Goal: Task Accomplishment & Management: Manage account settings

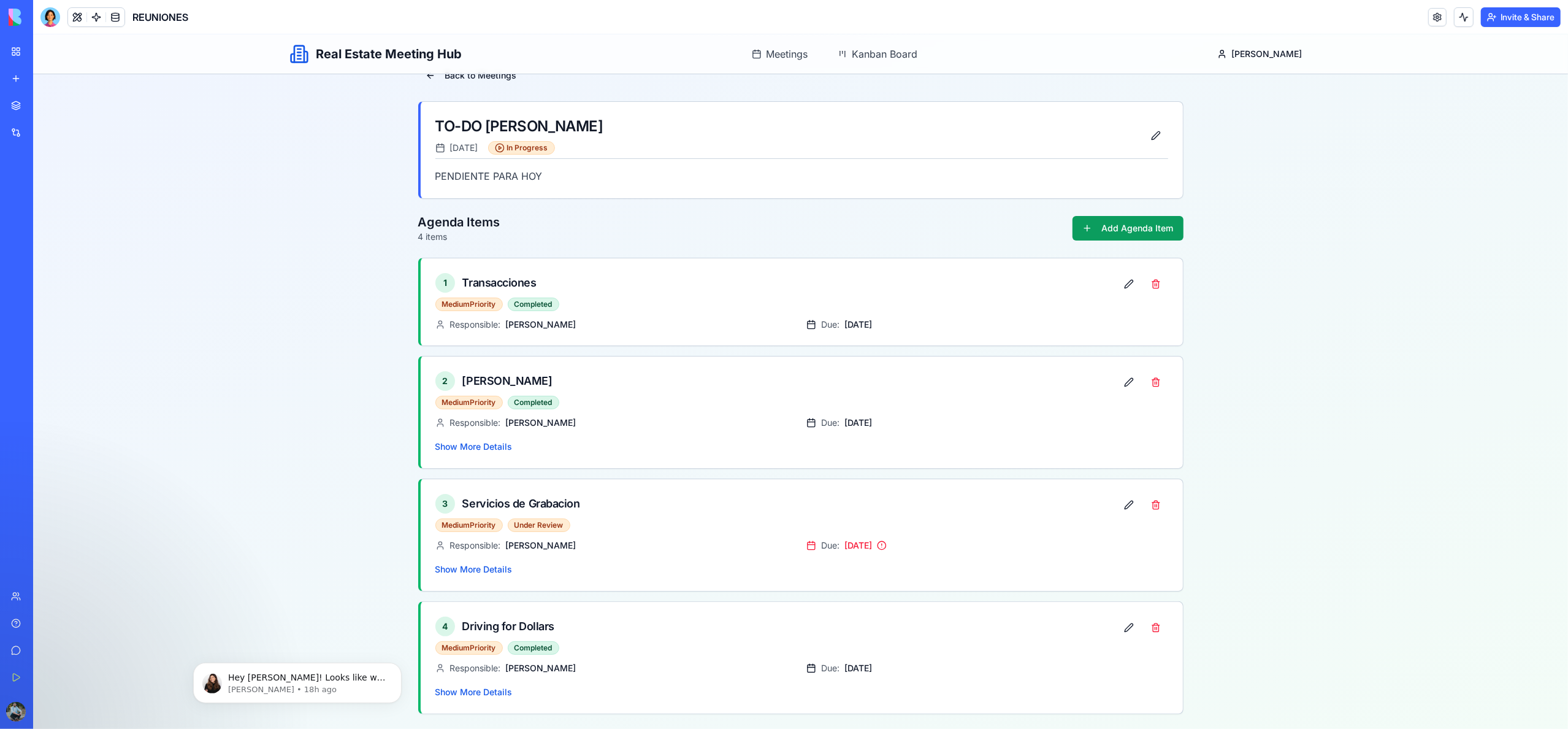
click at [23, 54] on link "My Workspace" at bounding box center [28, 52] width 49 height 25
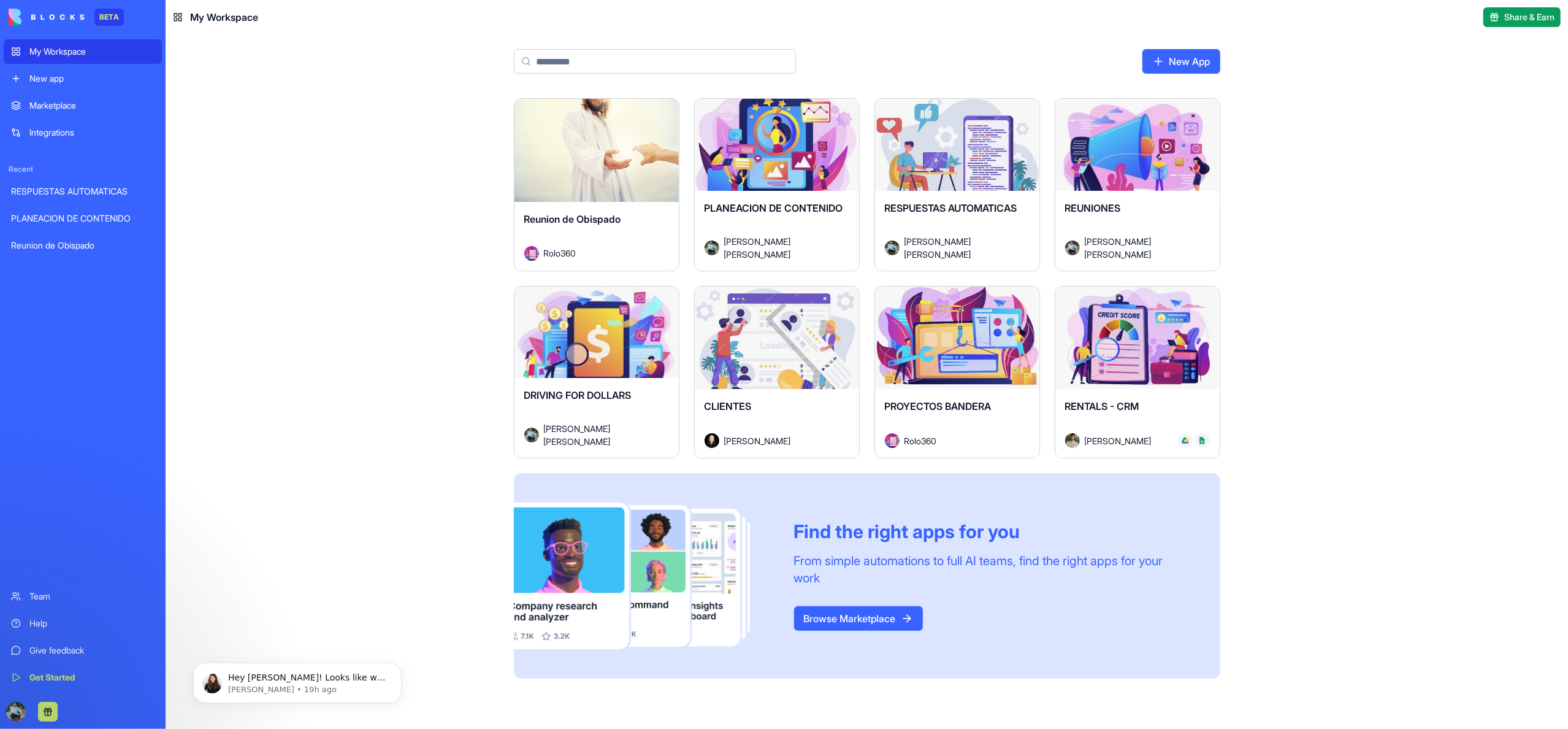
click at [604, 363] on div "Launch" at bounding box center [597, 338] width 164 height 103
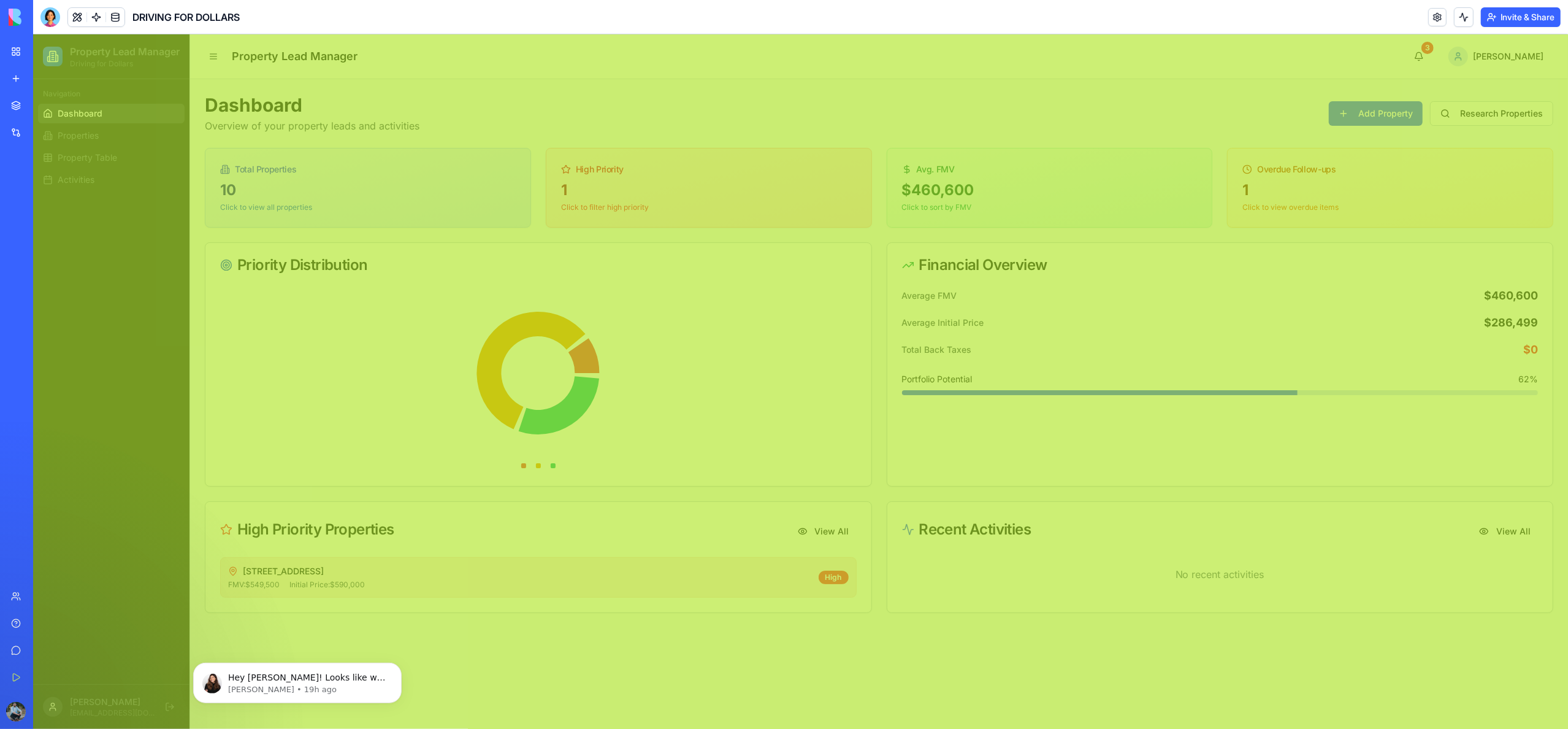
click at [870, 137] on div "Dashboard Overview of your property leads and activities Add Property Research …" at bounding box center [879, 353] width 1348 height 519
click at [867, 112] on div "Dashboard Overview of your property leads and activities Add Property Research …" at bounding box center [879, 113] width 1348 height 39
click at [93, 142] on span "Properties" at bounding box center [77, 135] width 41 height 12
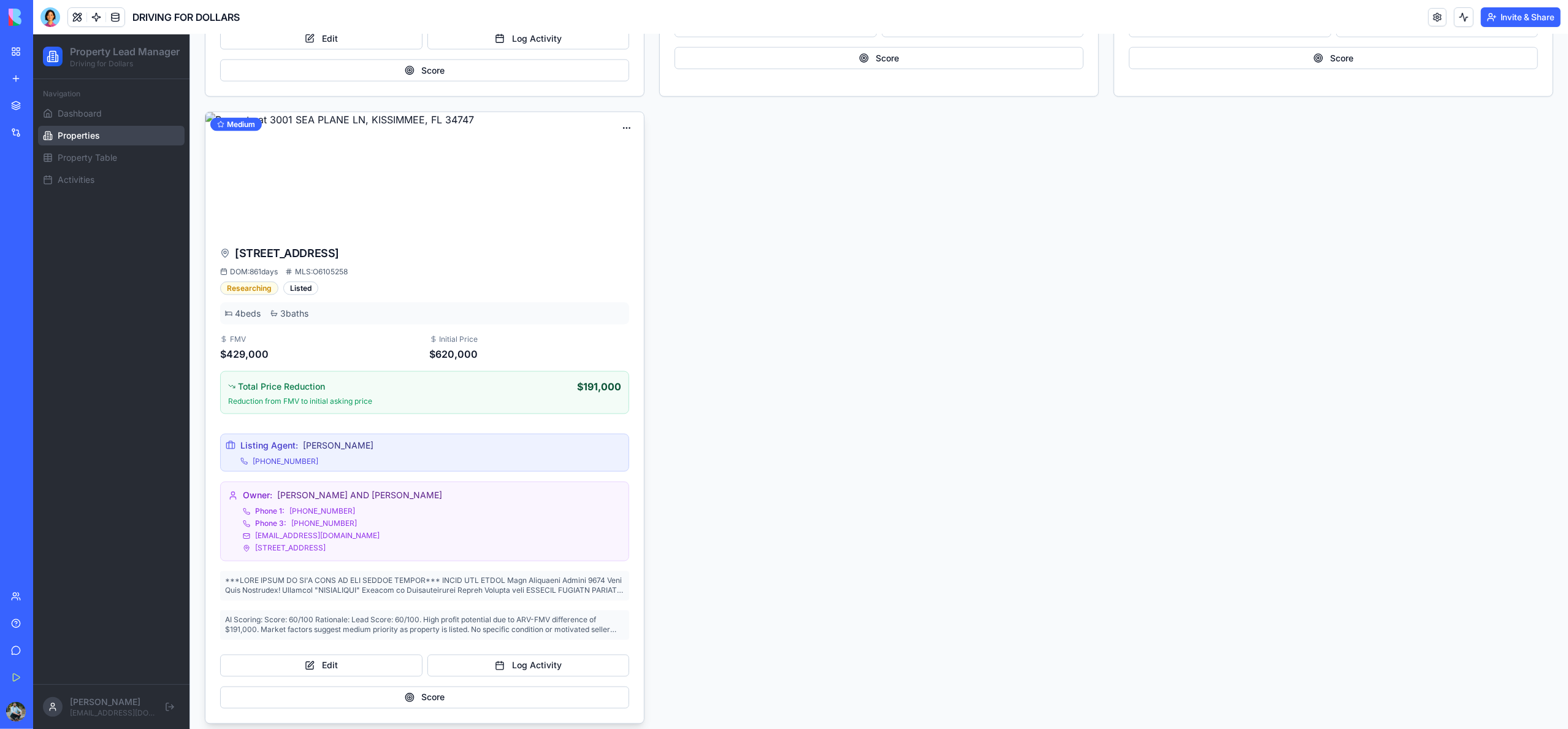
scroll to position [1928, 0]
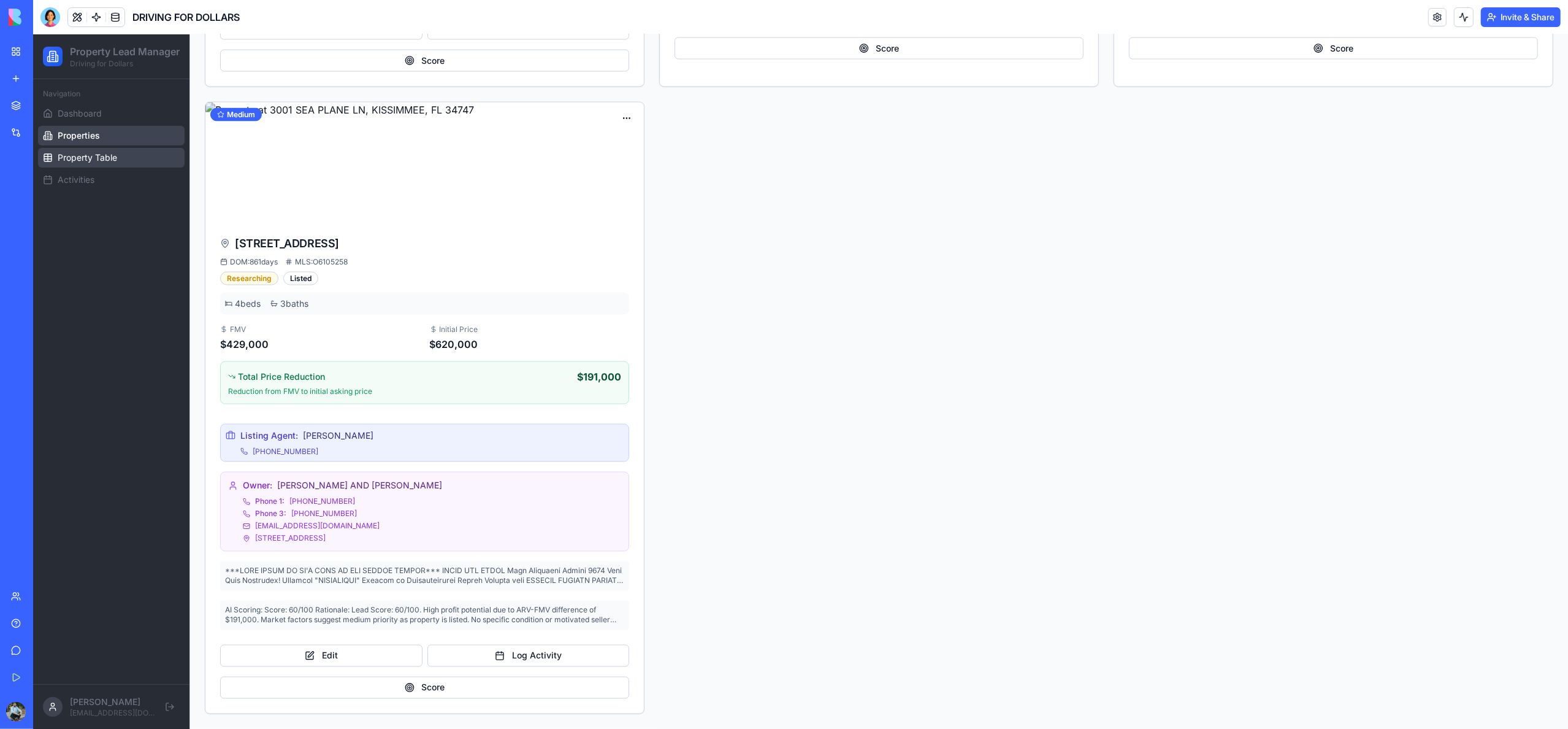
click at [97, 167] on link "Property Table" at bounding box center [111, 158] width 146 height 19
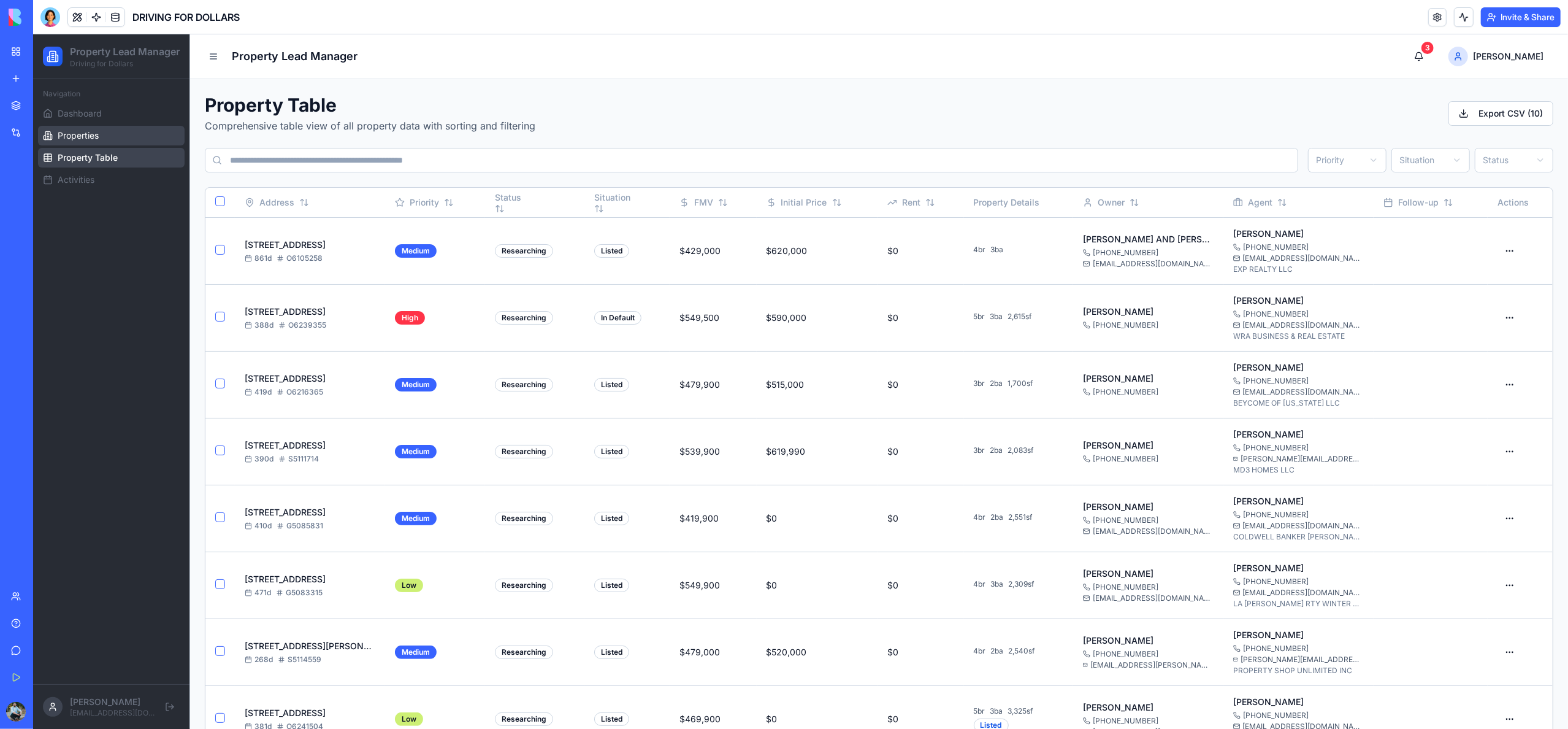
click at [88, 142] on span "Properties" at bounding box center [77, 135] width 41 height 12
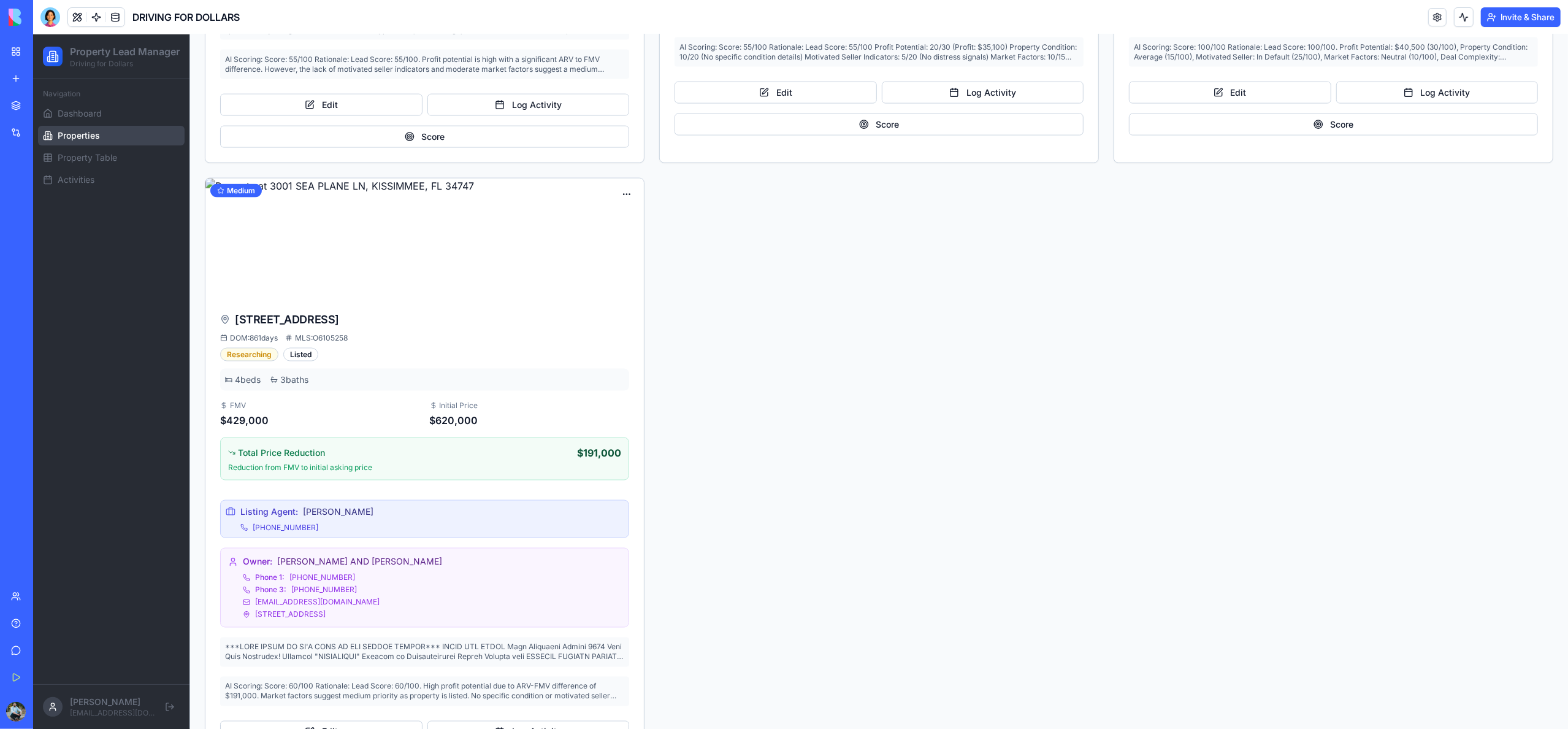
scroll to position [1871, 0]
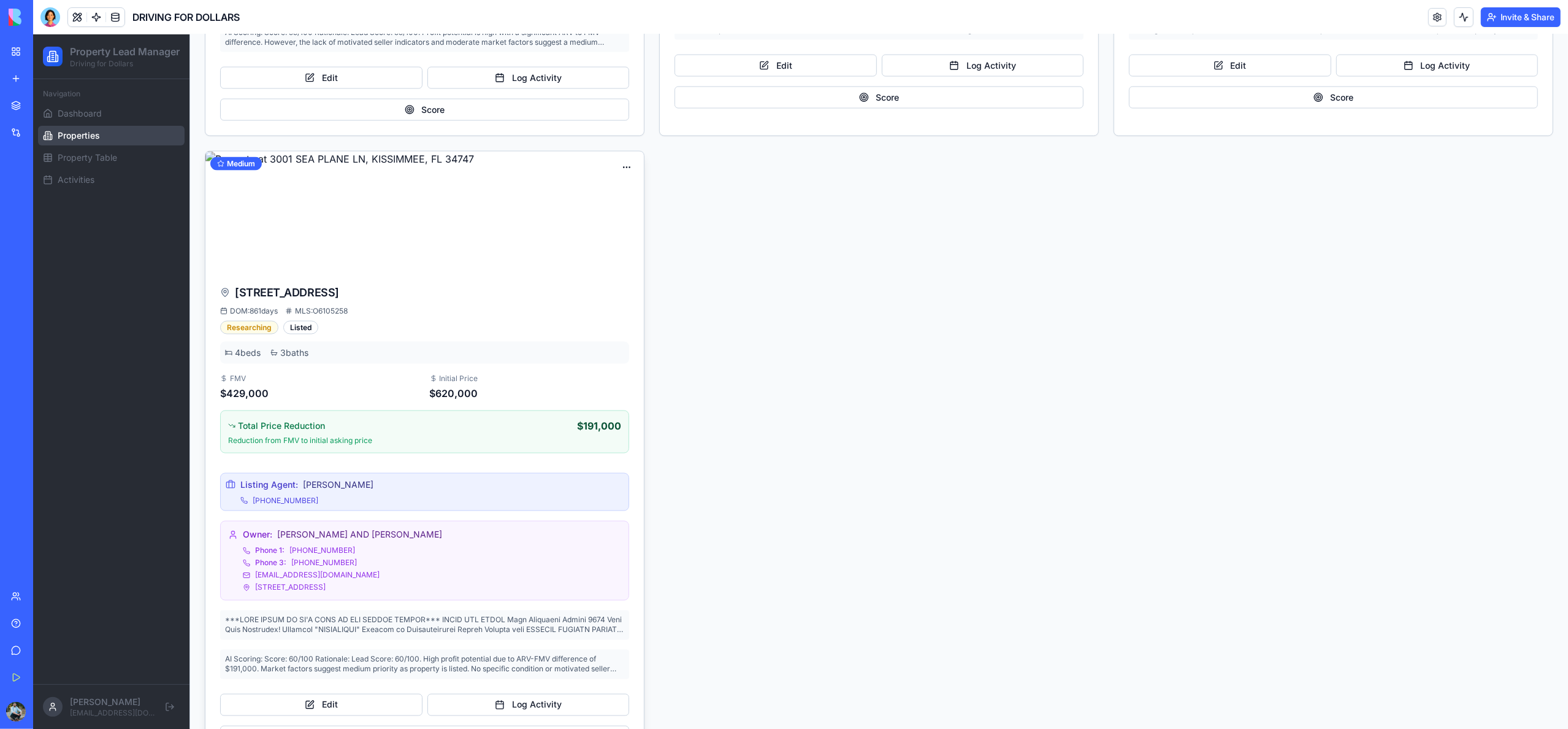
drag, startPoint x: 440, startPoint y: 299, endPoint x: 238, endPoint y: 298, distance: 202.0
click at [238, 298] on div "[STREET_ADDRESS]" at bounding box center [425, 292] width 409 height 17
click at [367, 316] on div "DOM: 861 days MLS: O6105258" at bounding box center [425, 311] width 409 height 10
drag, startPoint x: 362, startPoint y: 316, endPoint x: 351, endPoint y: 319, distance: 11.4
click at [356, 316] on div "DOM: 861 days MLS: O6105258" at bounding box center [425, 311] width 409 height 10
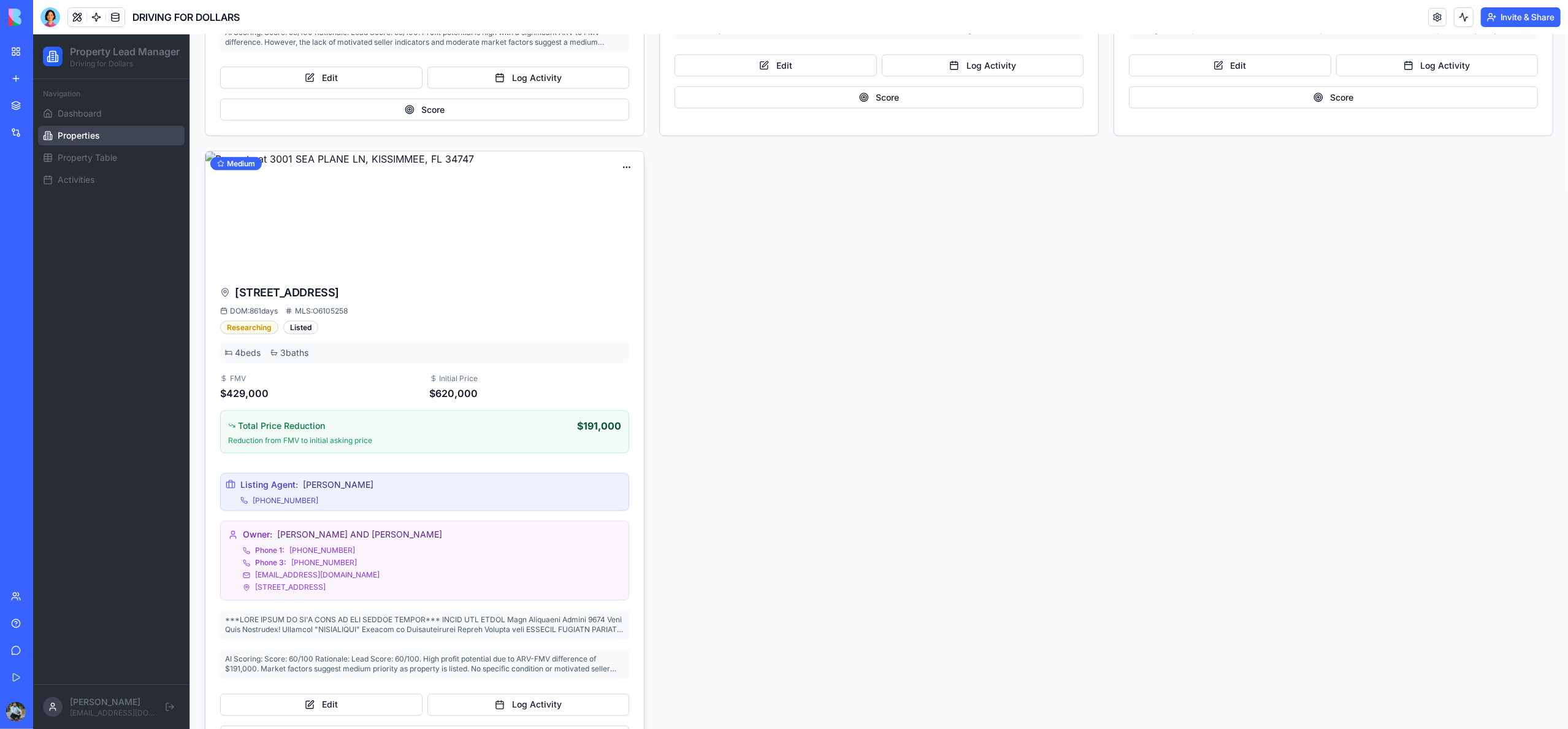
click at [364, 316] on div "DOM: 861 days MLS: O6105258" at bounding box center [425, 311] width 409 height 10
drag, startPoint x: 354, startPoint y: 320, endPoint x: 324, endPoint y: 319, distance: 30.0
click at [327, 316] on div "DOM: 861 days MLS: O6105258" at bounding box center [425, 311] width 409 height 10
click at [323, 316] on span "MLS: O6105258" at bounding box center [316, 311] width 63 height 10
drag, startPoint x: 321, startPoint y: 318, endPoint x: 354, endPoint y: 319, distance: 33.0
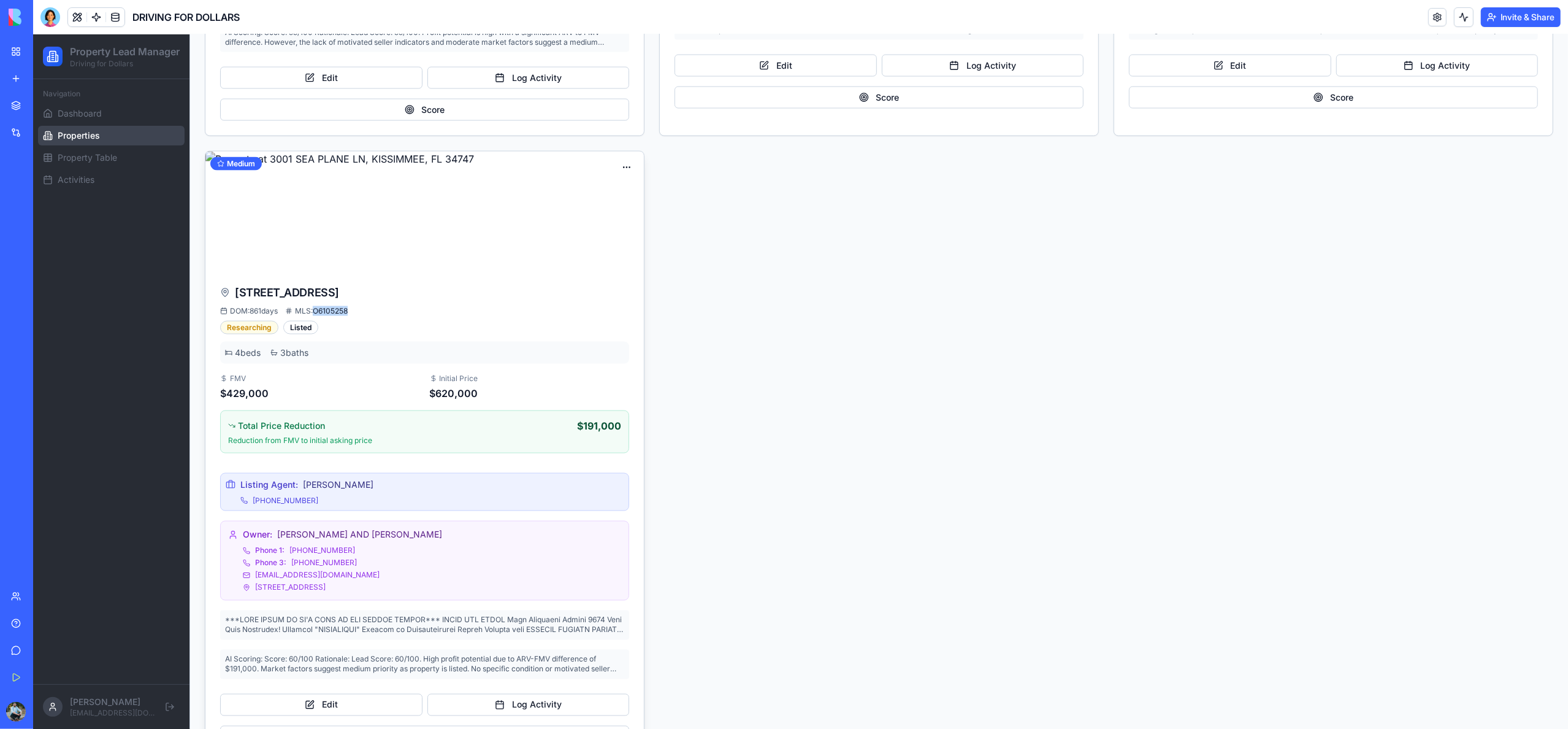
click at [347, 316] on span "MLS: O6105258" at bounding box center [316, 311] width 63 height 10
copy span "O6105258"
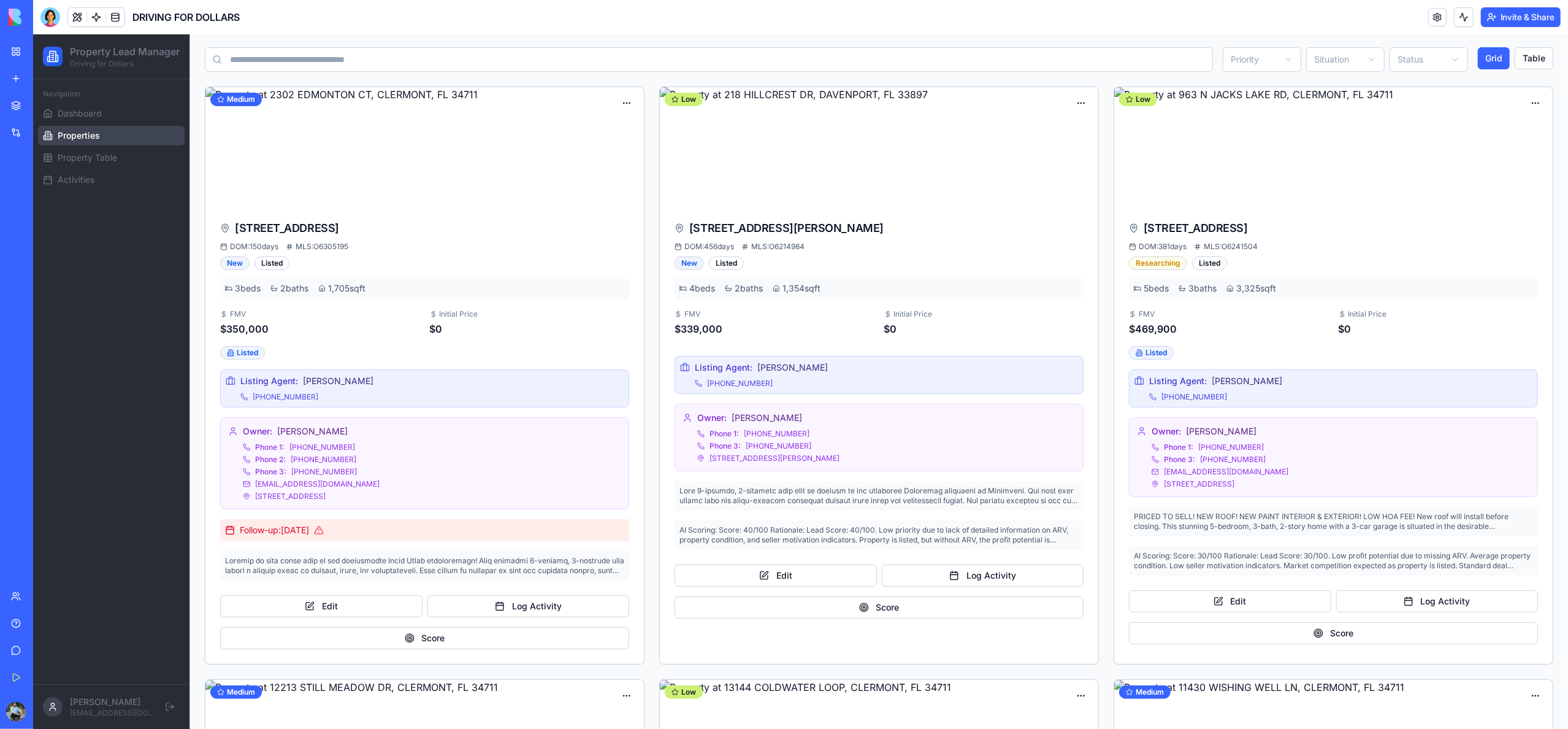
scroll to position [0, 0]
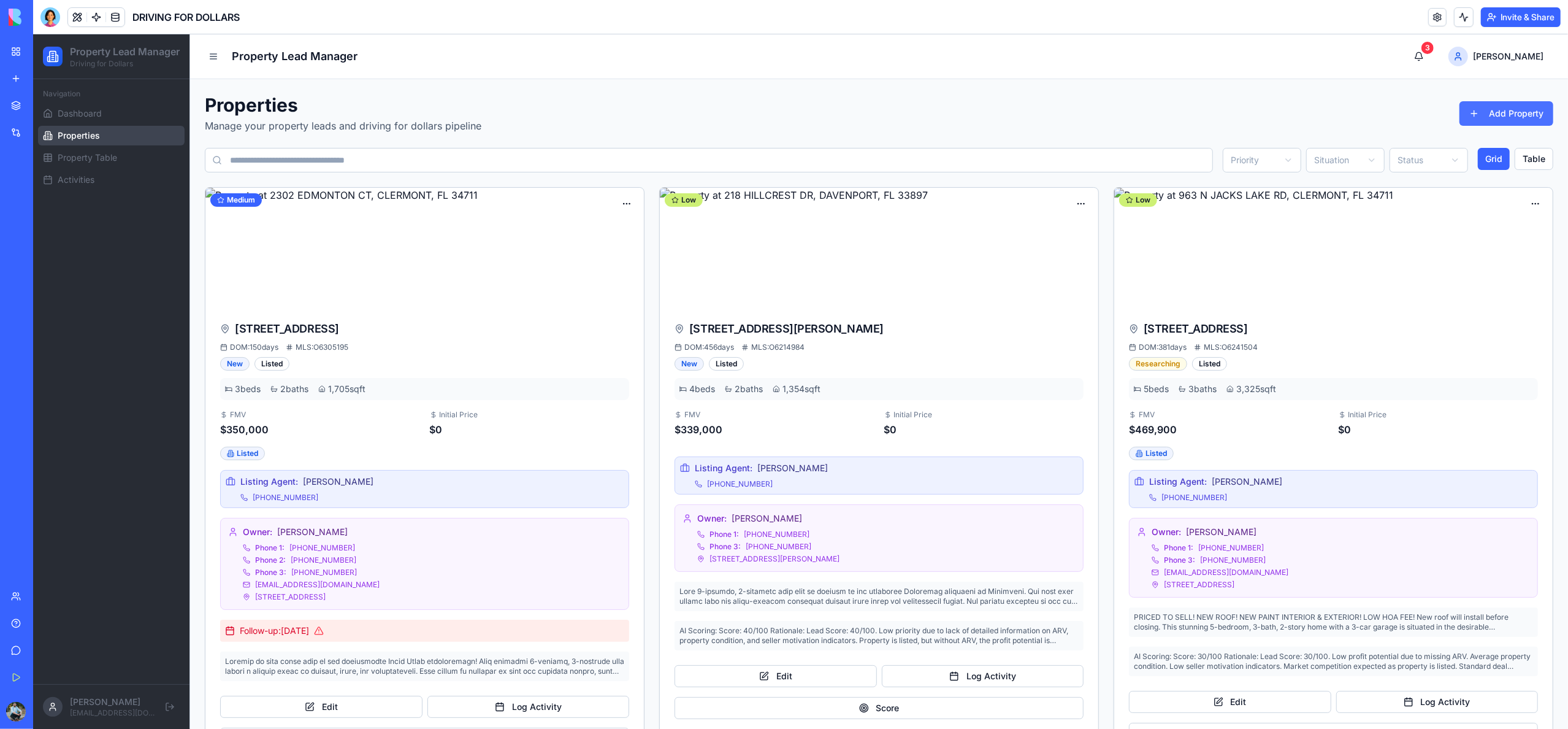
click at [1502, 117] on button "Add Property" at bounding box center [1507, 113] width 94 height 25
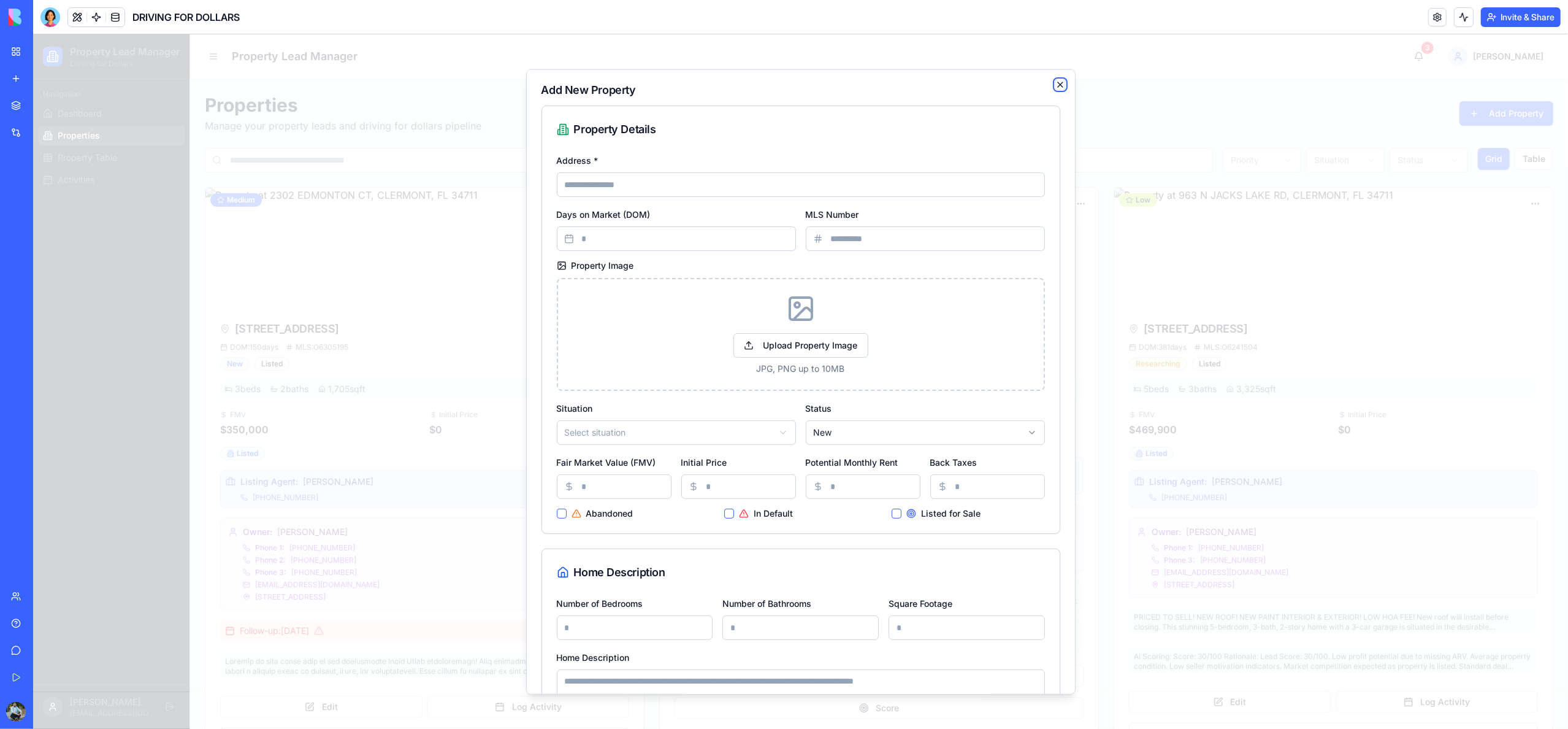
click at [1063, 86] on icon "button" at bounding box center [1060, 84] width 10 height 10
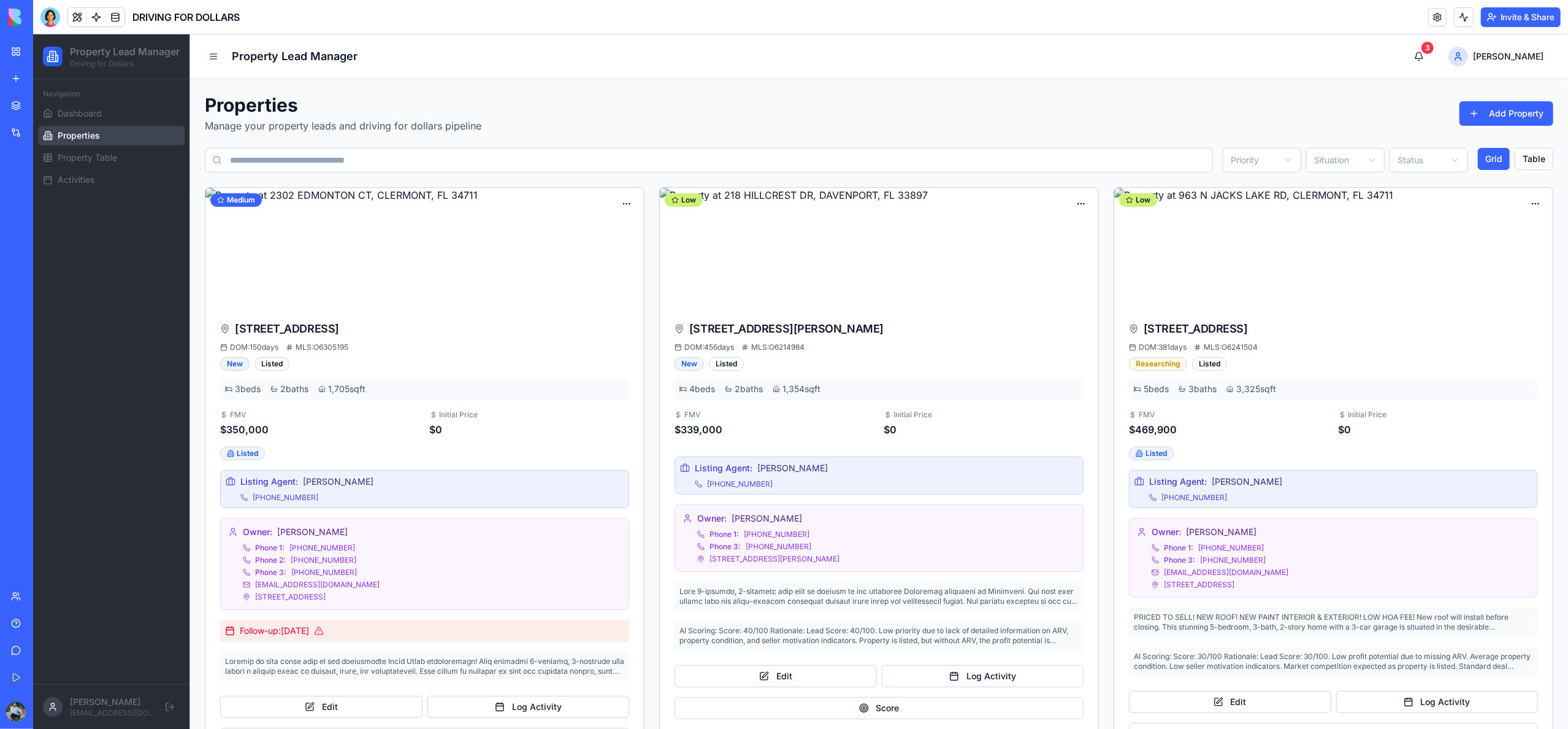
click at [19, 54] on link "My Workspace" at bounding box center [28, 52] width 49 height 25
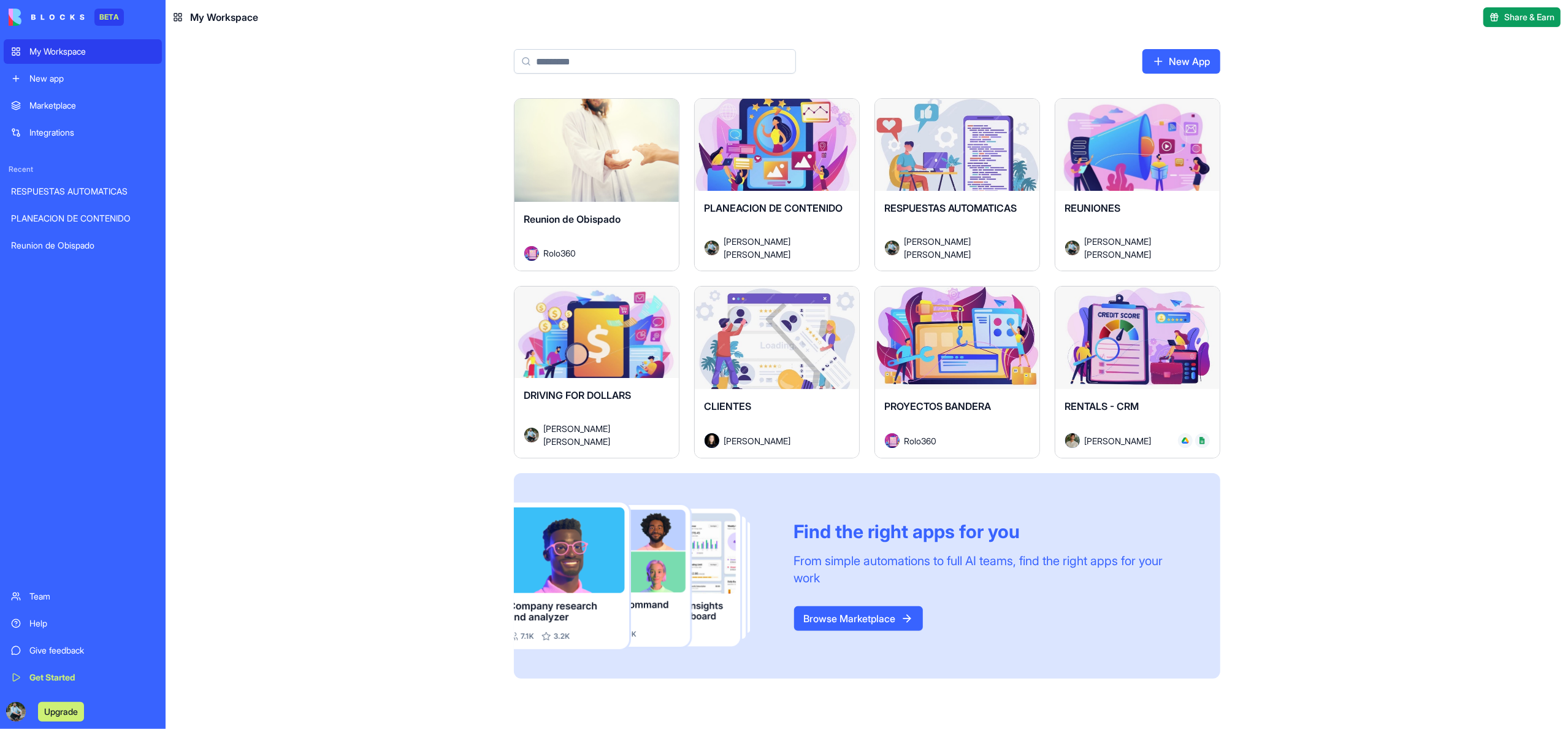
click at [738, 354] on div "Launch" at bounding box center [777, 338] width 164 height 103
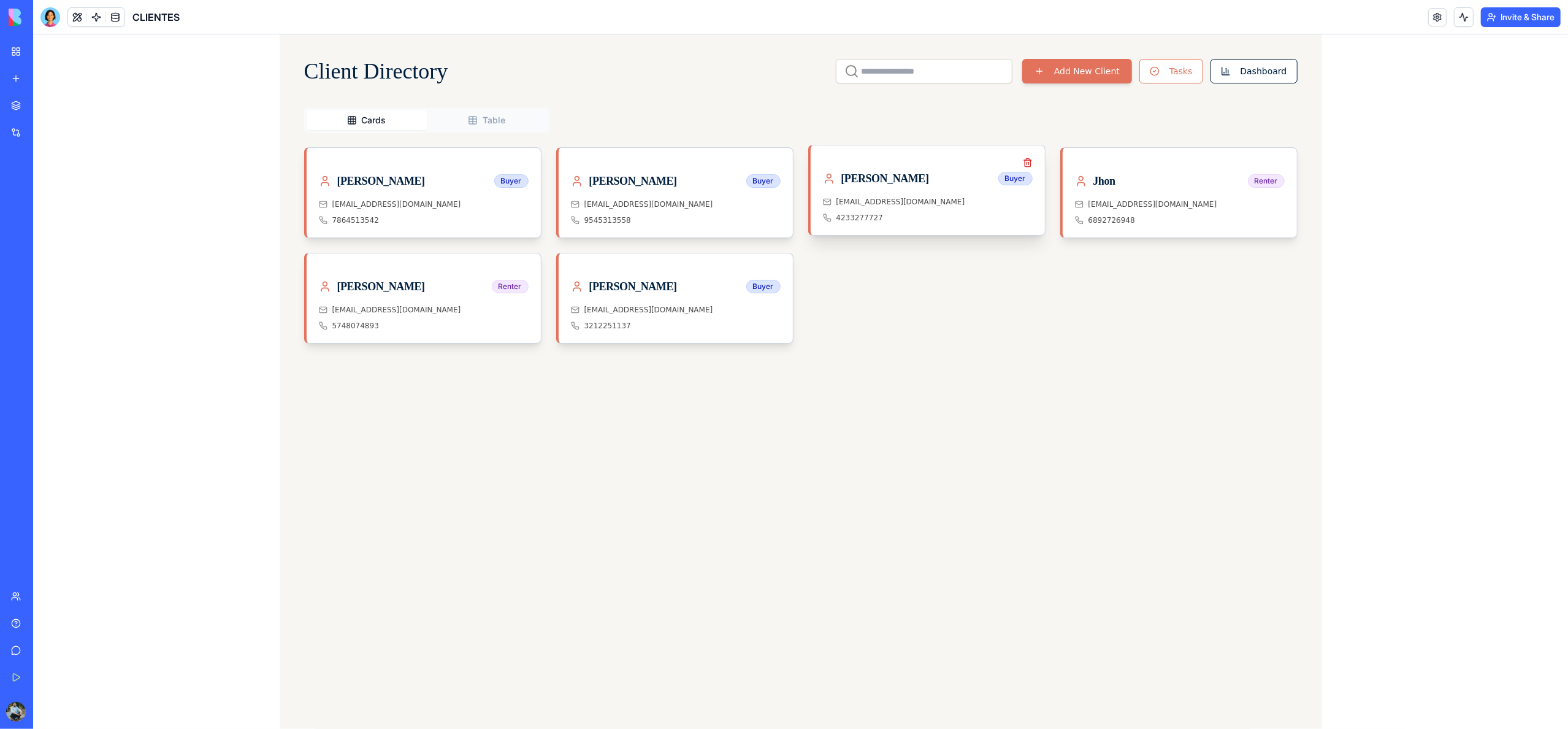
click at [940, 202] on div "[EMAIL_ADDRESS][DOMAIN_NAME]" at bounding box center [928, 202] width 210 height 10
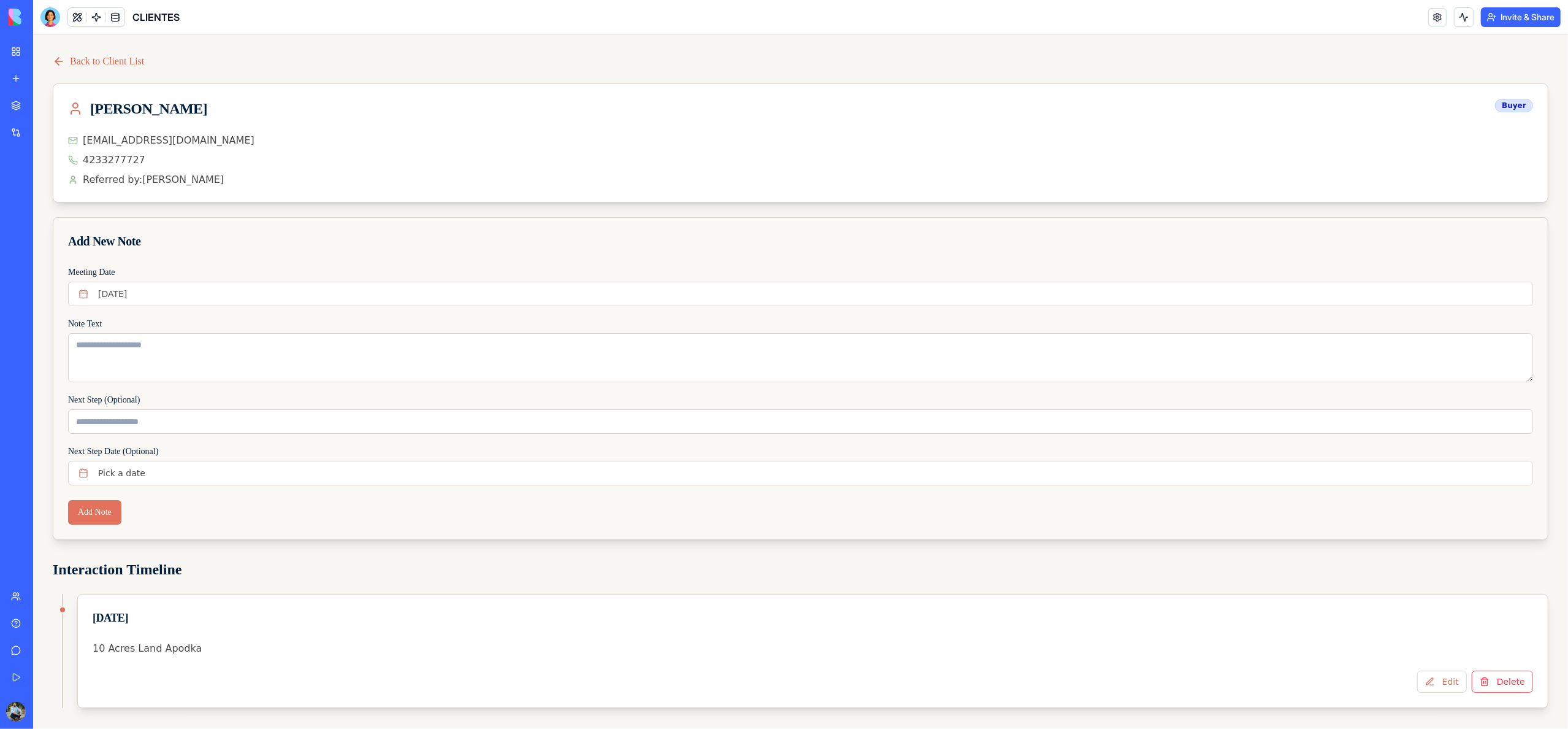
click at [71, 61] on link "Back to Client List" at bounding box center [98, 61] width 91 height 15
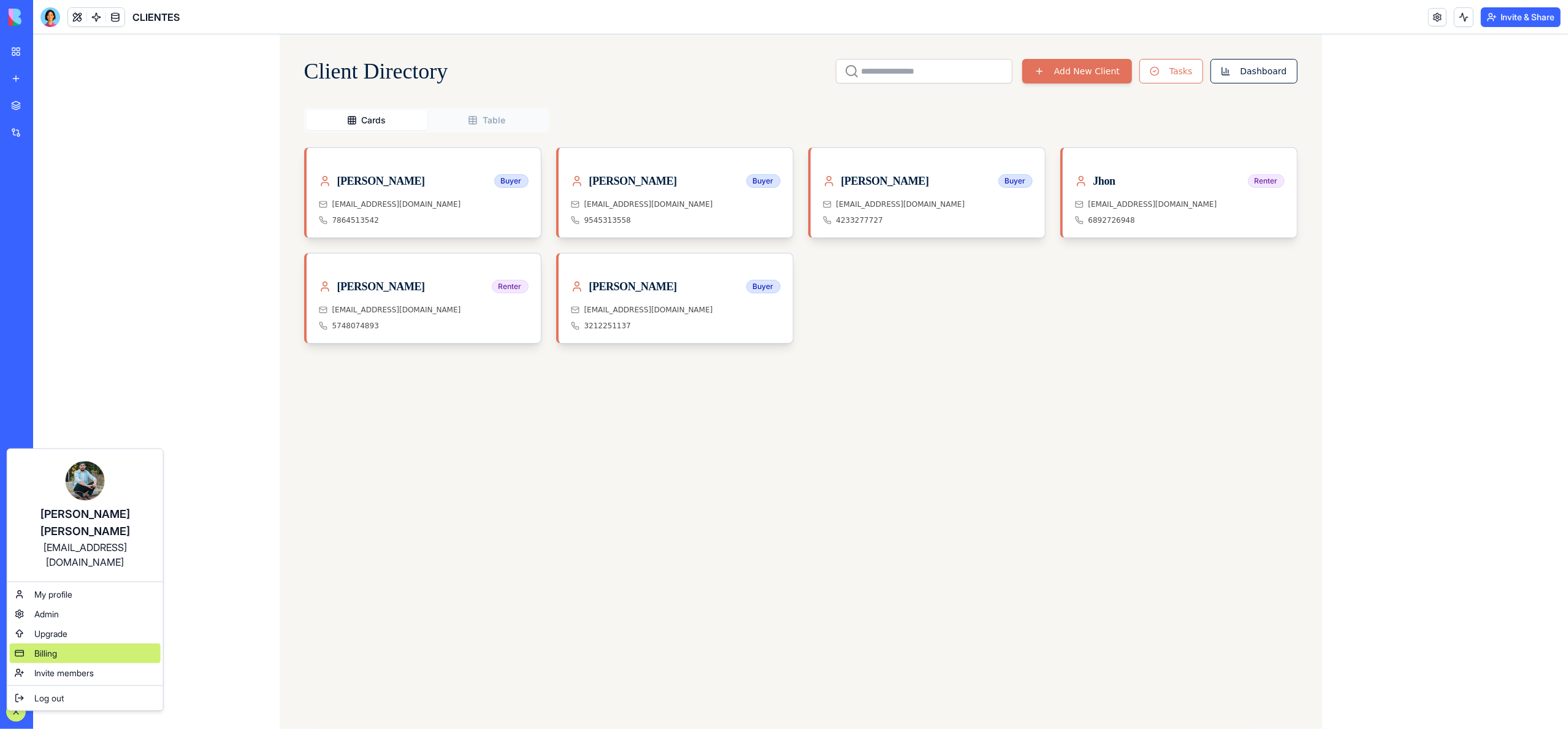
click at [66, 643] on div "Billing" at bounding box center [85, 653] width 151 height 19
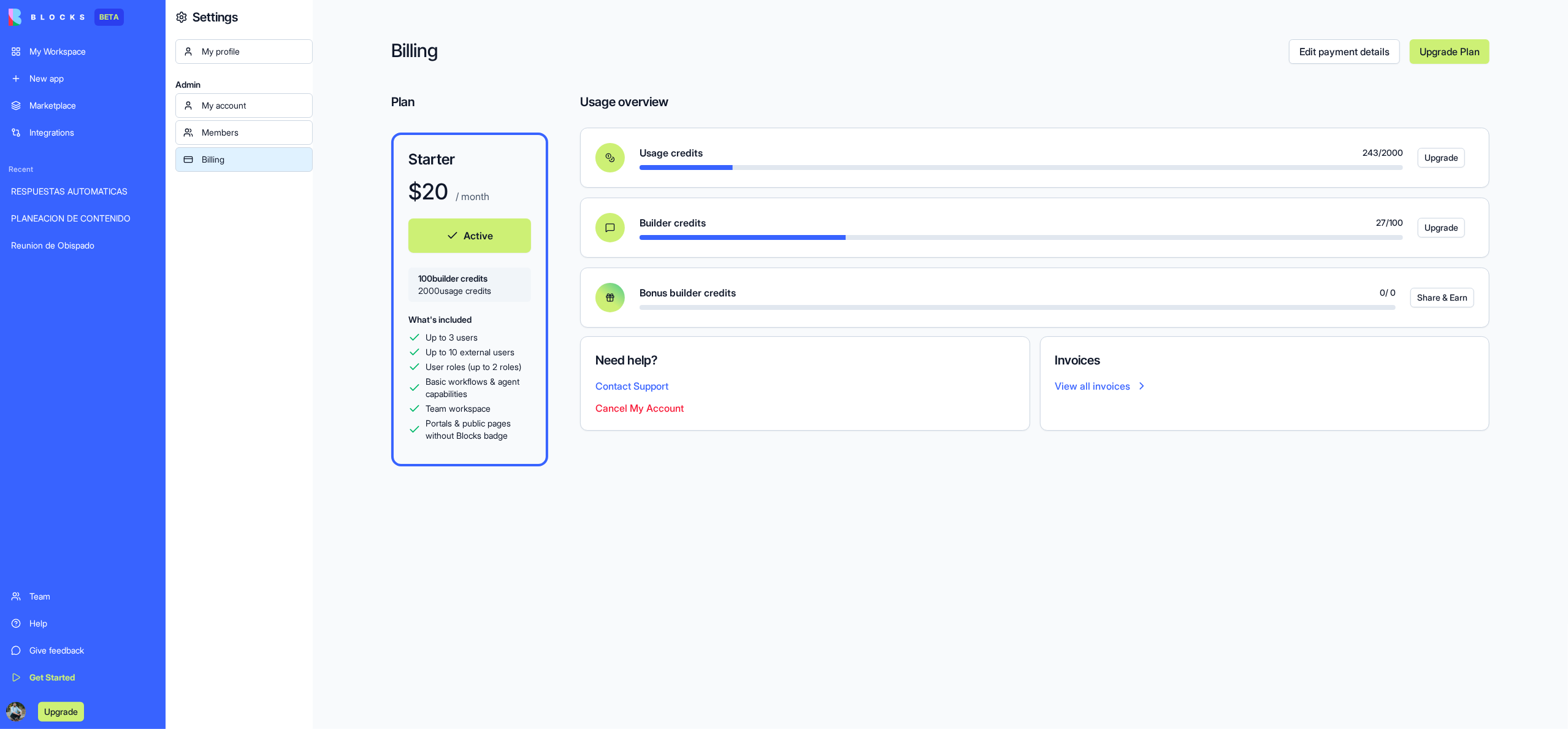
click at [1449, 53] on link "Upgrade Plan" at bounding box center [1449, 52] width 79 height 25
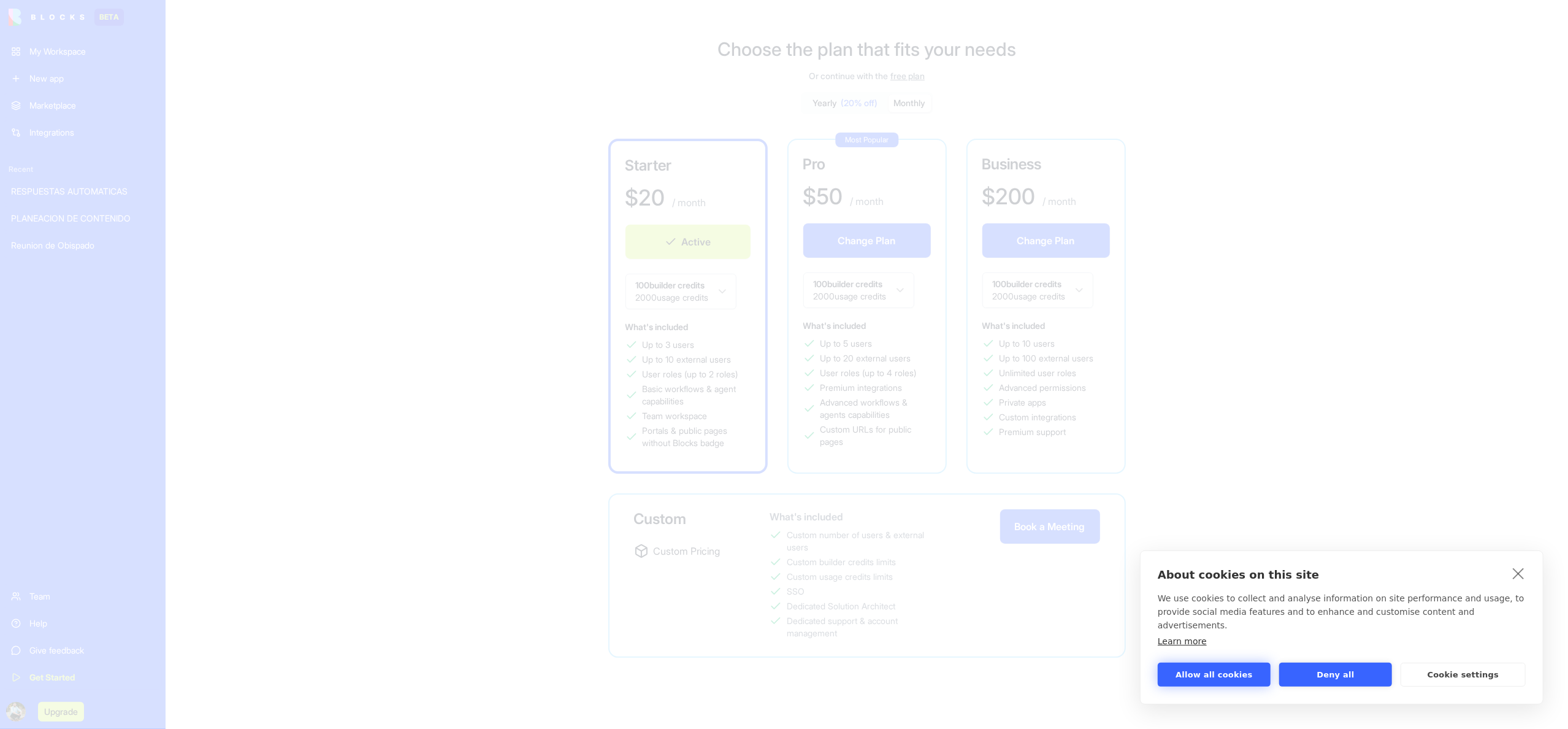
click at [1233, 676] on button "Allow all cookies" at bounding box center [1214, 674] width 113 height 24
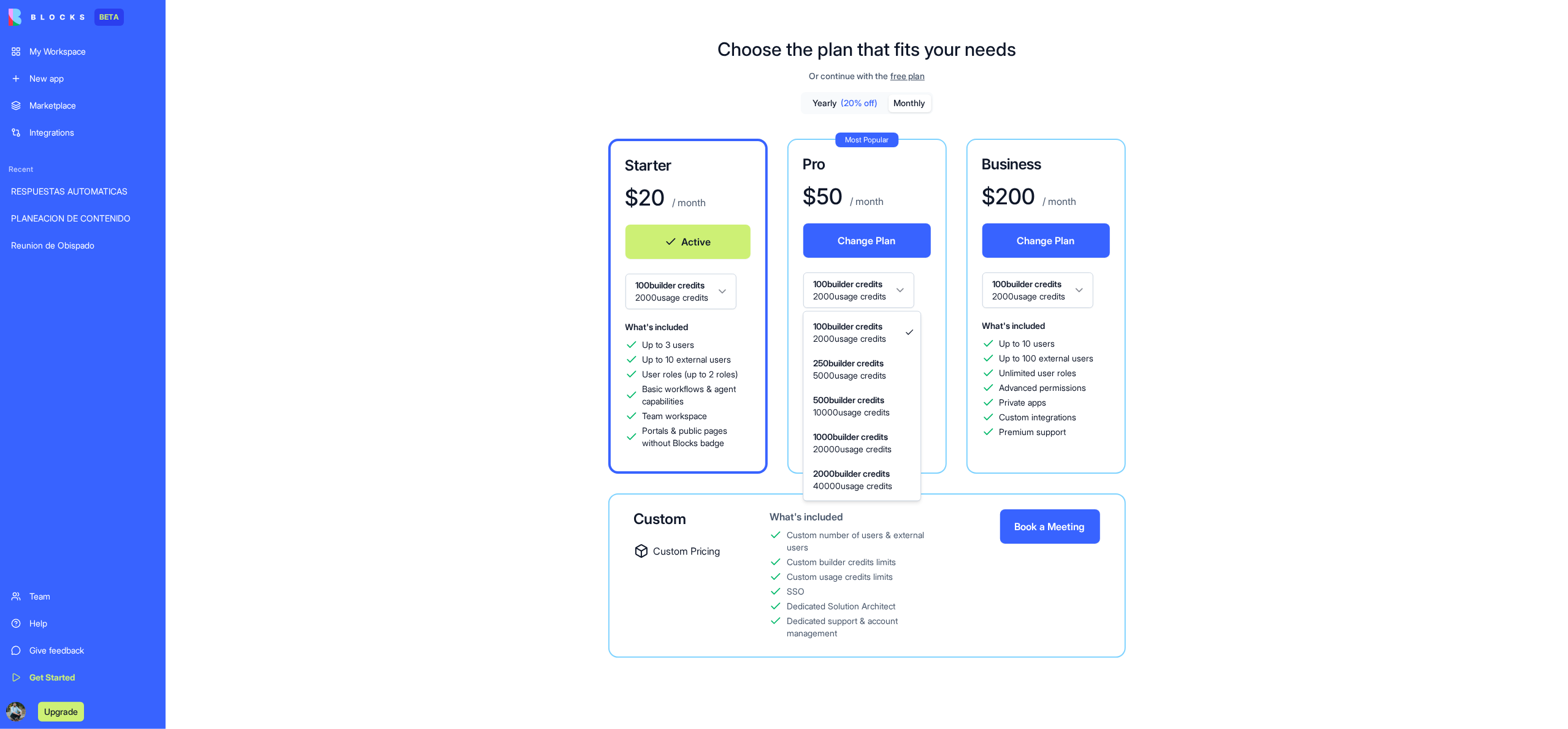
click at [903, 290] on html "BETA My Workspace New app Marketplace Integrations Recent RESPUESTAS AUTOMATICA…" at bounding box center [784, 364] width 1568 height 729
click at [730, 293] on html "BETA My Workspace New app Marketplace Integrations Recent RESPUESTAS AUTOMATICA…" at bounding box center [784, 364] width 1568 height 729
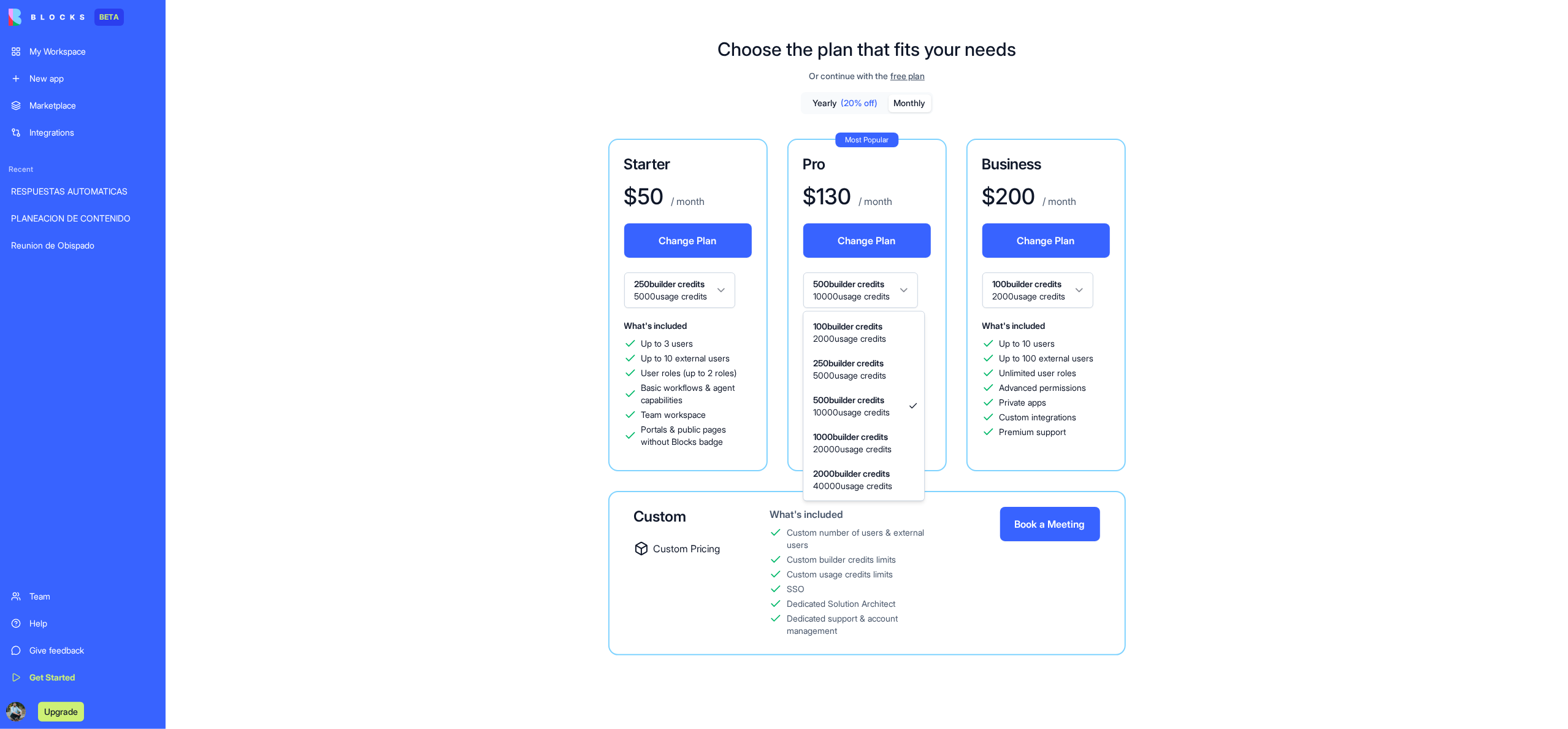
click at [908, 288] on html "BETA My Workspace New app Marketplace Integrations Recent RESPUESTAS AUTOMATICA…" at bounding box center [784, 364] width 1568 height 729
click at [906, 290] on html "BETA My Workspace New app Marketplace Integrations Recent RESPUESTAS AUTOMATICA…" at bounding box center [784, 364] width 1568 height 729
click at [726, 287] on html "BETA My Workspace New app Marketplace Integrations Recent RESPUESTAS AUTOMATICA…" at bounding box center [784, 364] width 1568 height 729
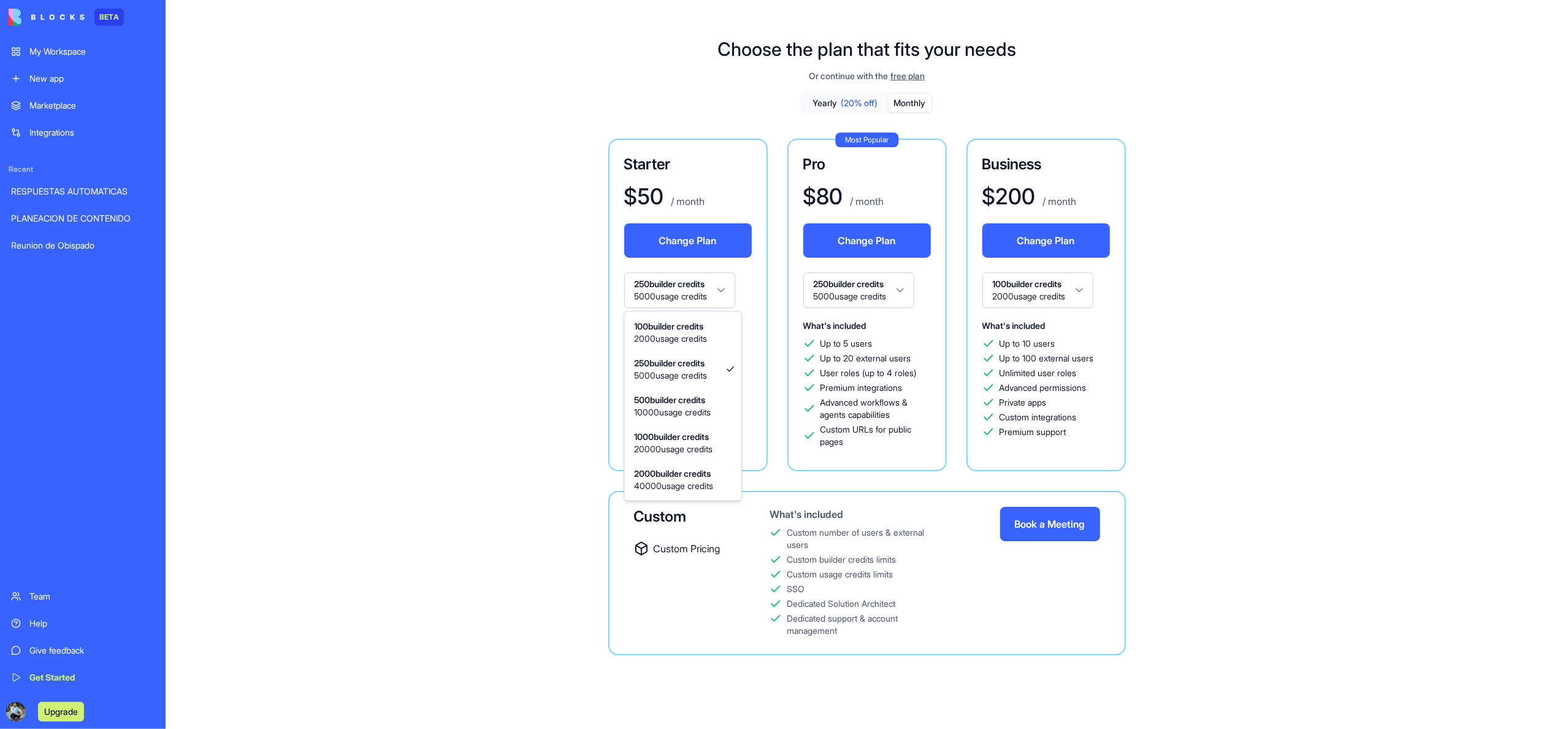
click at [726, 287] on html "BETA My Workspace New app Marketplace Integrations Recent RESPUESTAS AUTOMATICA…" at bounding box center [784, 364] width 1568 height 729
click at [899, 290] on html "BETA My Workspace New app Marketplace Integrations Recent RESPUESTAS AUTOMATICA…" at bounding box center [784, 364] width 1568 height 729
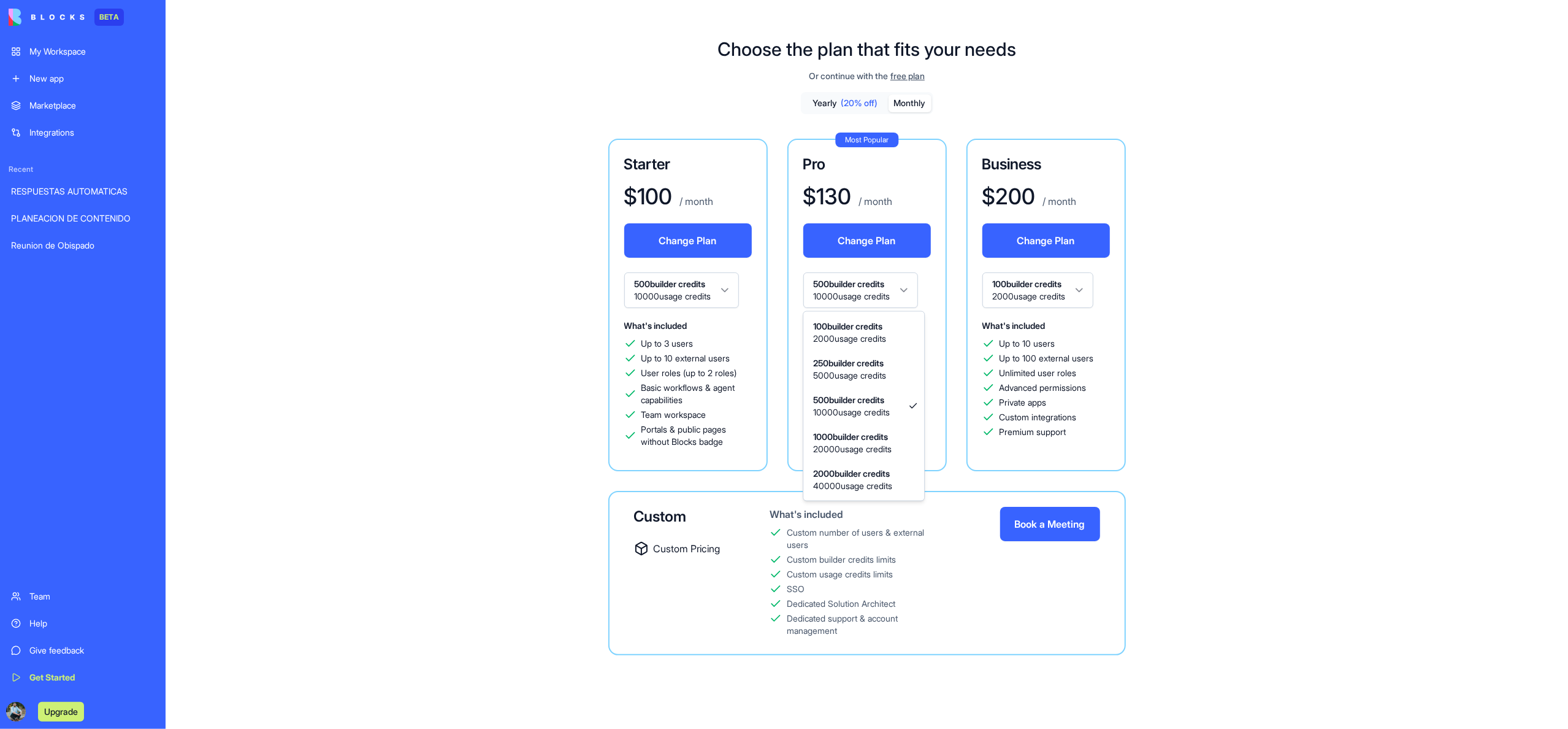
click at [905, 287] on html "BETA My Workspace New app Marketplace Integrations Recent RESPUESTAS AUTOMATICA…" at bounding box center [784, 364] width 1568 height 729
click at [1087, 288] on html "BETA My Workspace New app Marketplace Integrations Recent RESPUESTAS AUTOMATICA…" at bounding box center [784, 364] width 1568 height 729
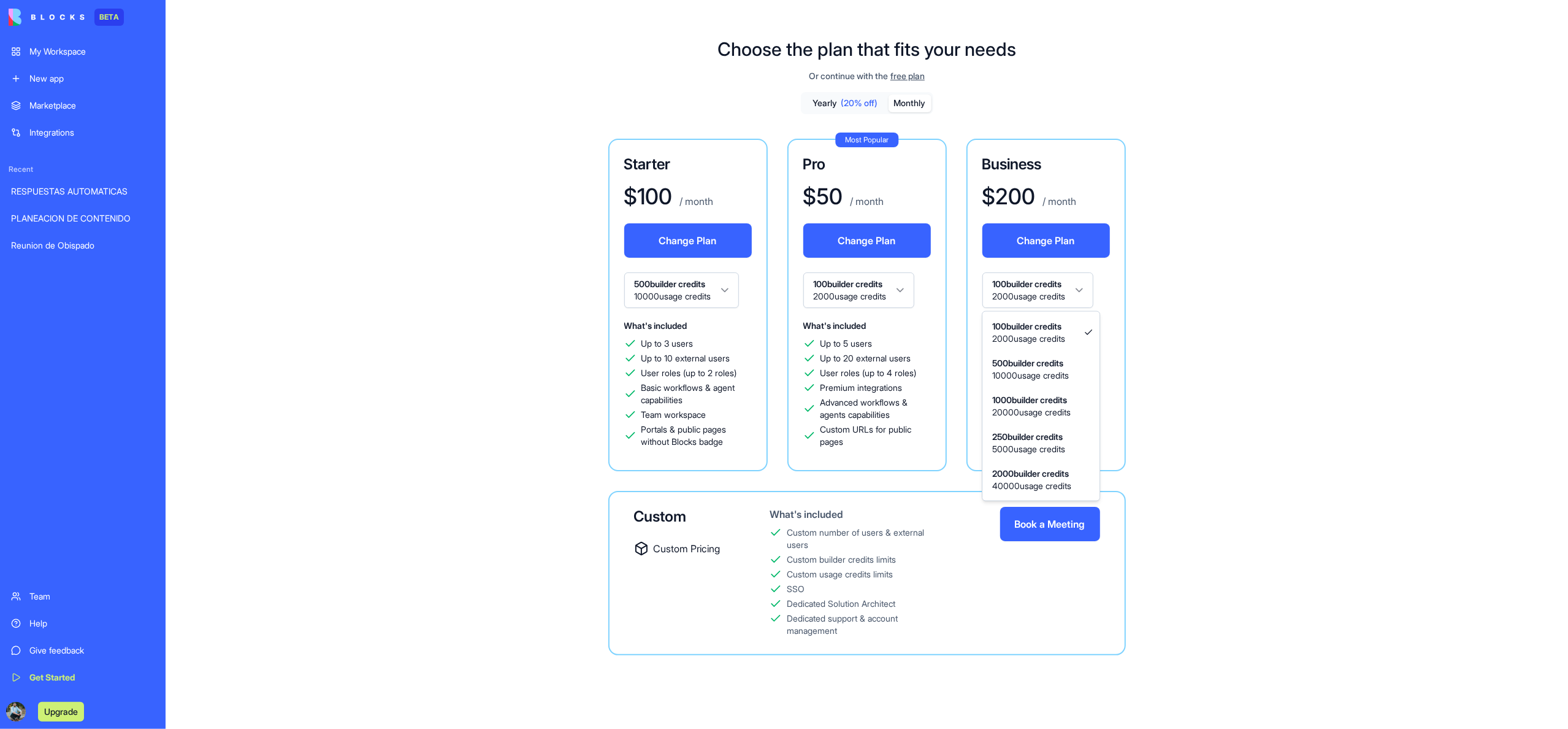
click at [1108, 329] on html "BETA My Workspace New app Marketplace Integrations Recent RESPUESTAS AUTOMATICA…" at bounding box center [784, 364] width 1568 height 729
click at [63, 600] on div "Team" at bounding box center [92, 596] width 125 height 12
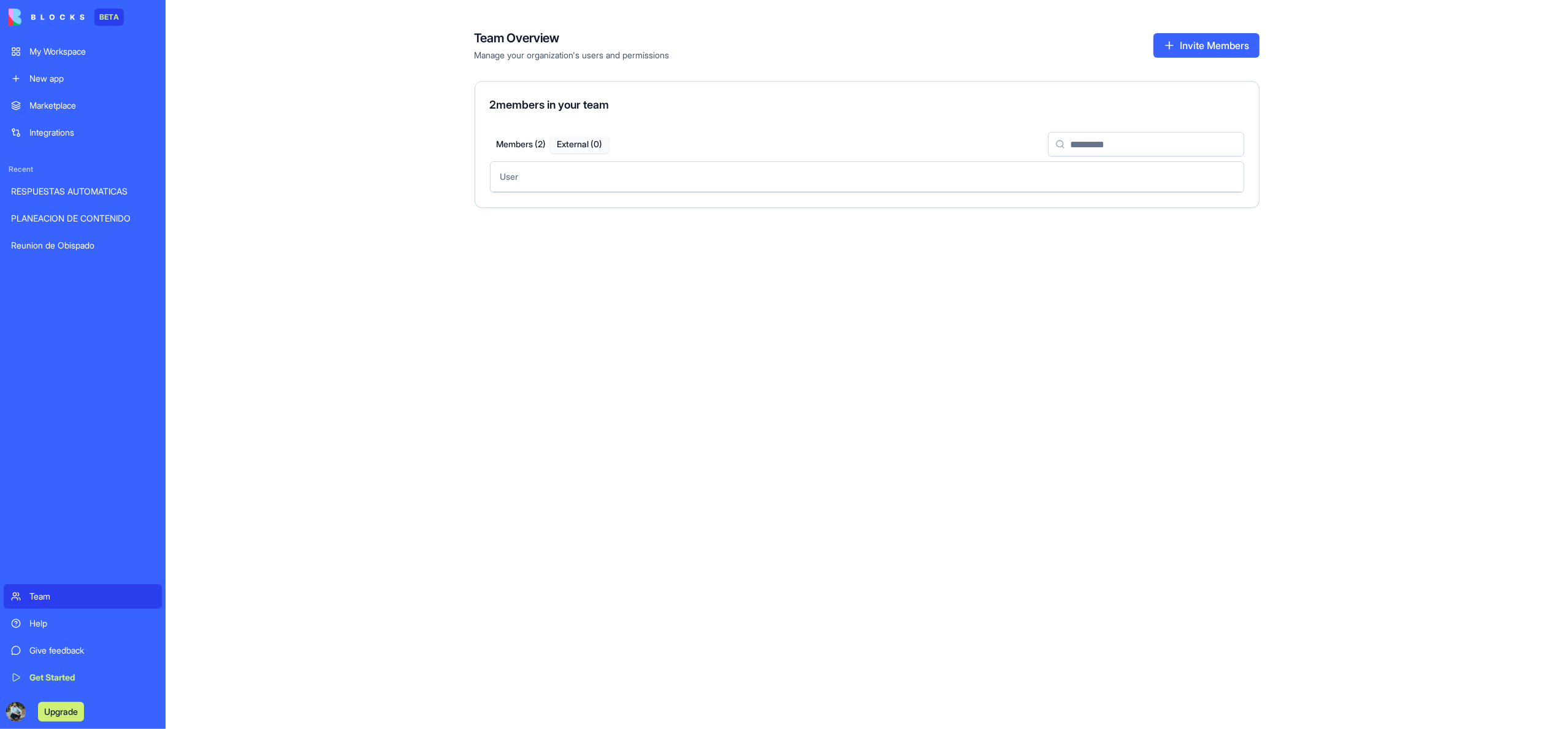
click at [585, 142] on button "External ( 0 )" at bounding box center [579, 144] width 59 height 18
click at [1186, 46] on button "Invite Members" at bounding box center [1207, 46] width 106 height 25
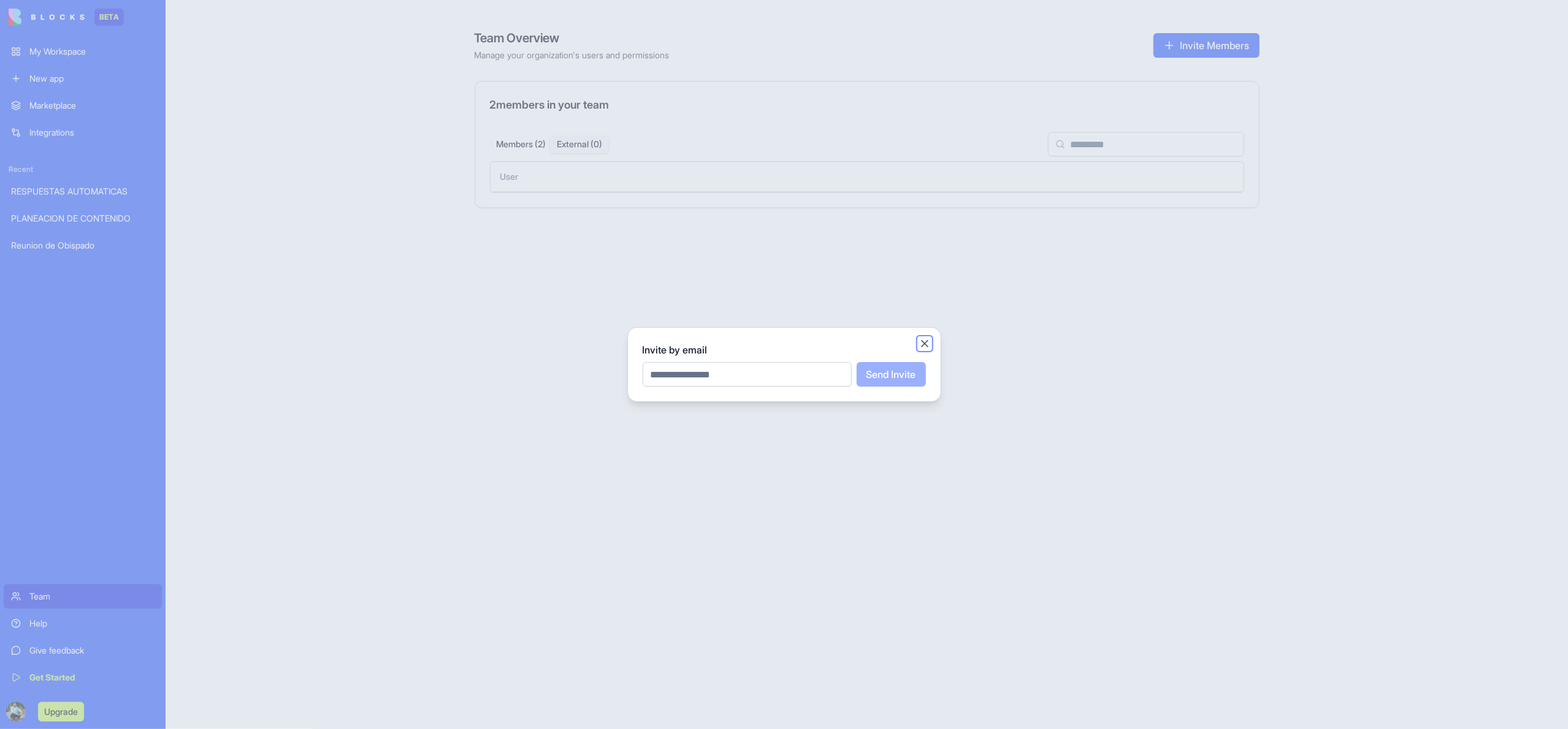
click at [925, 342] on button "Close" at bounding box center [925, 343] width 12 height 12
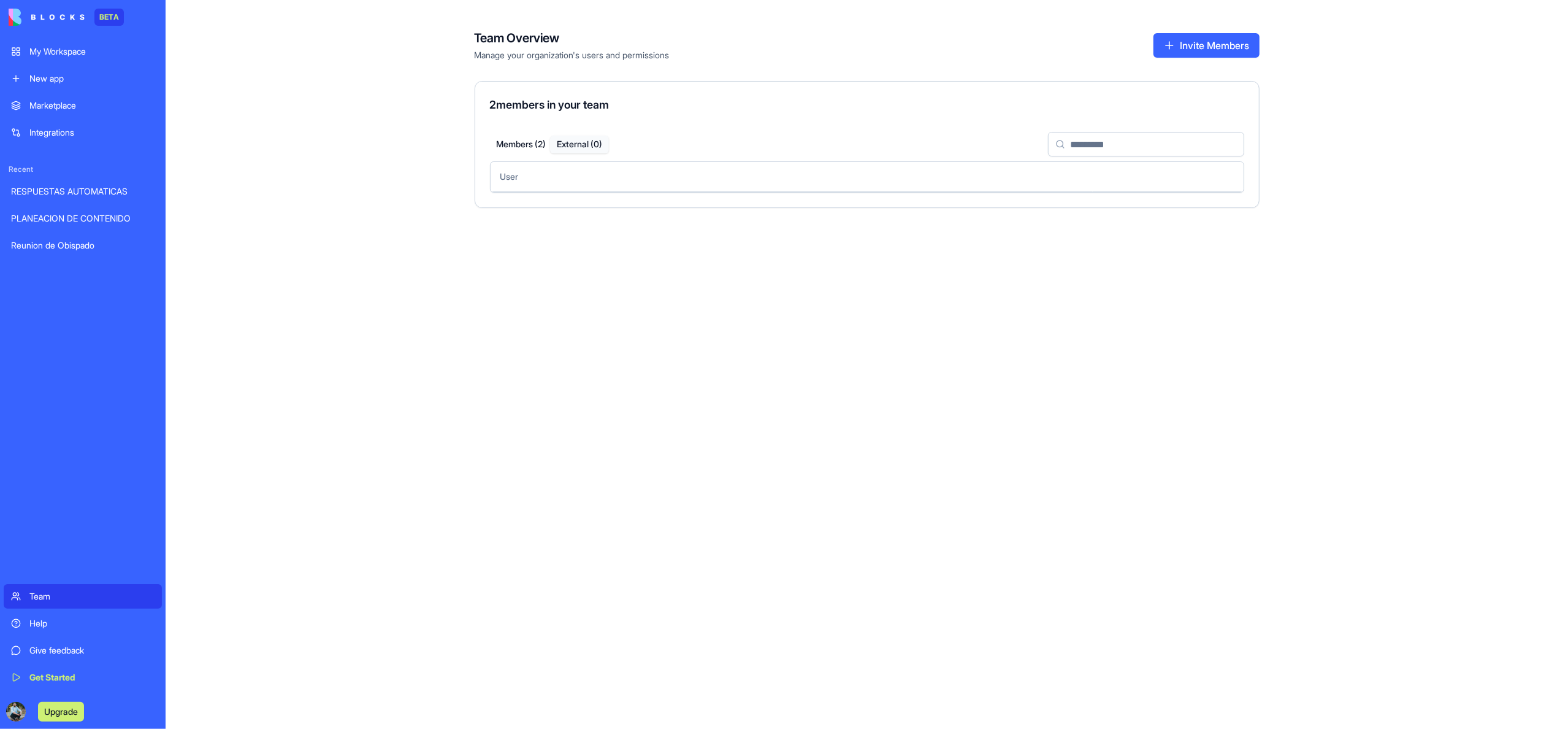
click at [549, 180] on th "User" at bounding box center [792, 176] width 602 height 30
click at [518, 143] on button "Members ( 2 )" at bounding box center [521, 144] width 59 height 18
click at [1116, 263] on html "BETA My Workspace New app Marketplace Integrations Recent RESPUESTAS AUTOMATICA…" at bounding box center [784, 364] width 1568 height 729
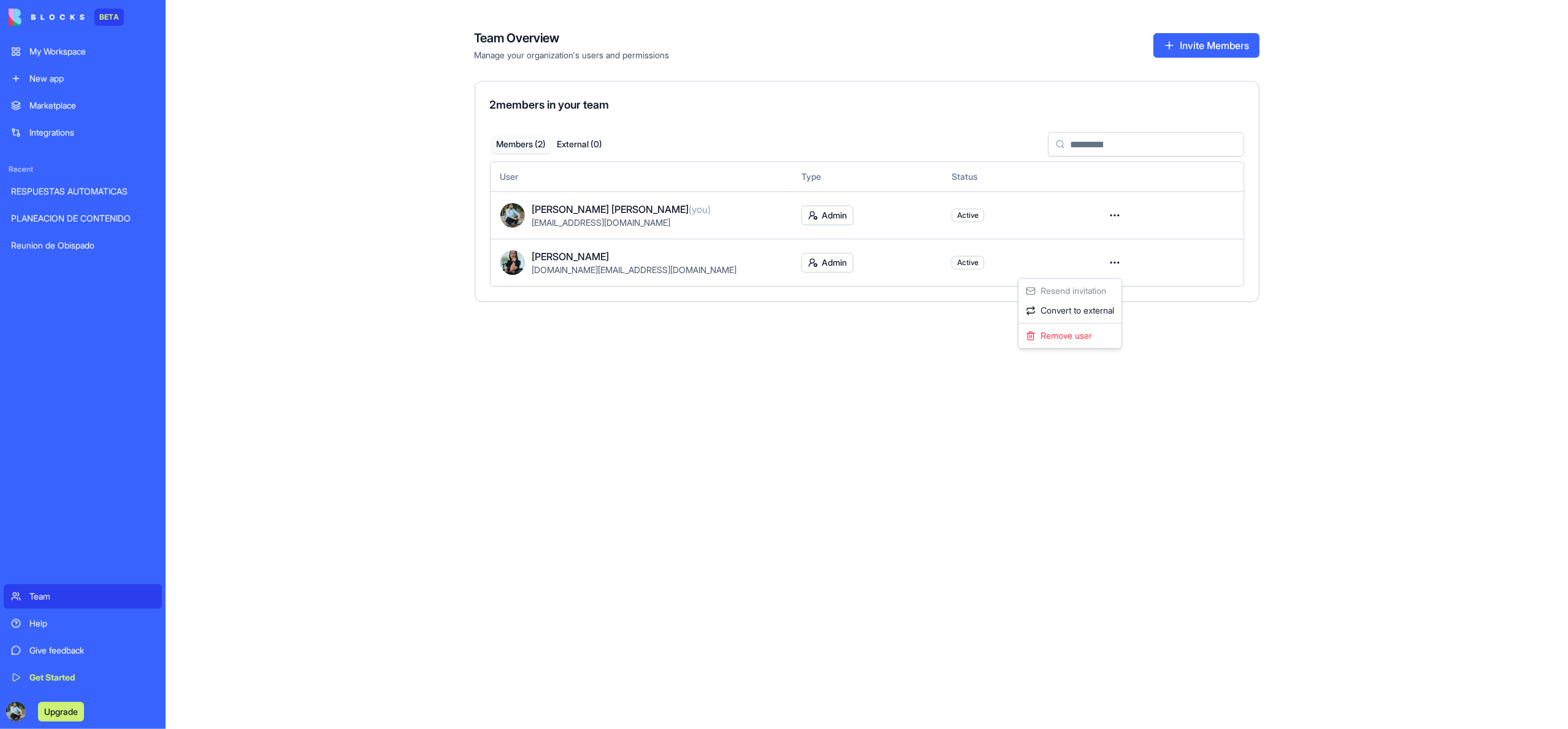
click at [872, 437] on html "BETA My Workspace New app Marketplace Integrations Recent RESPUESTAS AUTOMATICA…" at bounding box center [784, 364] width 1568 height 729
click at [63, 714] on button "Upgrade" at bounding box center [61, 712] width 46 height 19
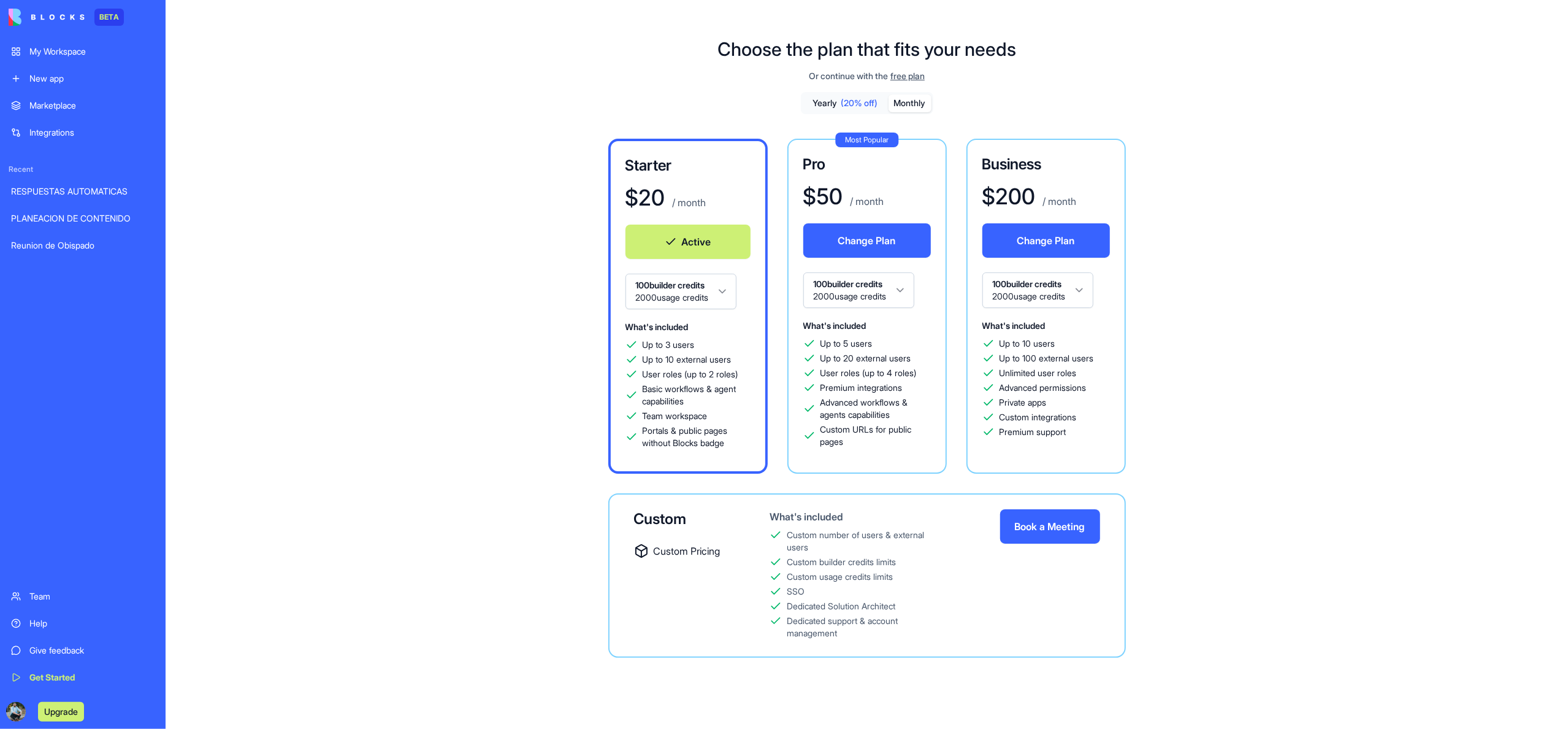
click at [46, 621] on div "Help" at bounding box center [92, 623] width 125 height 12
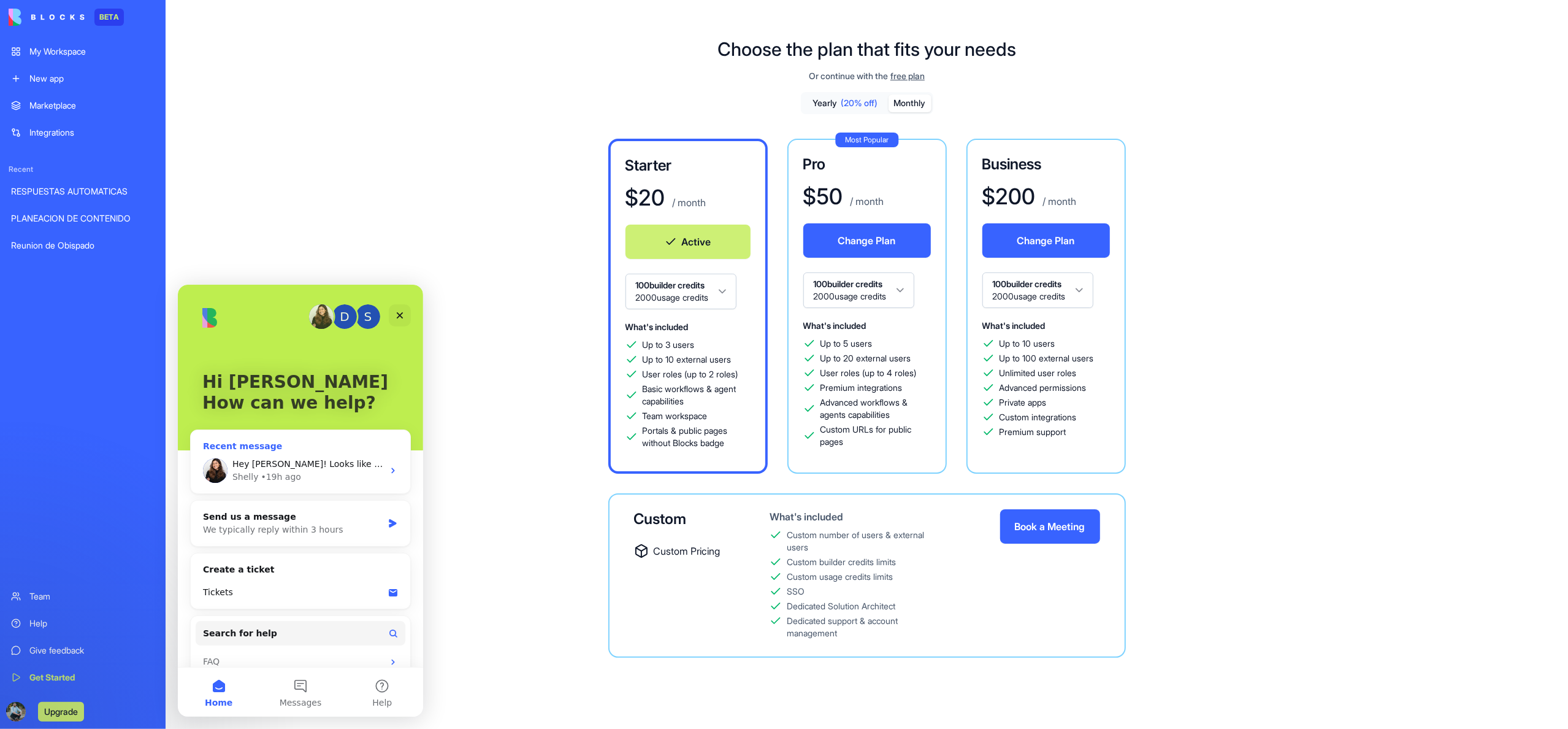
scroll to position [19, 0]
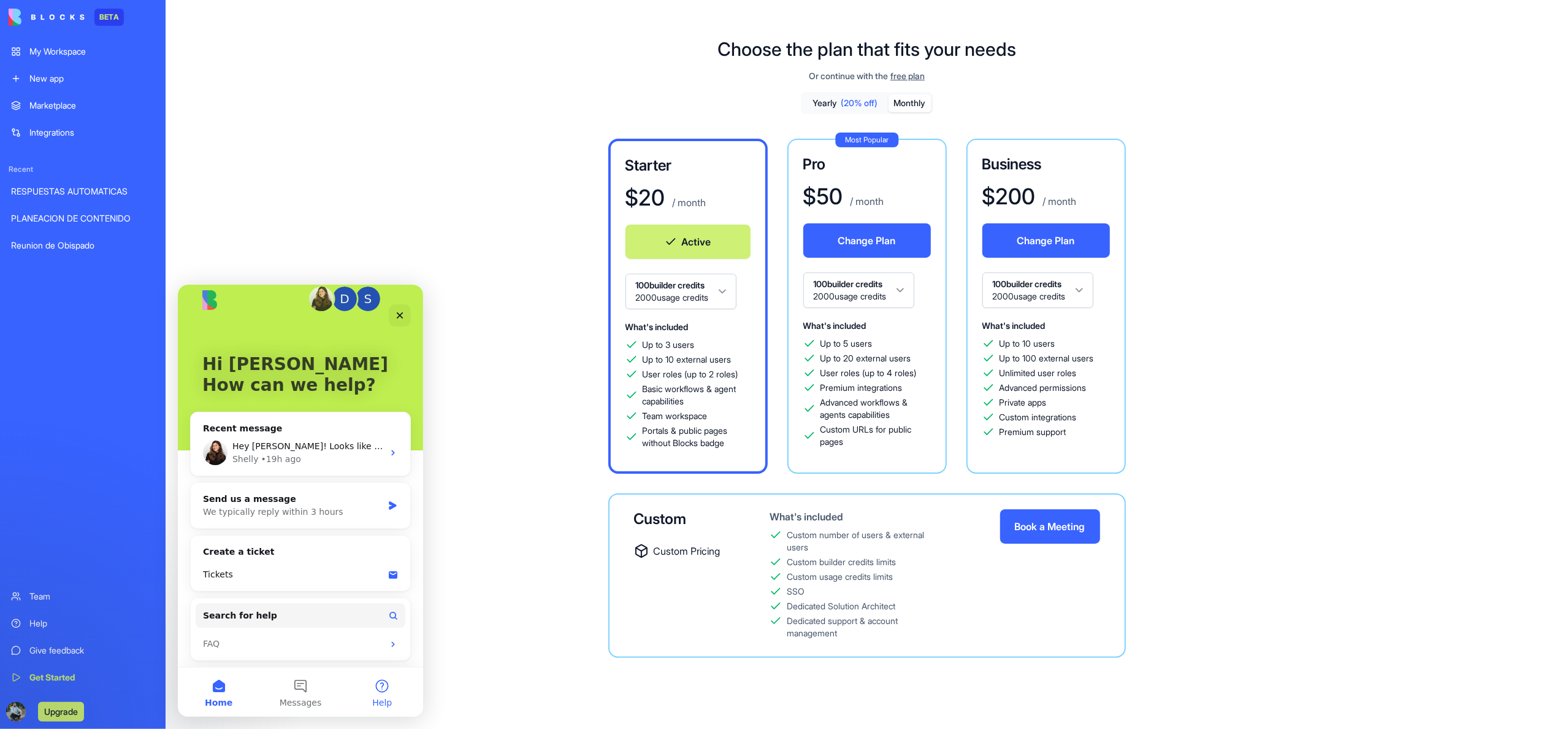
click at [382, 690] on button "Help" at bounding box center [382, 691] width 82 height 49
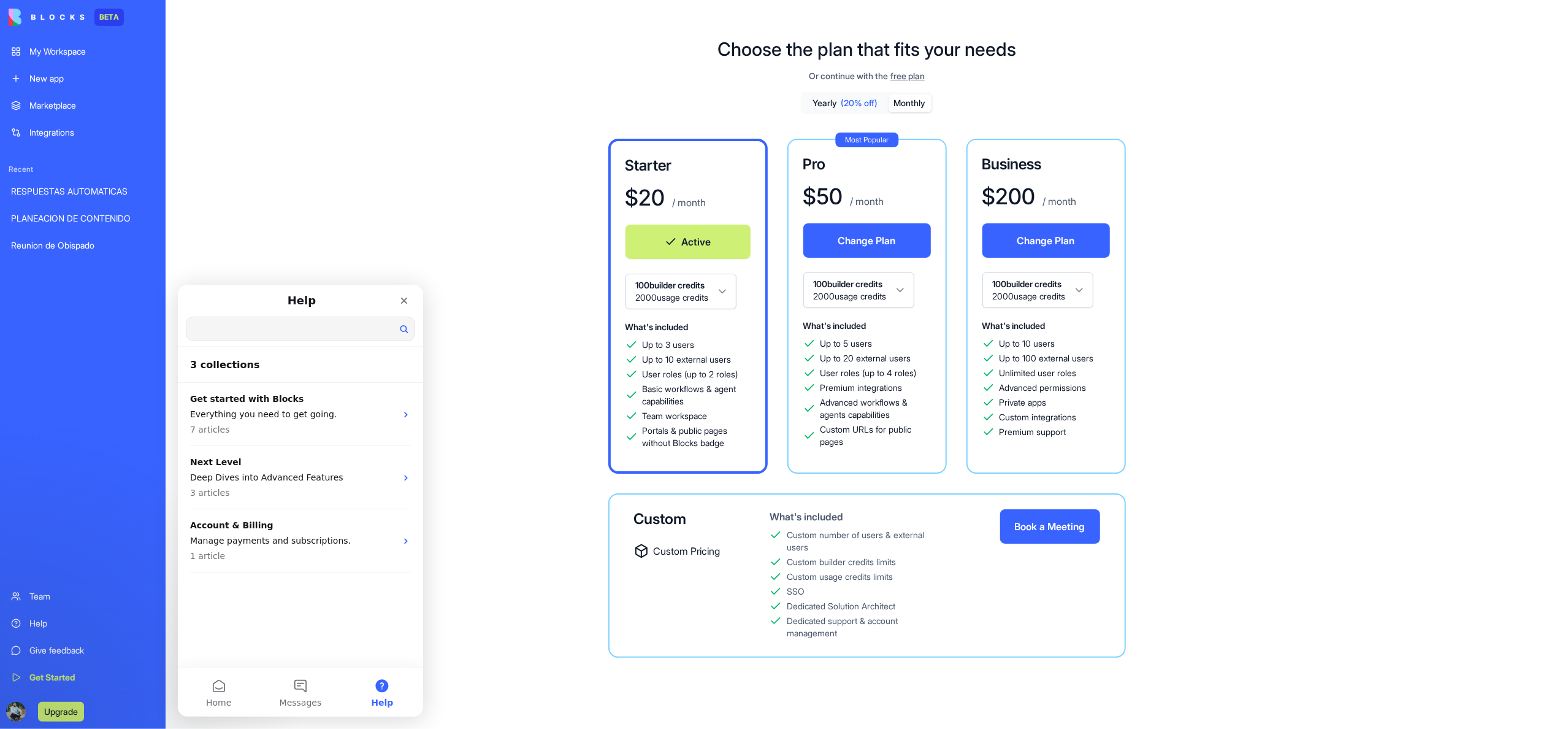
click at [253, 325] on input "Search for help" at bounding box center [300, 328] width 228 height 23
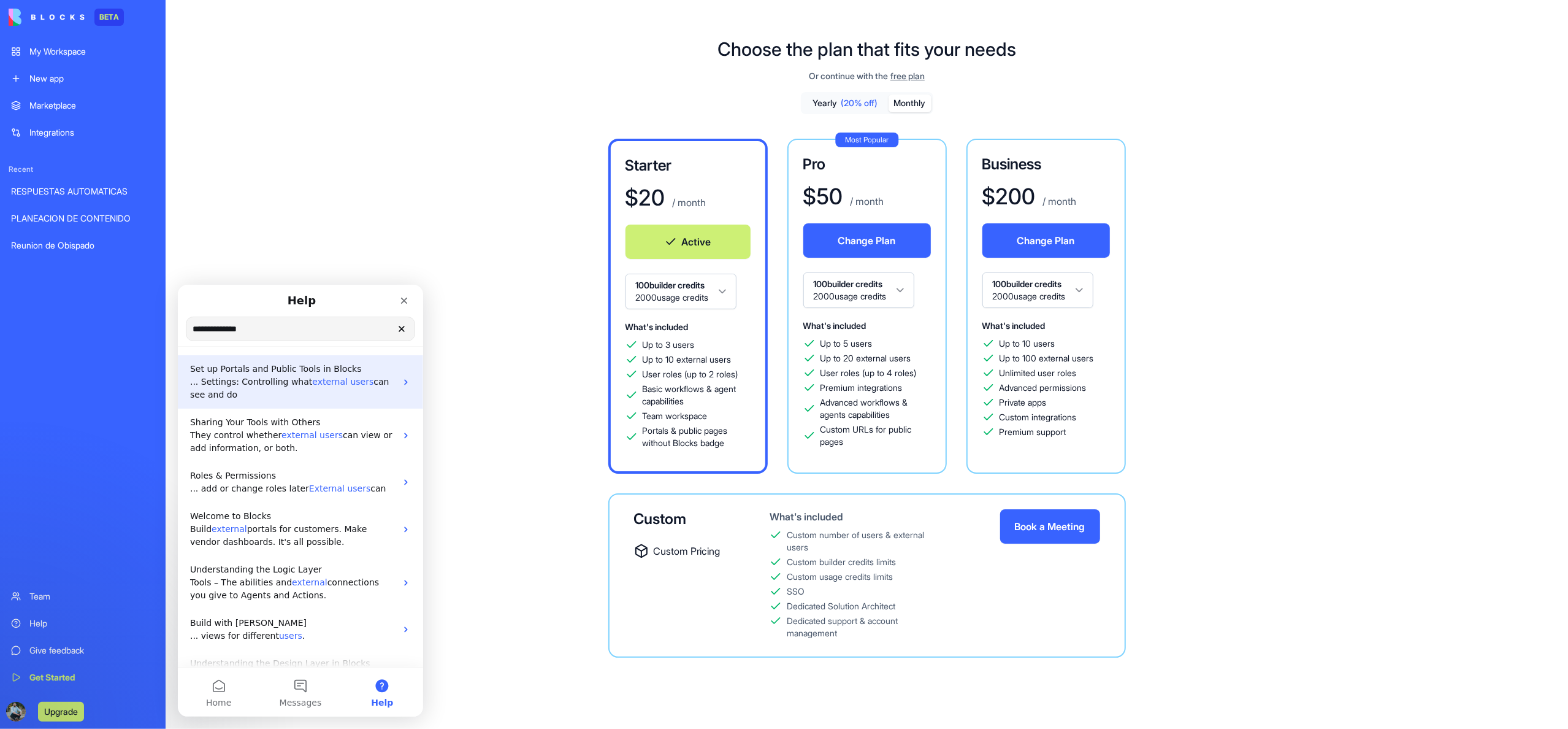
type input "**********"
click at [321, 378] on span "external" at bounding box center [329, 381] width 35 height 10
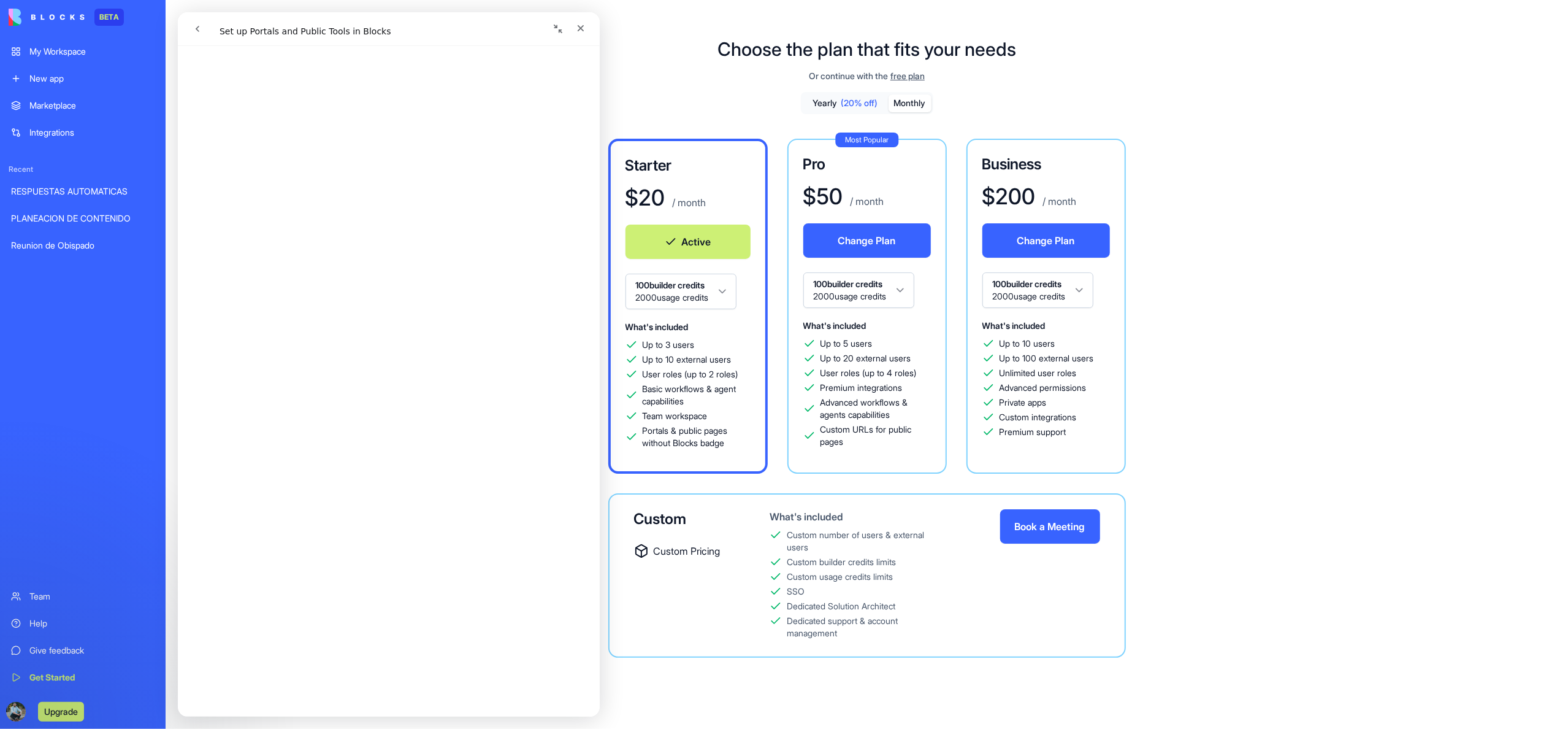
scroll to position [0, 0]
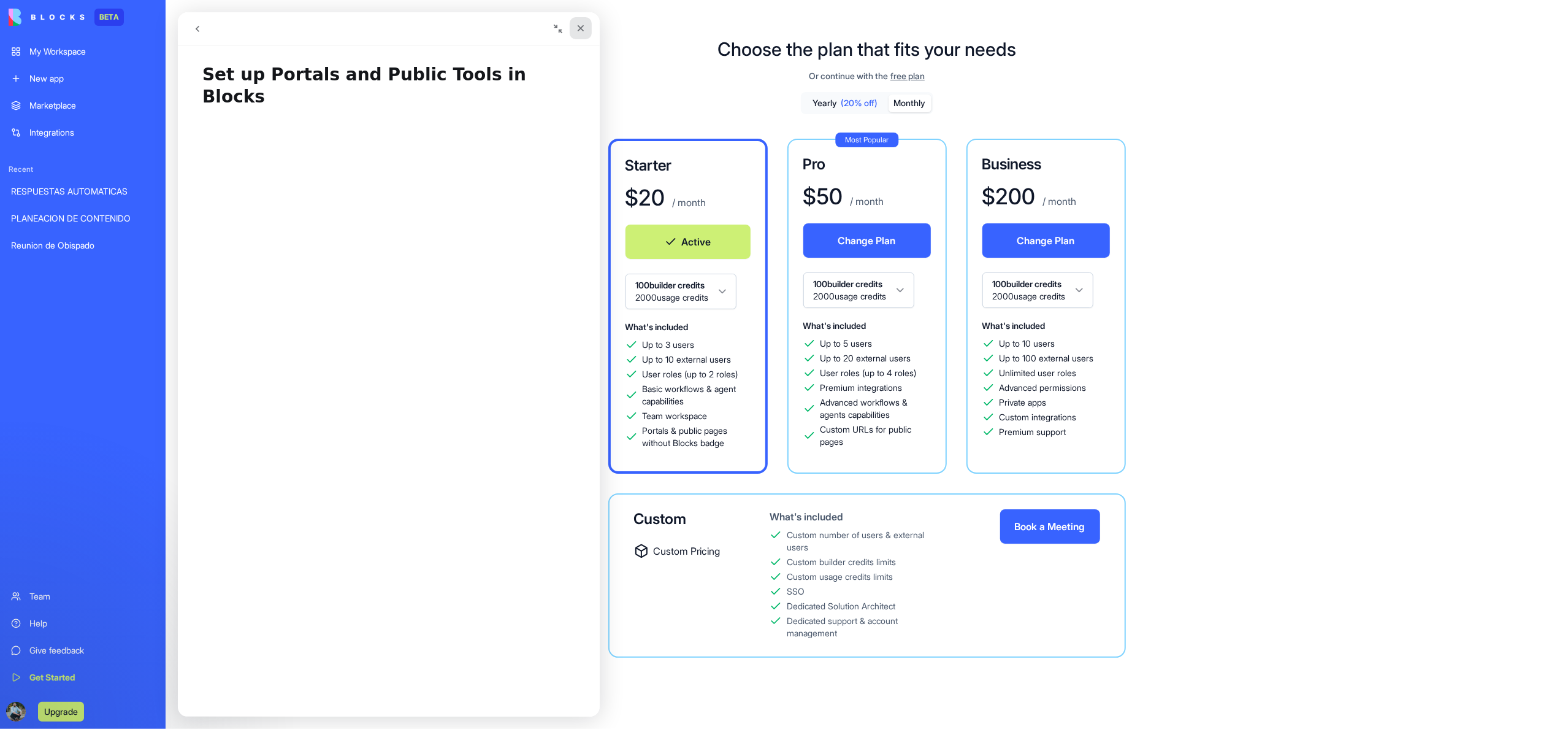
click at [581, 28] on icon "Close" at bounding box center [580, 28] width 7 height 7
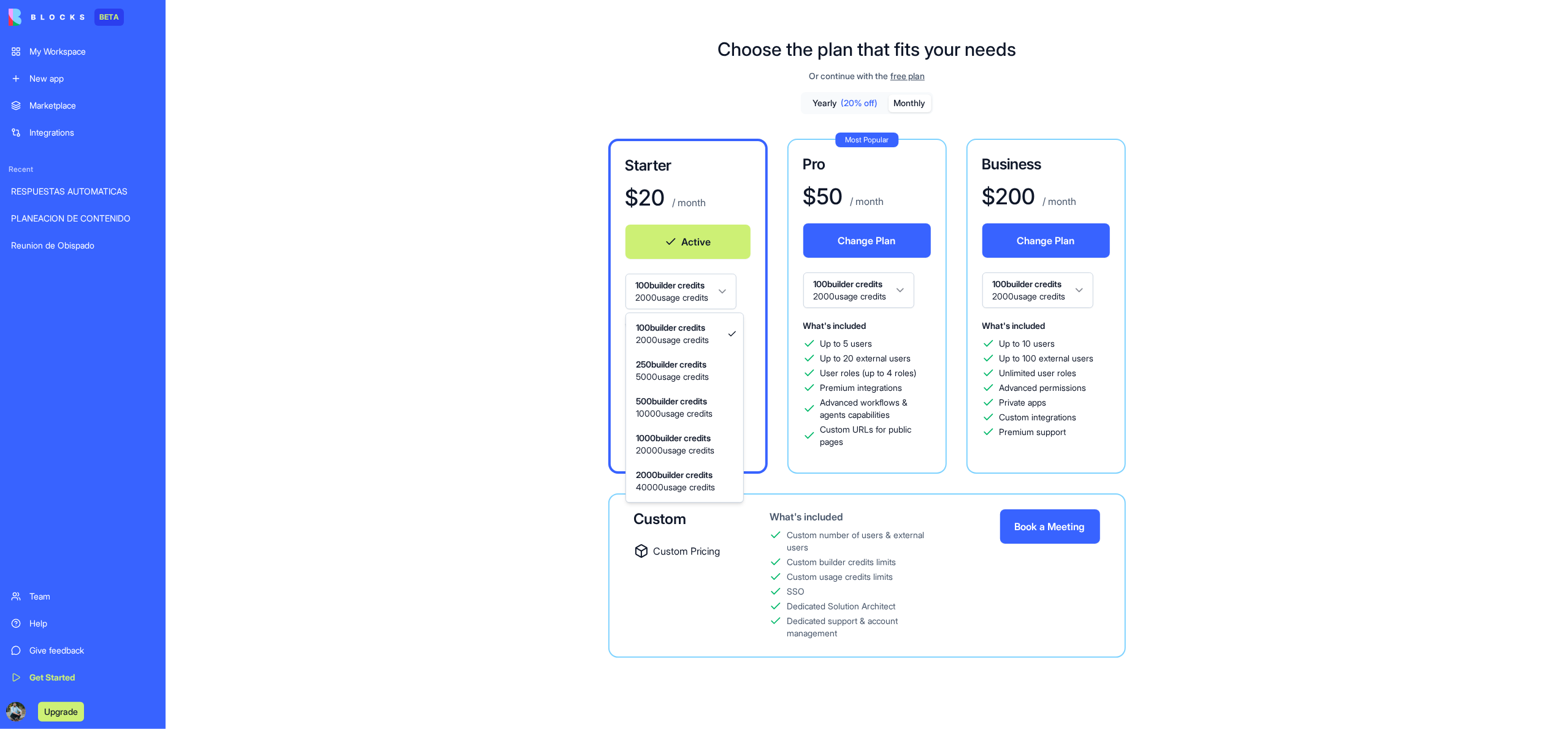
click at [727, 292] on html "BETA My Workspace New app Marketplace Integrations Recent RESPUESTAS AUTOMATICA…" at bounding box center [784, 364] width 1568 height 729
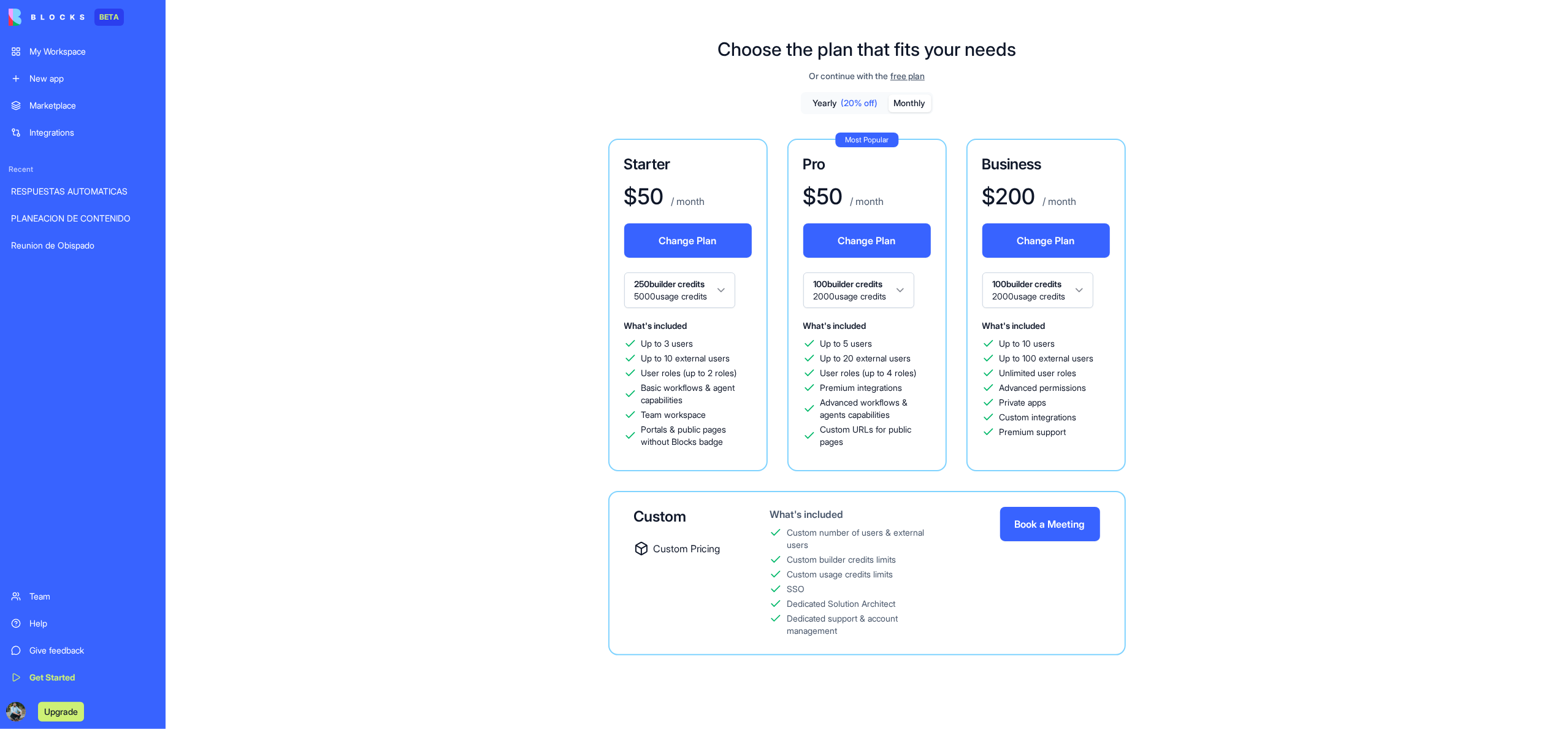
click at [729, 286] on html "BETA My Workspace New app Marketplace Integrations Recent RESPUESTAS AUTOMATICA…" at bounding box center [784, 364] width 1568 height 729
click at [26, 46] on link "My Workspace" at bounding box center [82, 52] width 158 height 25
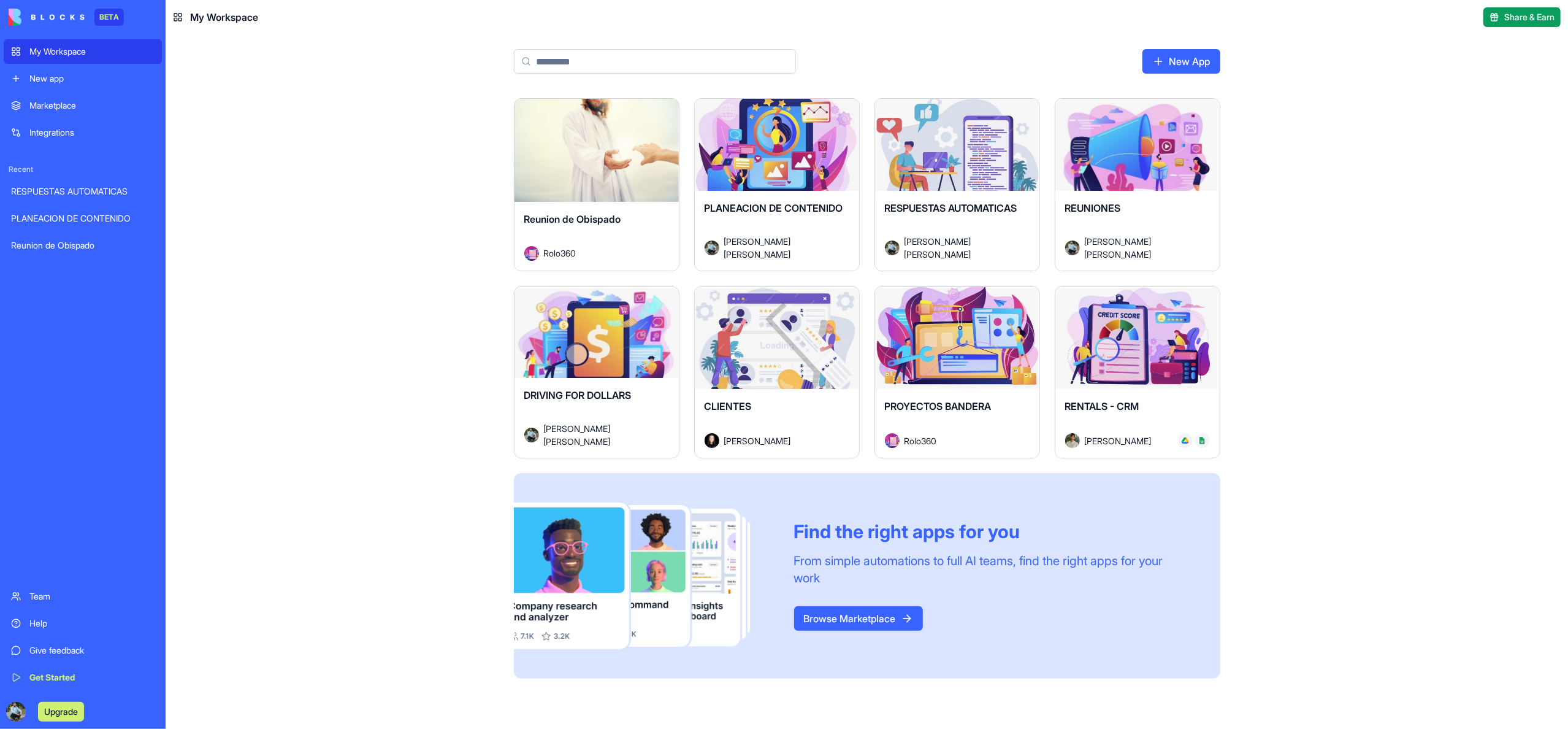
click at [579, 401] on span "DRIVING FOR DOLLARS" at bounding box center [577, 395] width 107 height 12
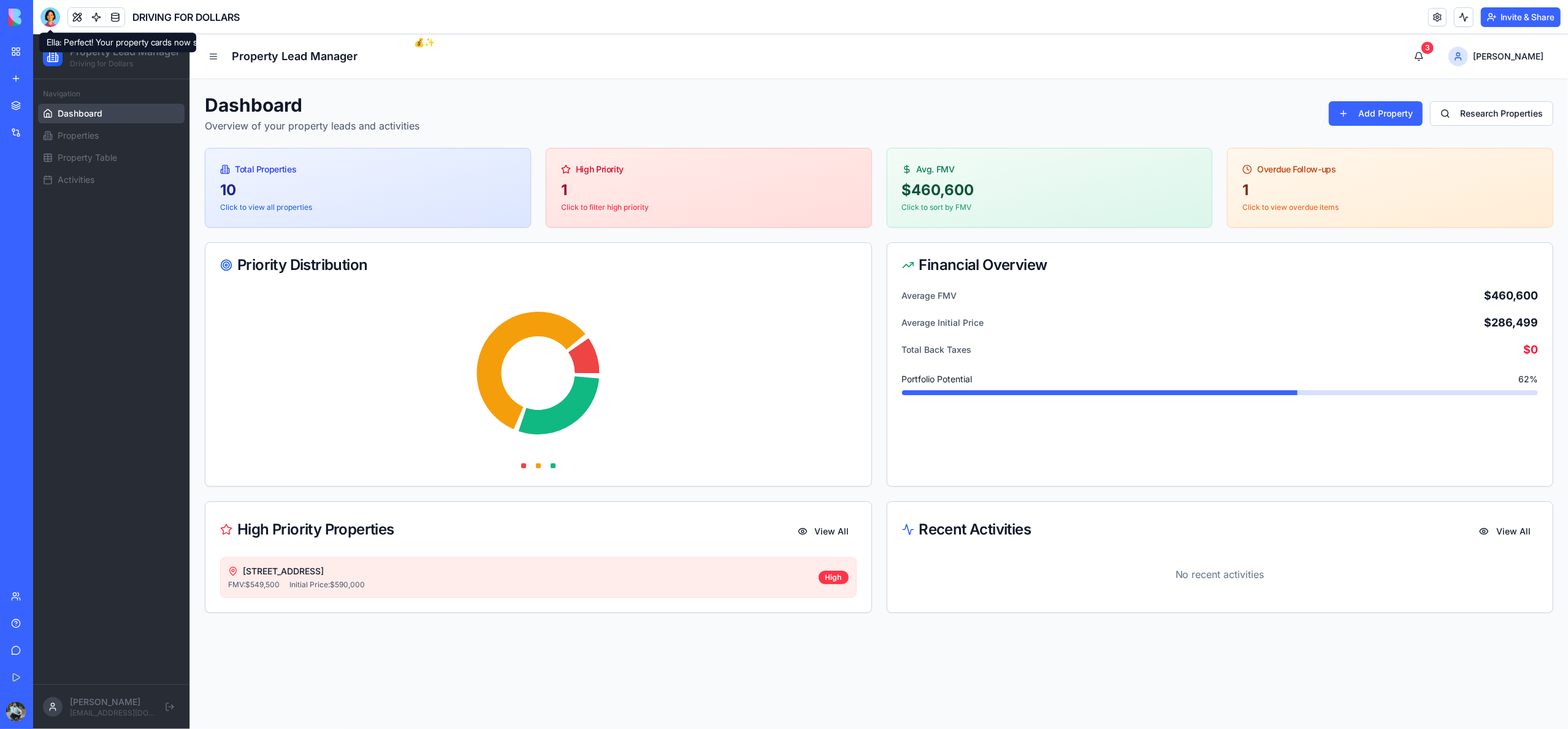
click at [48, 15] on div at bounding box center [50, 17] width 19 height 19
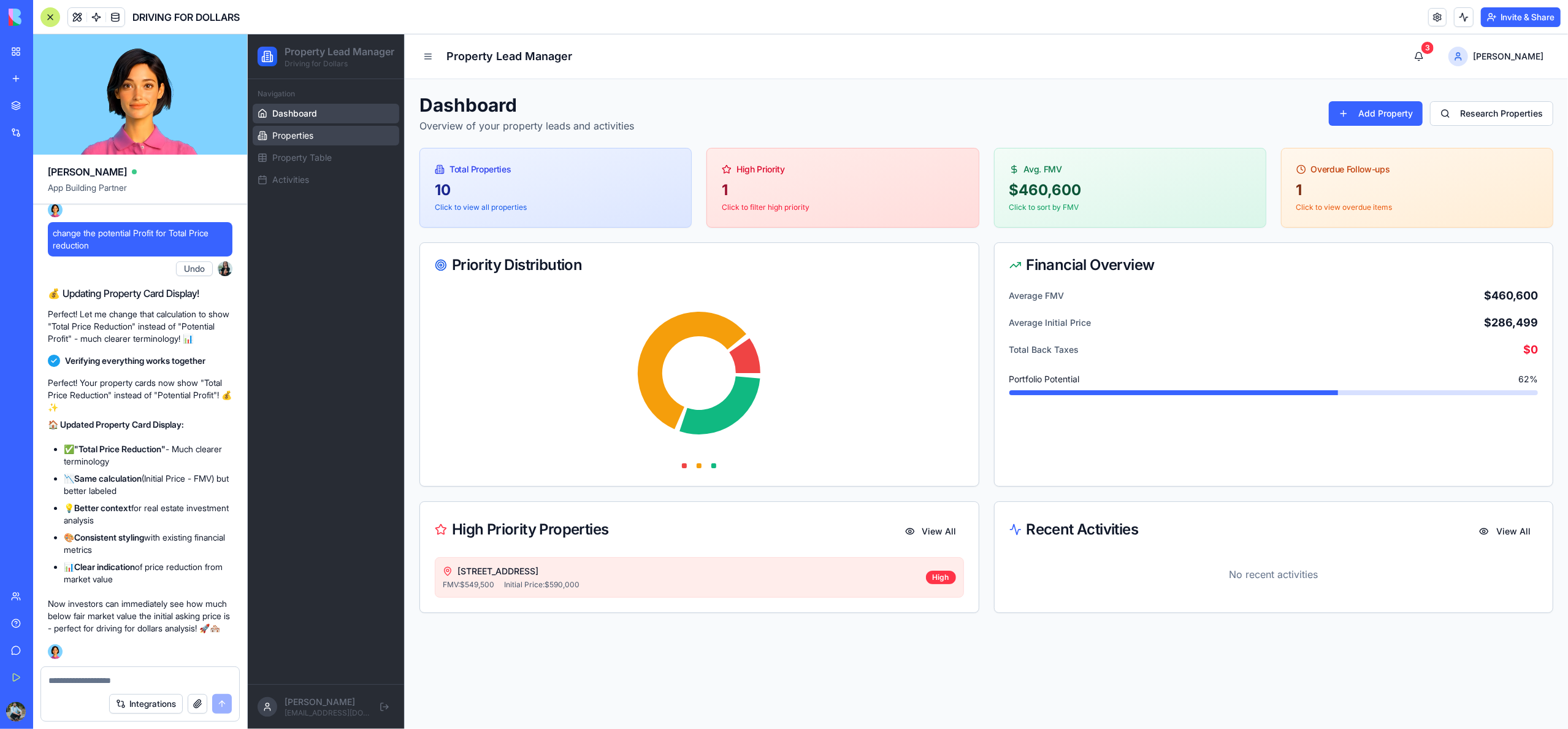
click at [312, 142] on span "Properties" at bounding box center [291, 135] width 41 height 12
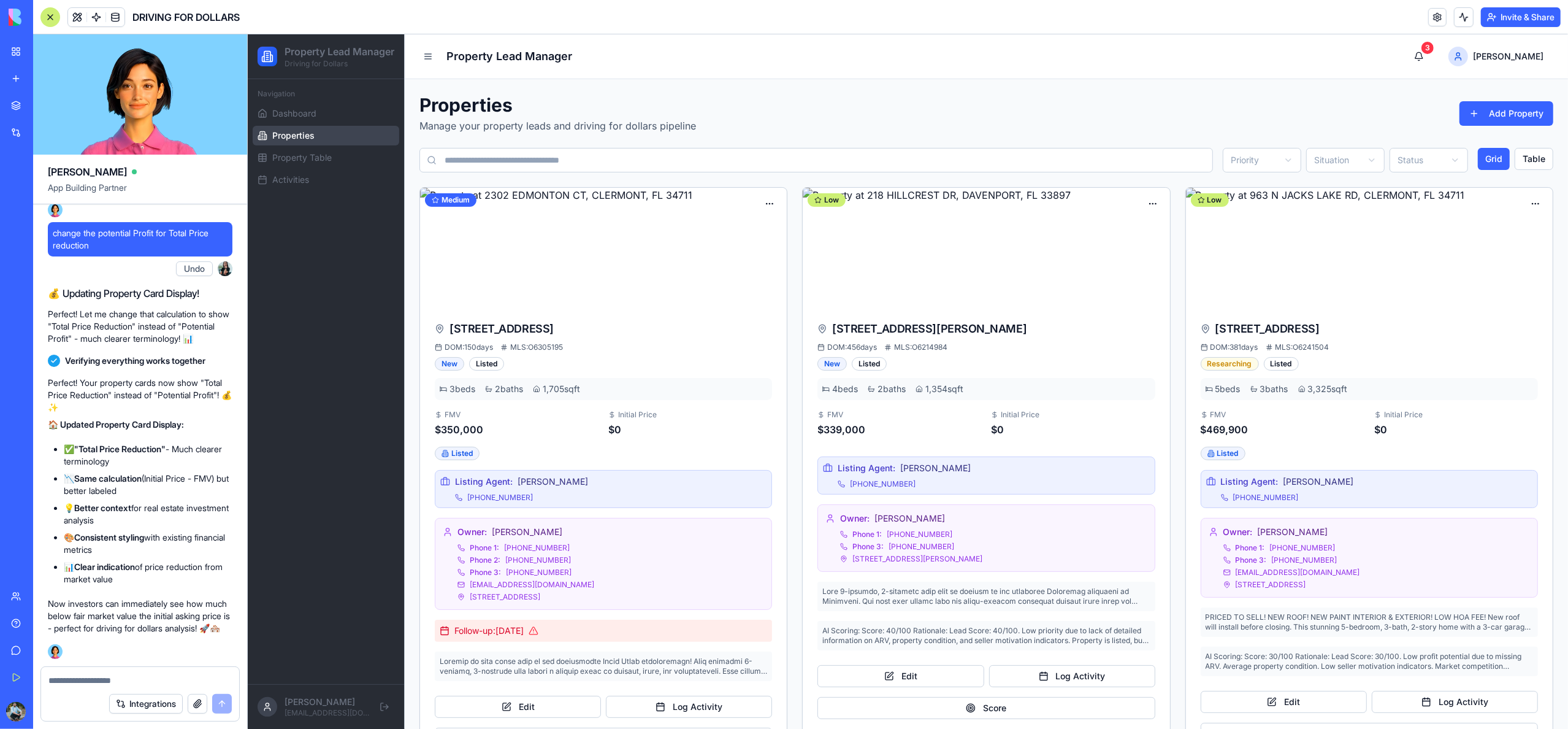
click at [140, 675] on textarea at bounding box center [140, 681] width 183 height 12
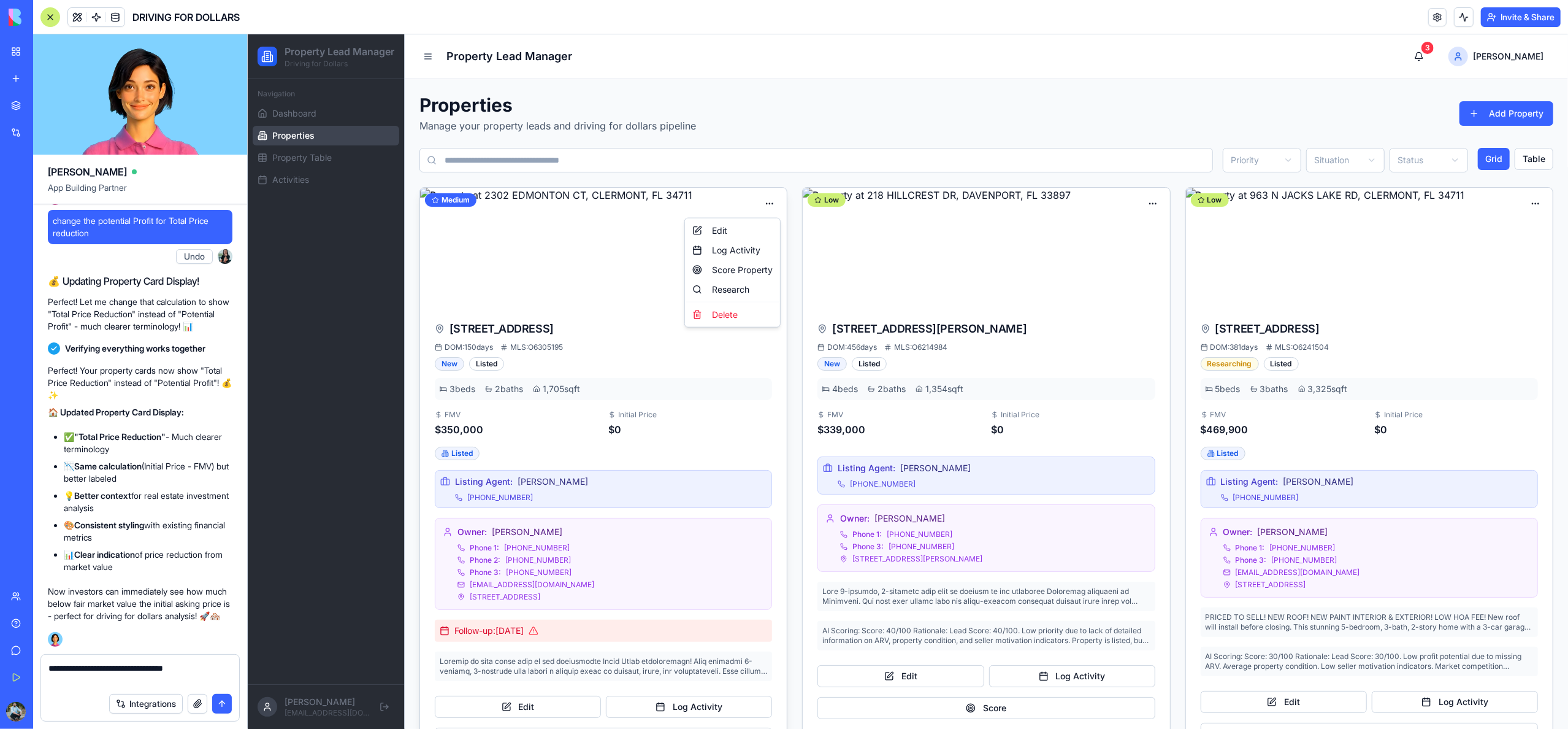
click at [746, 227] on div "Edit" at bounding box center [732, 231] width 90 height 19
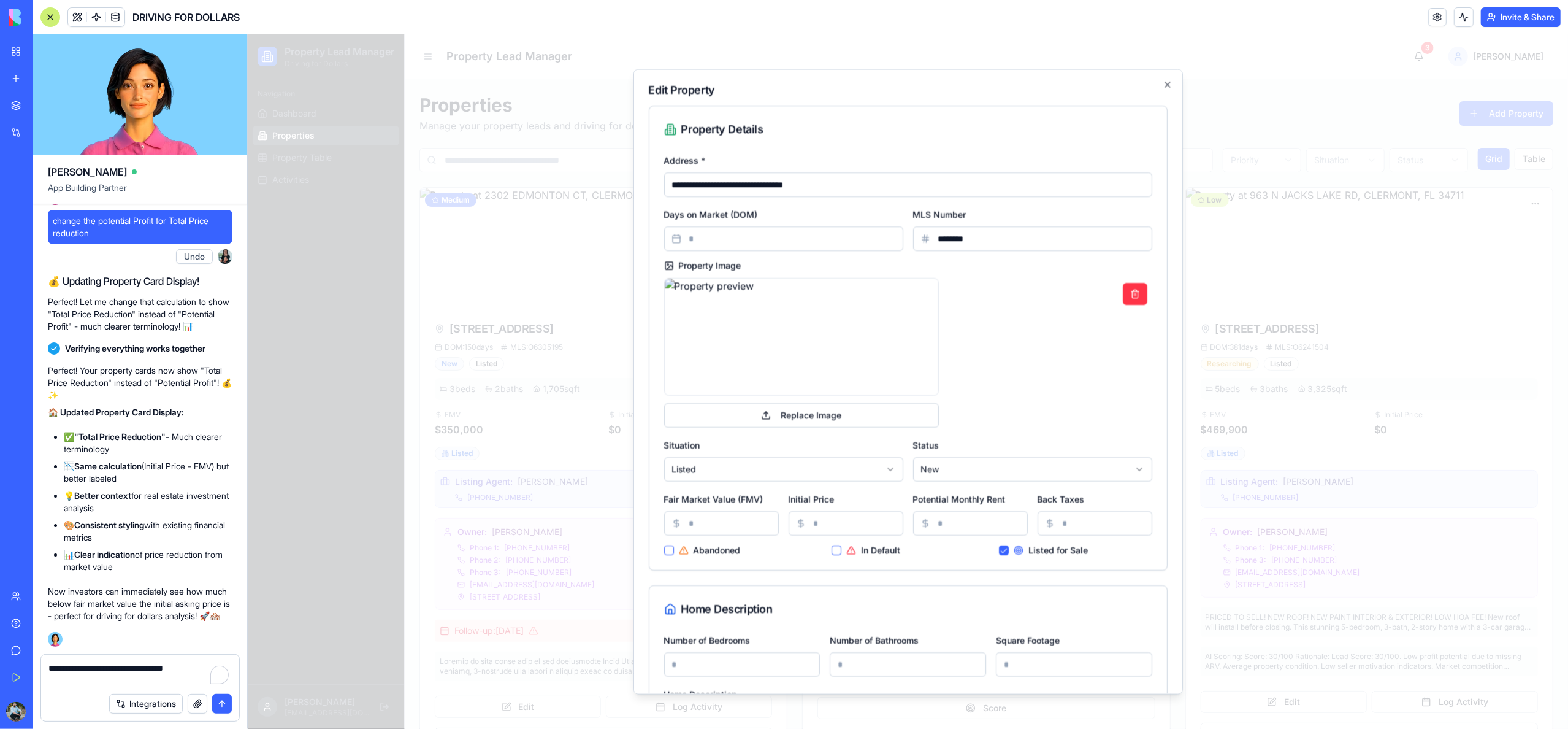
click at [223, 670] on form "**********" at bounding box center [140, 688] width 200 height 68
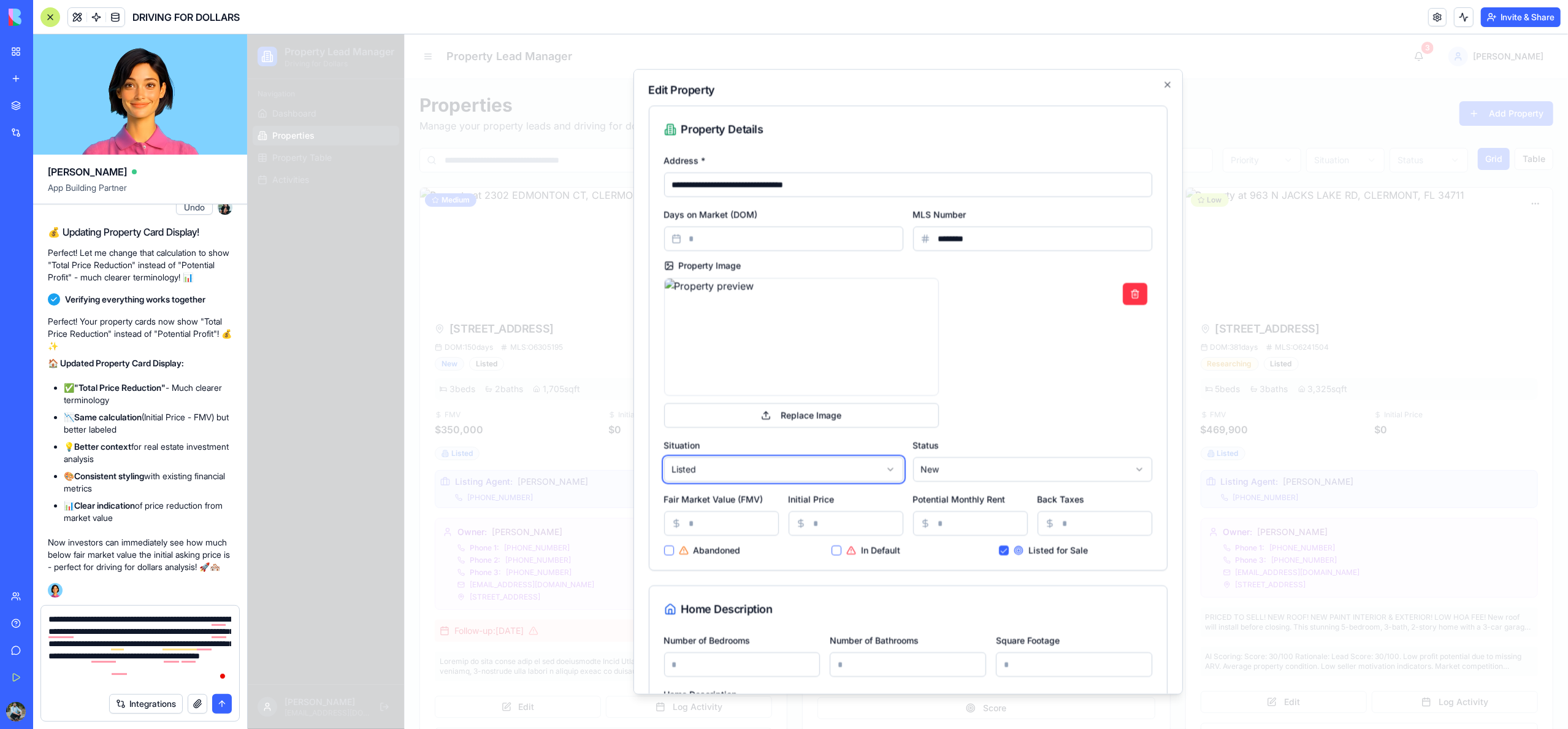
click at [150, 686] on div "Integrations" at bounding box center [140, 703] width 198 height 35
click at [151, 684] on textarea "**********" at bounding box center [140, 650] width 183 height 74
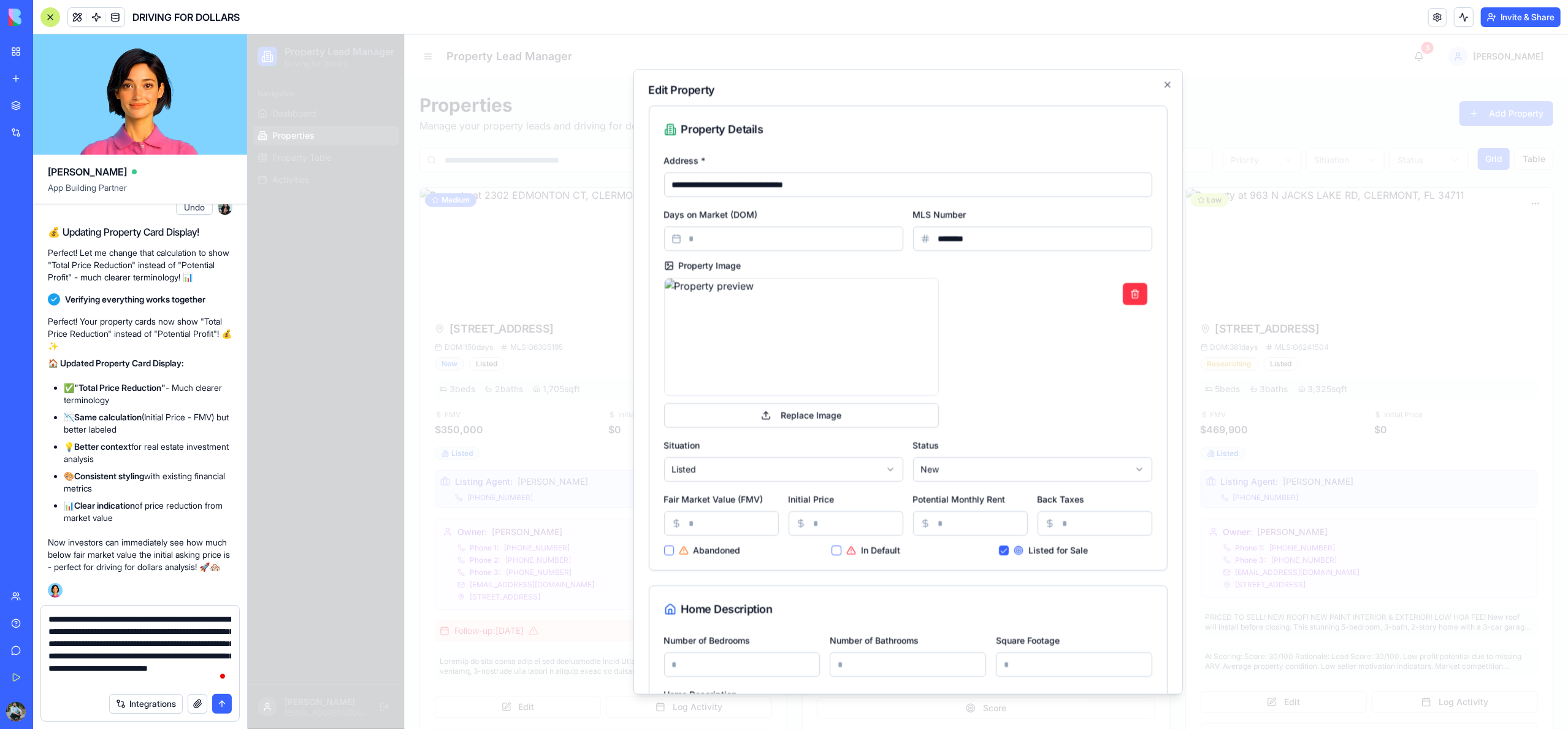
scroll to position [11, 0]
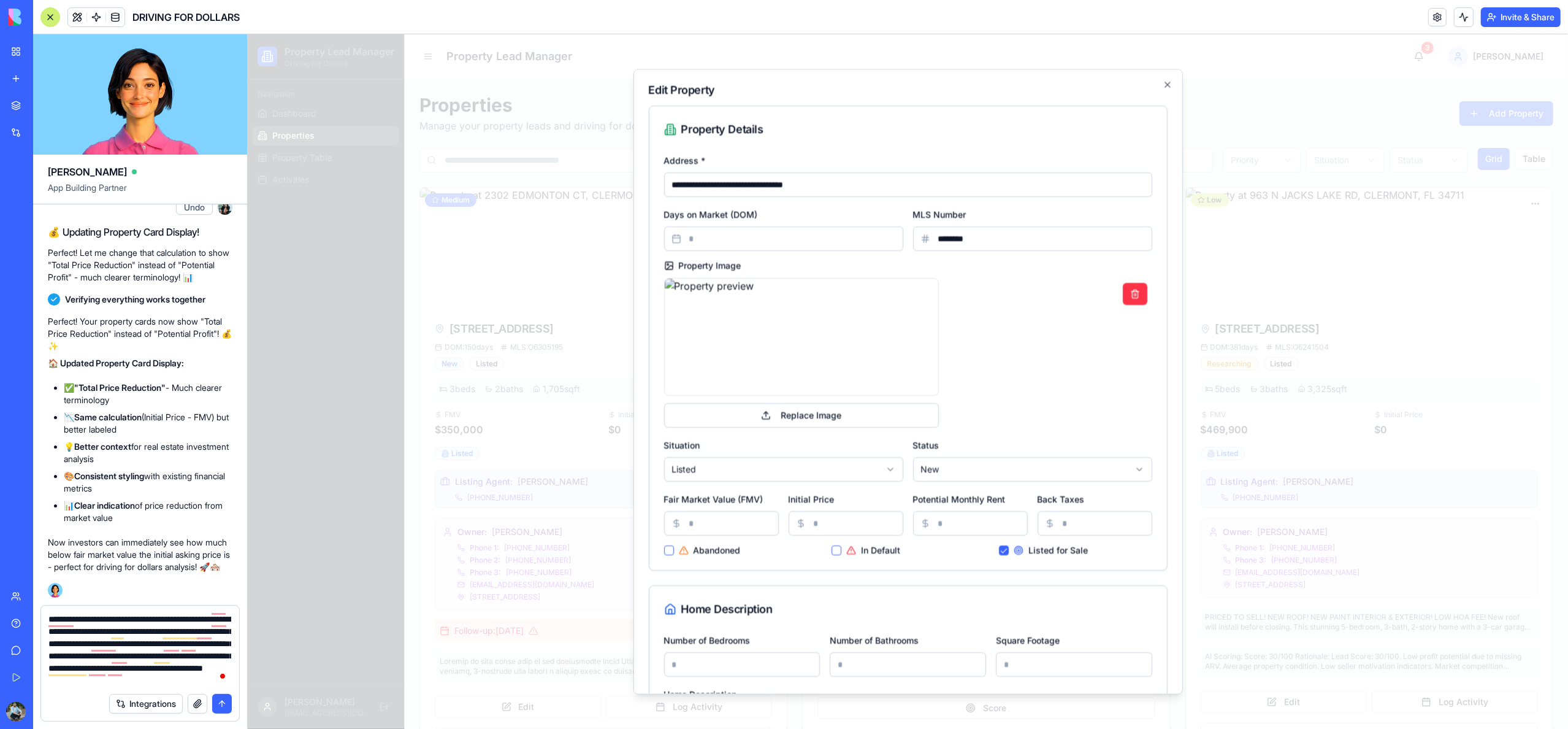
click at [193, 680] on textarea "**********" at bounding box center [140, 650] width 183 height 74
click at [195, 679] on textarea "**********" at bounding box center [140, 650] width 183 height 74
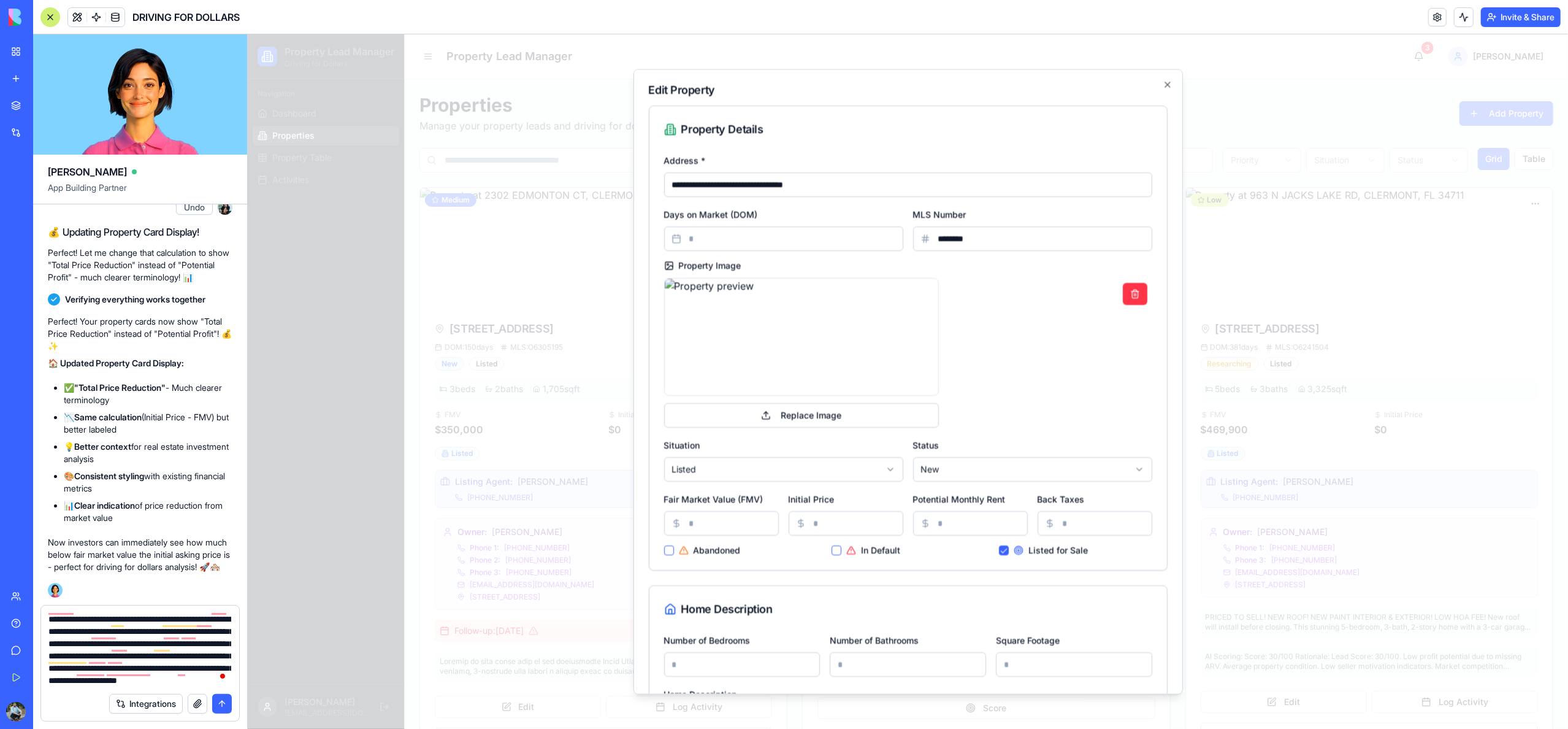
click at [151, 683] on textarea "**********" at bounding box center [140, 650] width 183 height 74
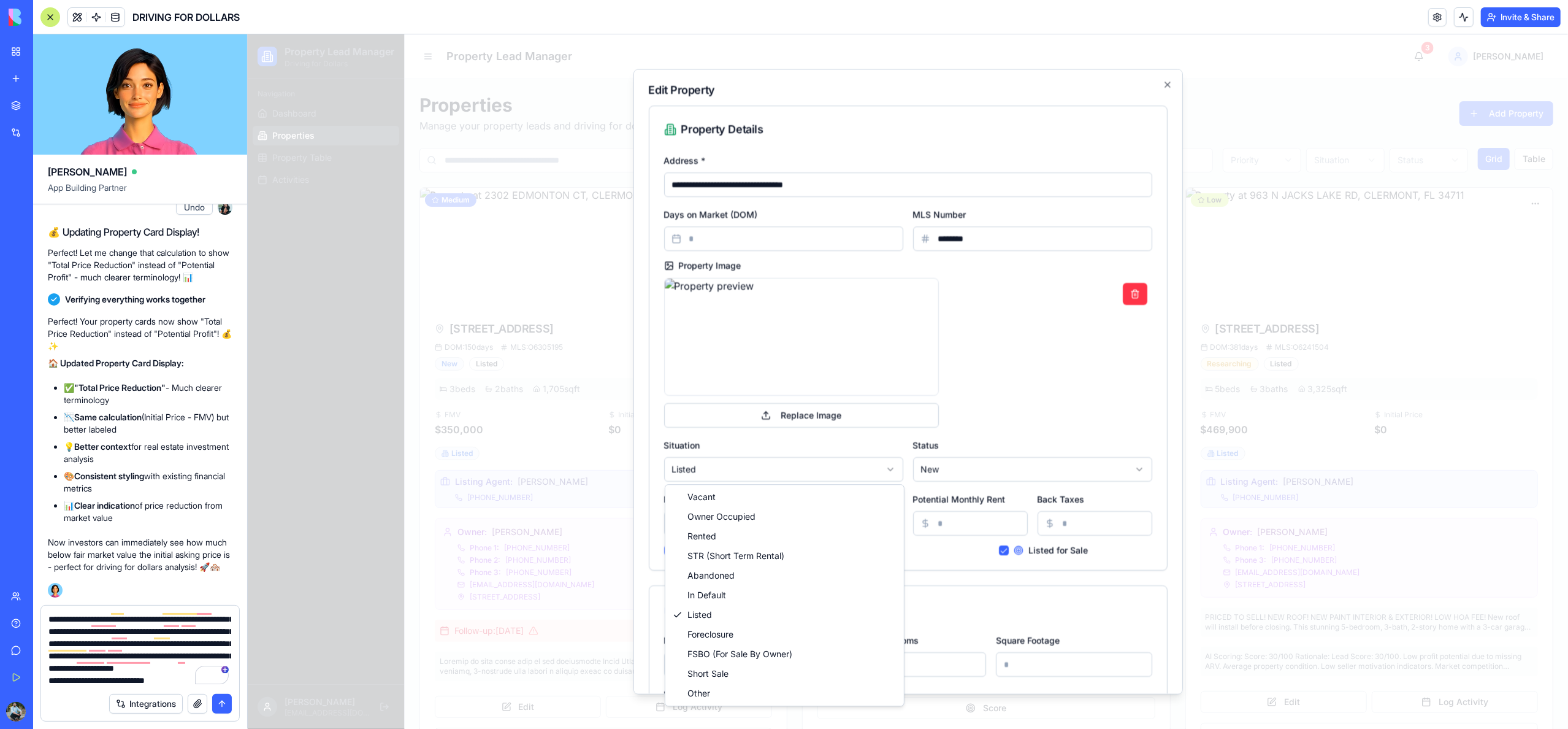
drag, startPoint x: 736, startPoint y: 691, endPoint x: 692, endPoint y: 511, distance: 185.3
click at [173, 677] on textarea "**********" at bounding box center [140, 650] width 183 height 74
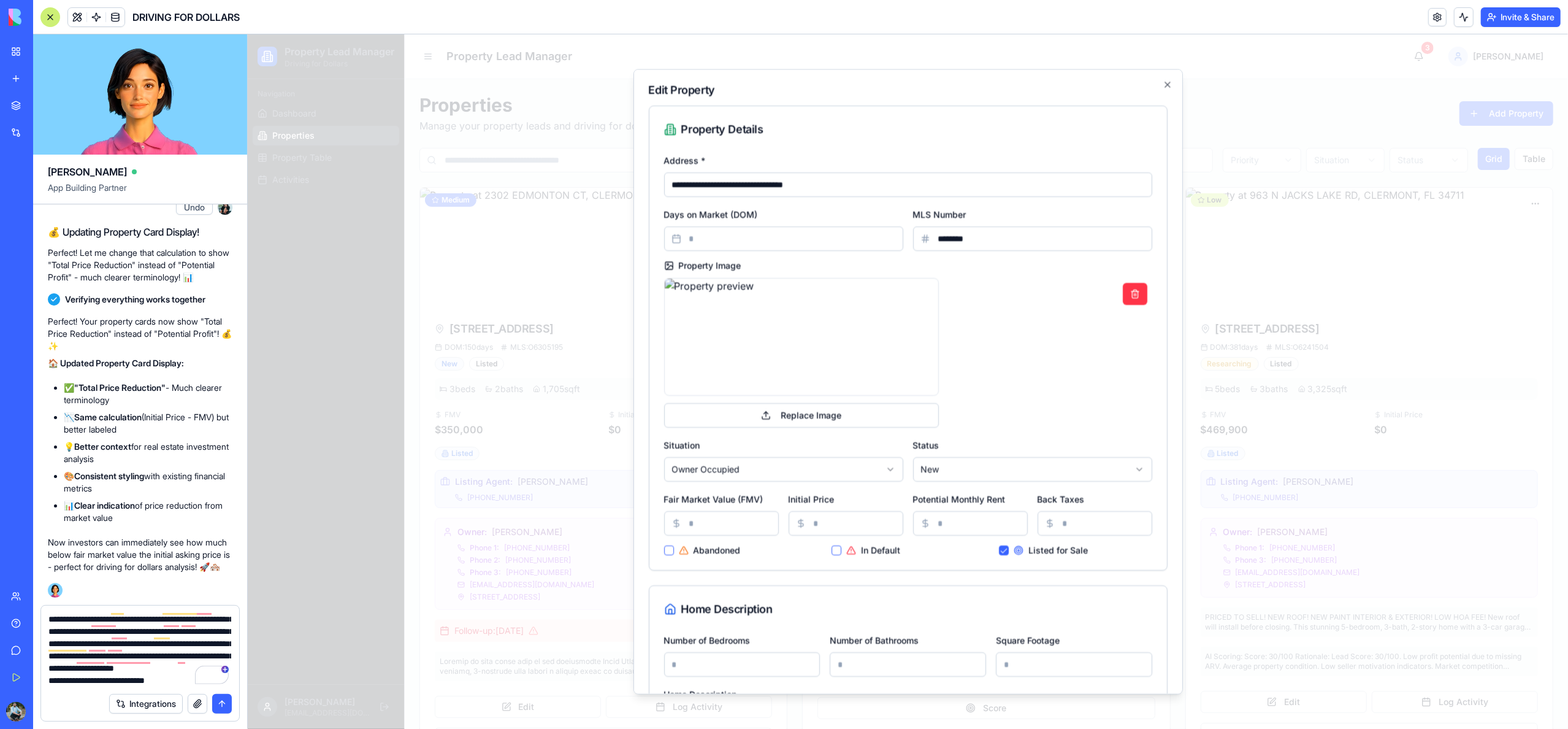
scroll to position [49, 0]
drag, startPoint x: 173, startPoint y: 678, endPoint x: 53, endPoint y: 671, distance: 120.2
click at [53, 671] on textarea "**********" at bounding box center [140, 650] width 183 height 74
paste textarea "**********"
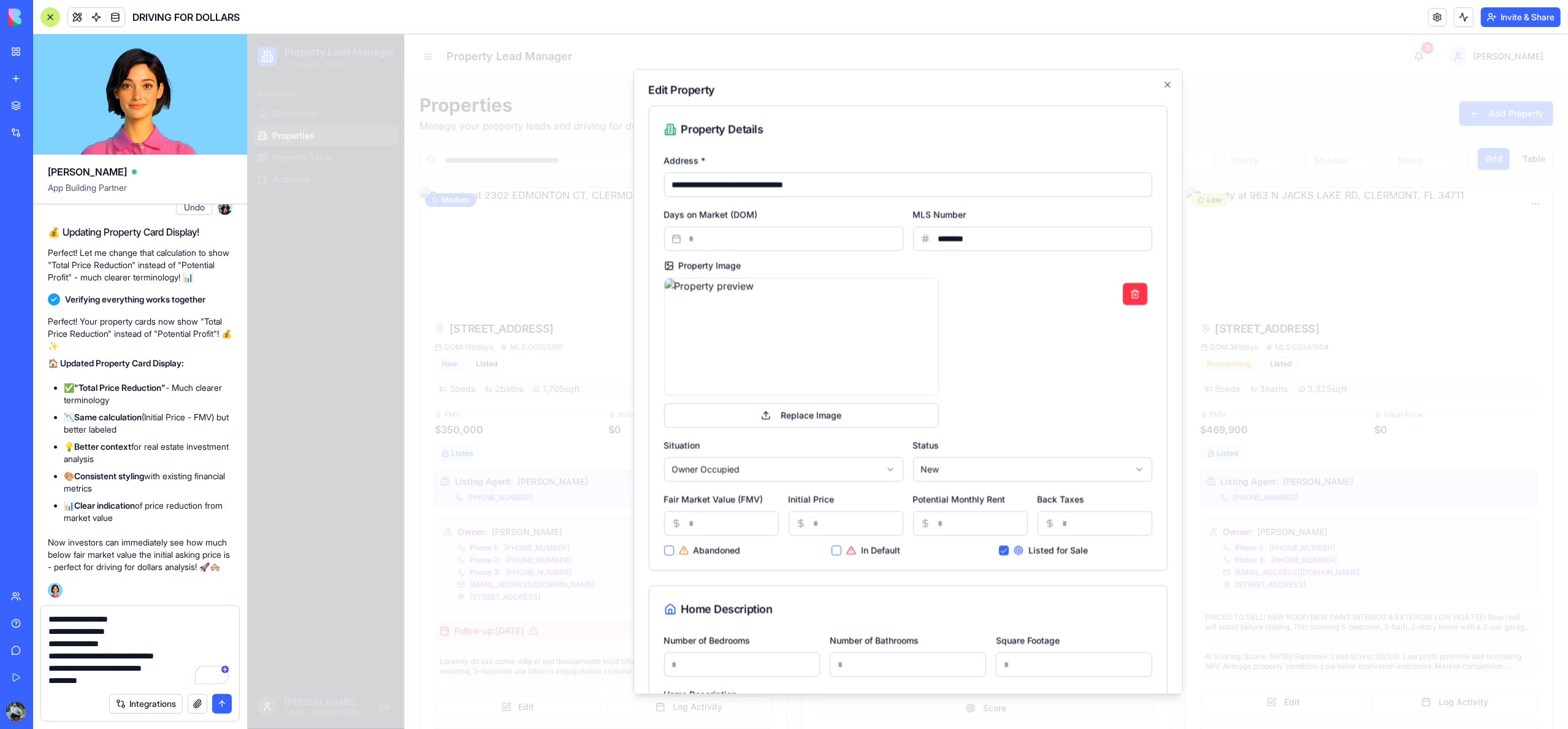
scroll to position [435, 0]
type textarea "**********"
click at [220, 703] on button "submit" at bounding box center [222, 703] width 19 height 19
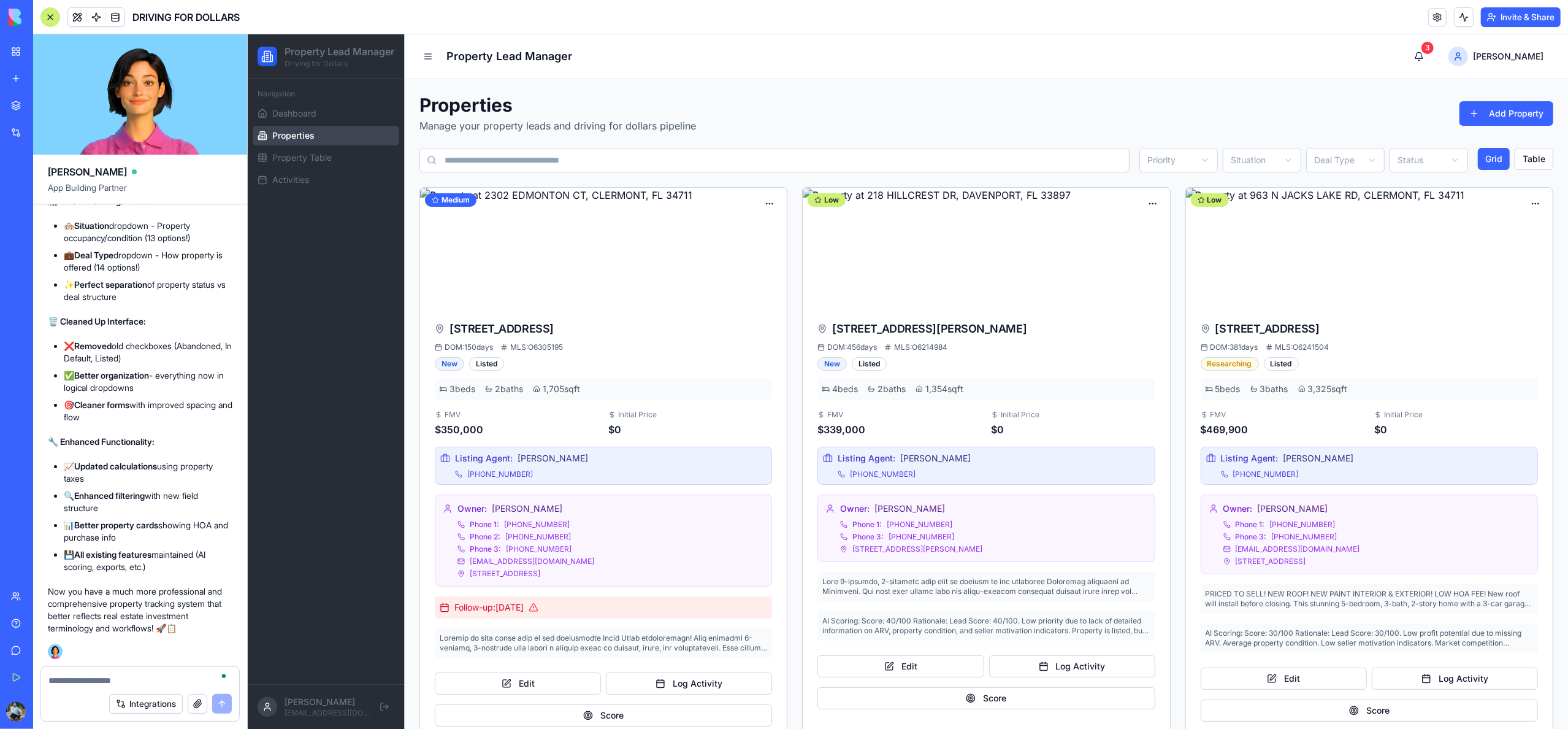
scroll to position [8044, 0]
drag, startPoint x: 548, startPoint y: 357, endPoint x: 582, endPoint y: 356, distance: 34.0
click at [554, 356] on div "[STREET_ADDRESS] DOM: 150 days MLS: O6305195 New Listed" at bounding box center [603, 345] width 337 height 50
drag, startPoint x: 535, startPoint y: 347, endPoint x: 568, endPoint y: 346, distance: 33.0
click at [562, 346] on span "MLS: O6305195" at bounding box center [531, 347] width 63 height 10
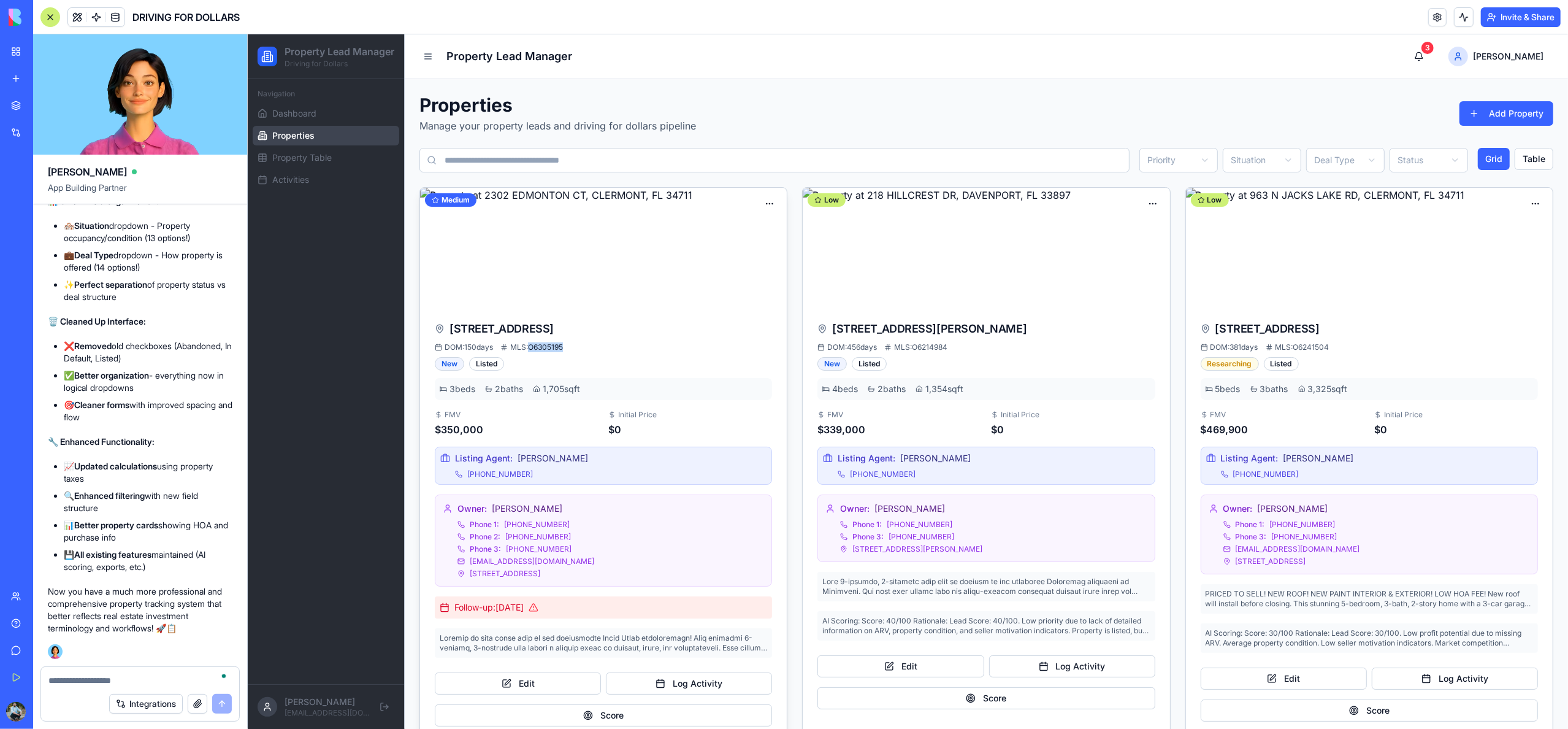
copy span "O6305195"
click at [52, 17] on div at bounding box center [50, 17] width 19 height 19
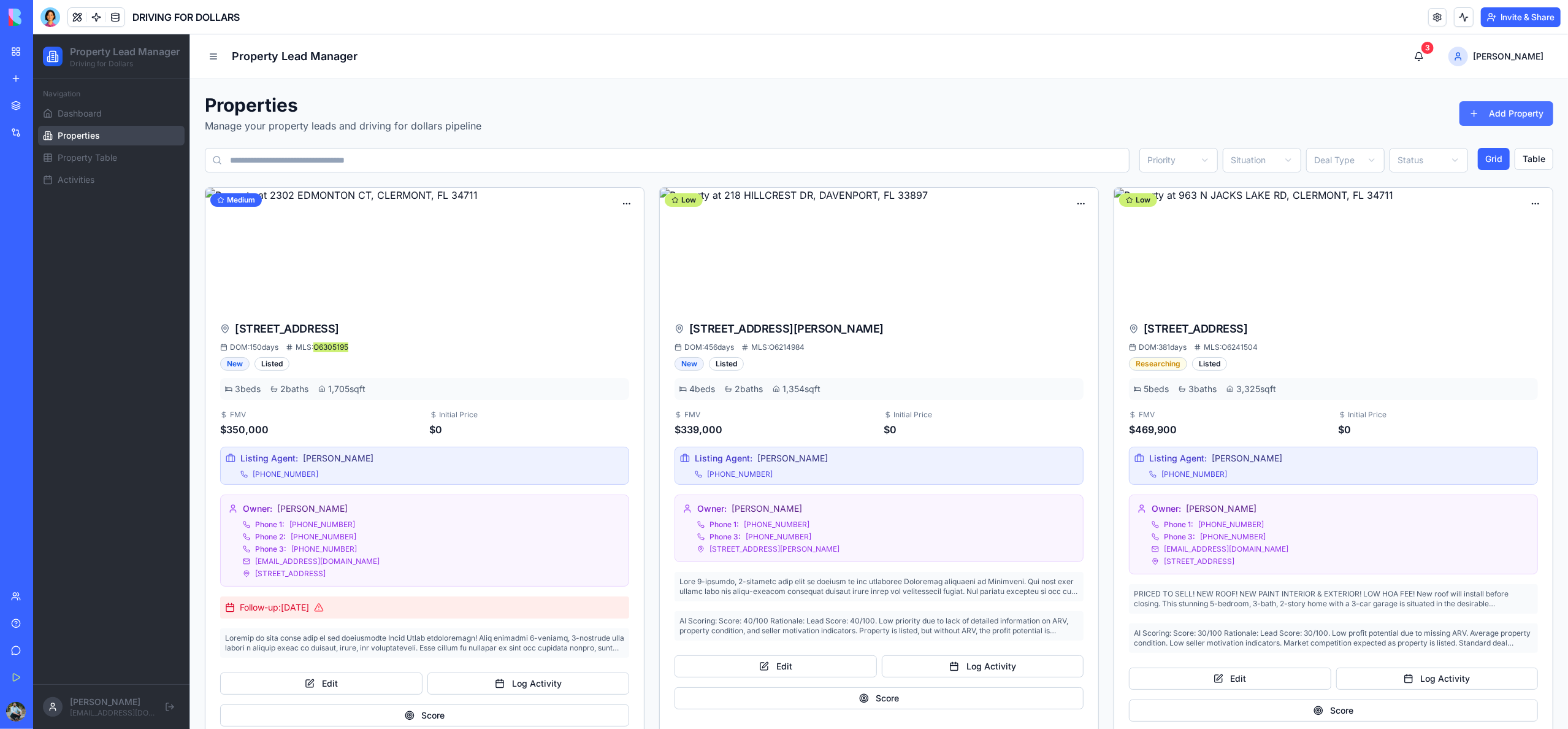
scroll to position [10, 0]
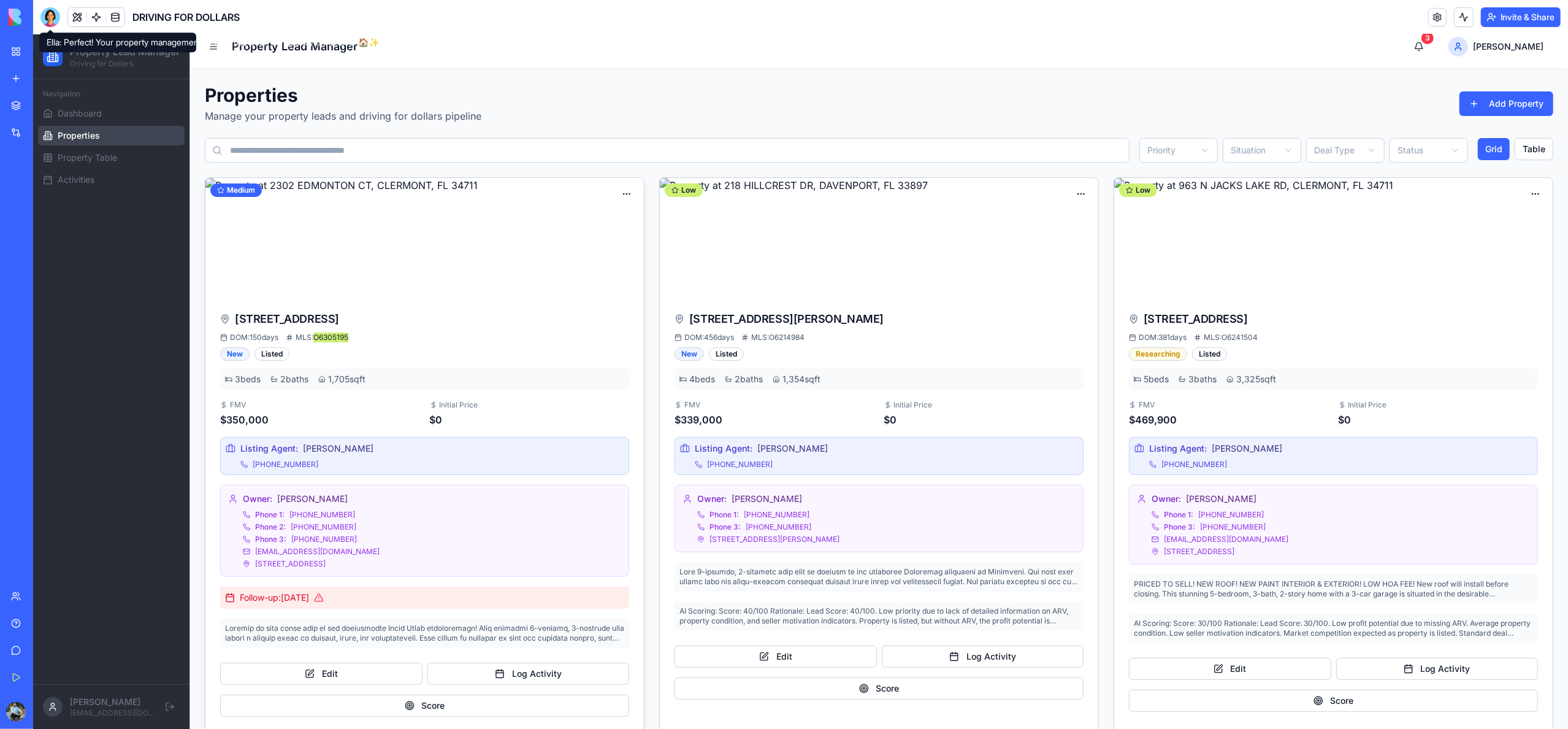
click at [591, 218] on div "Edit" at bounding box center [589, 220] width 90 height 19
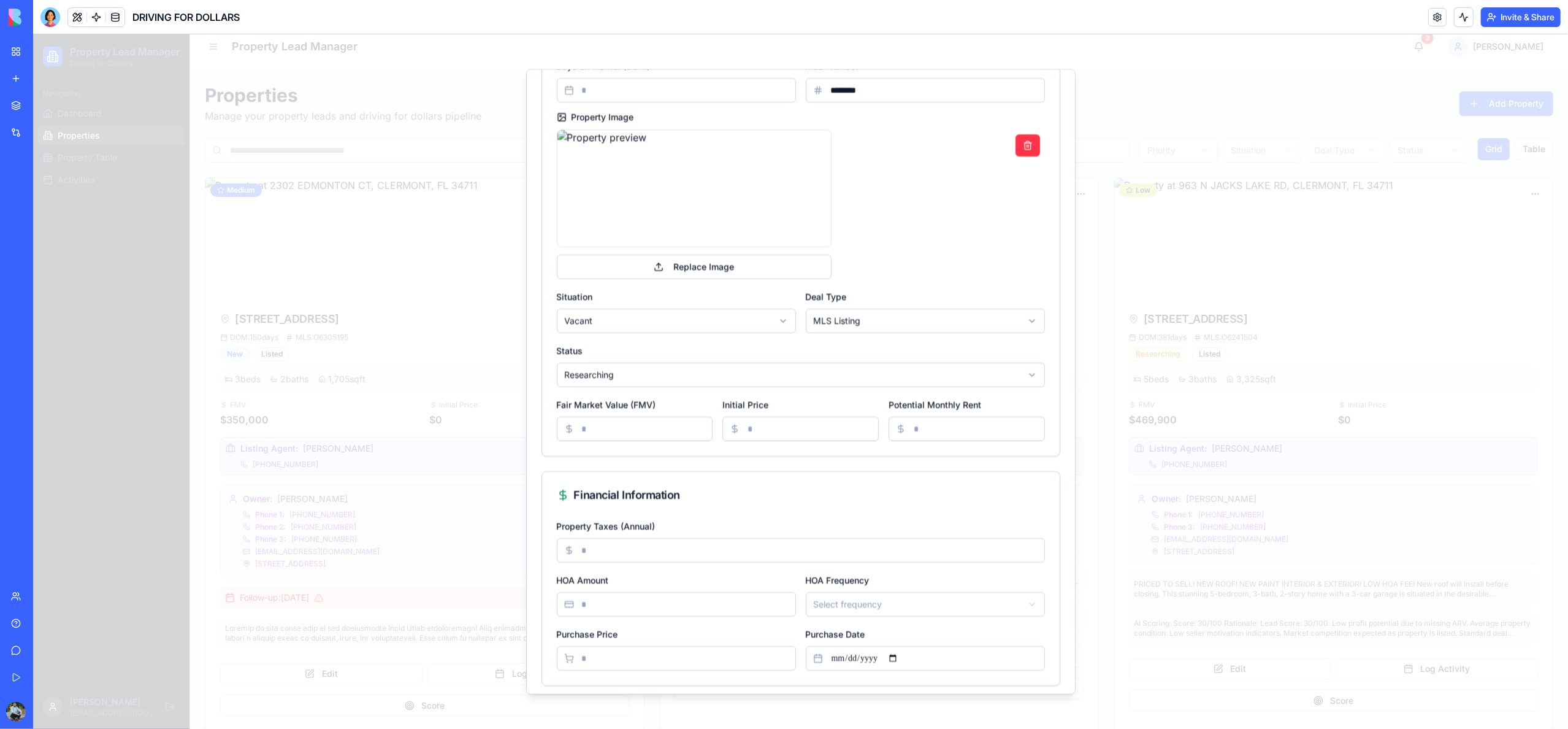
scroll to position [178, 0]
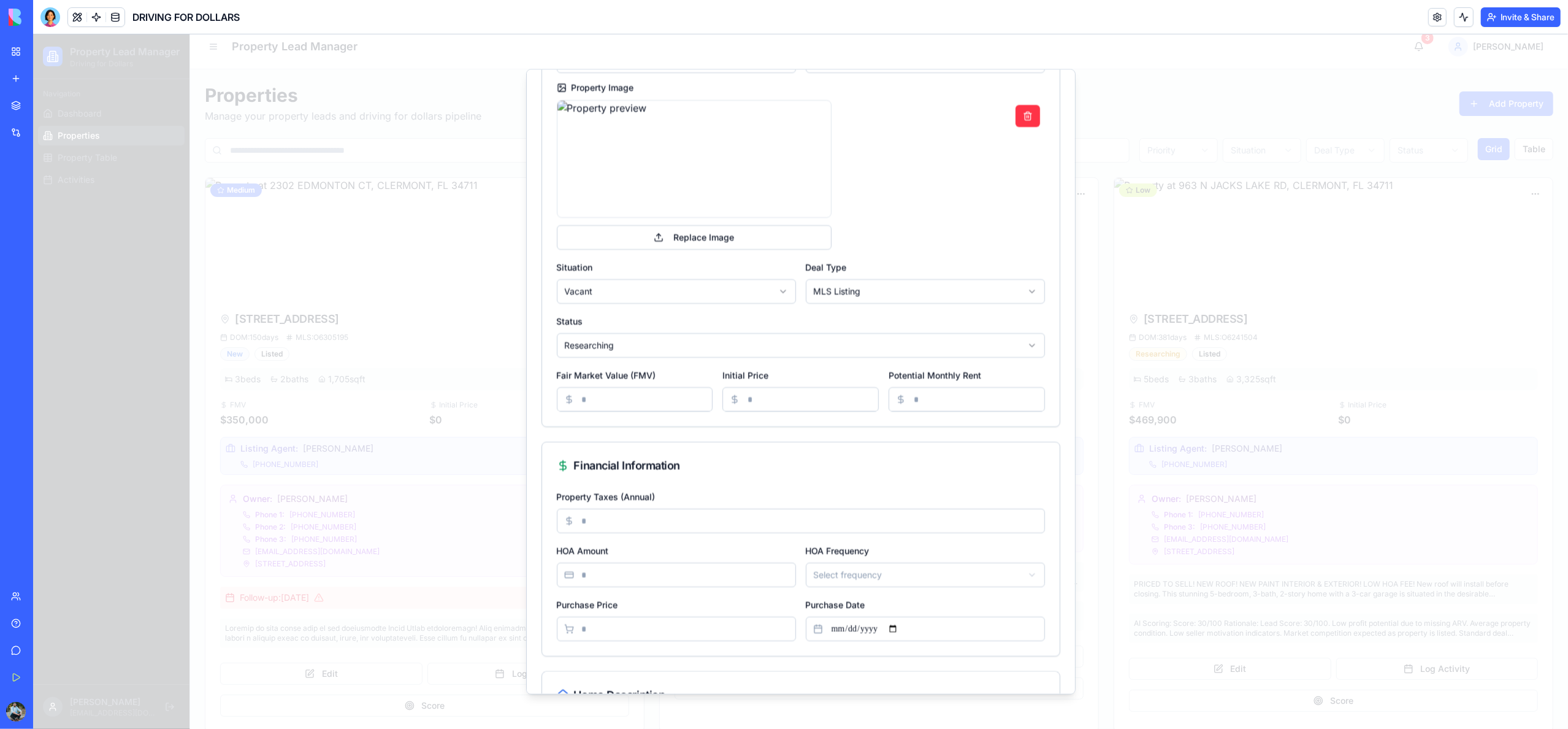
click at [770, 404] on input "Initial Price" at bounding box center [801, 399] width 156 height 25
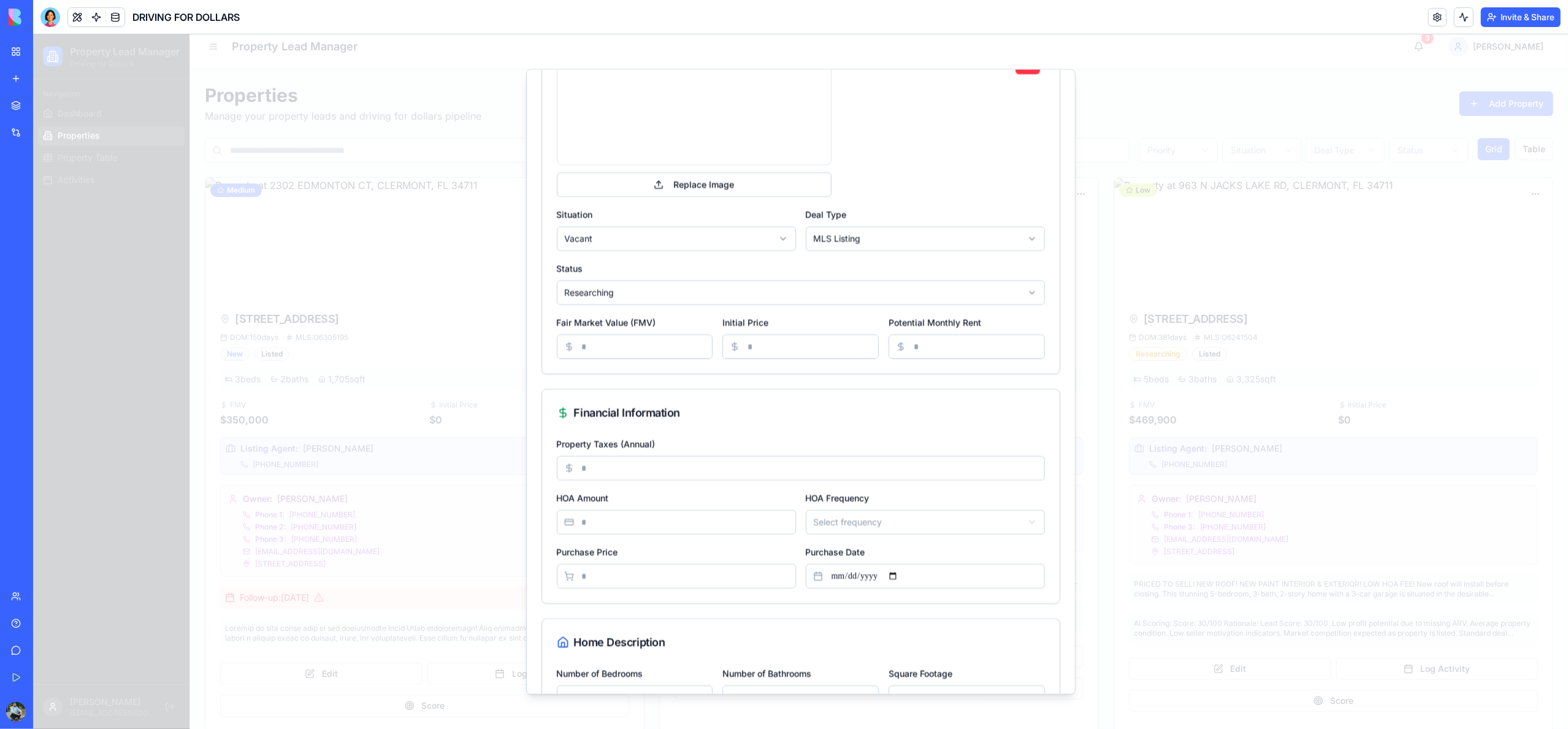
scroll to position [234, 0]
type input "******"
click at [635, 521] on input "HOA Amount" at bounding box center [676, 519] width 239 height 25
type input "***"
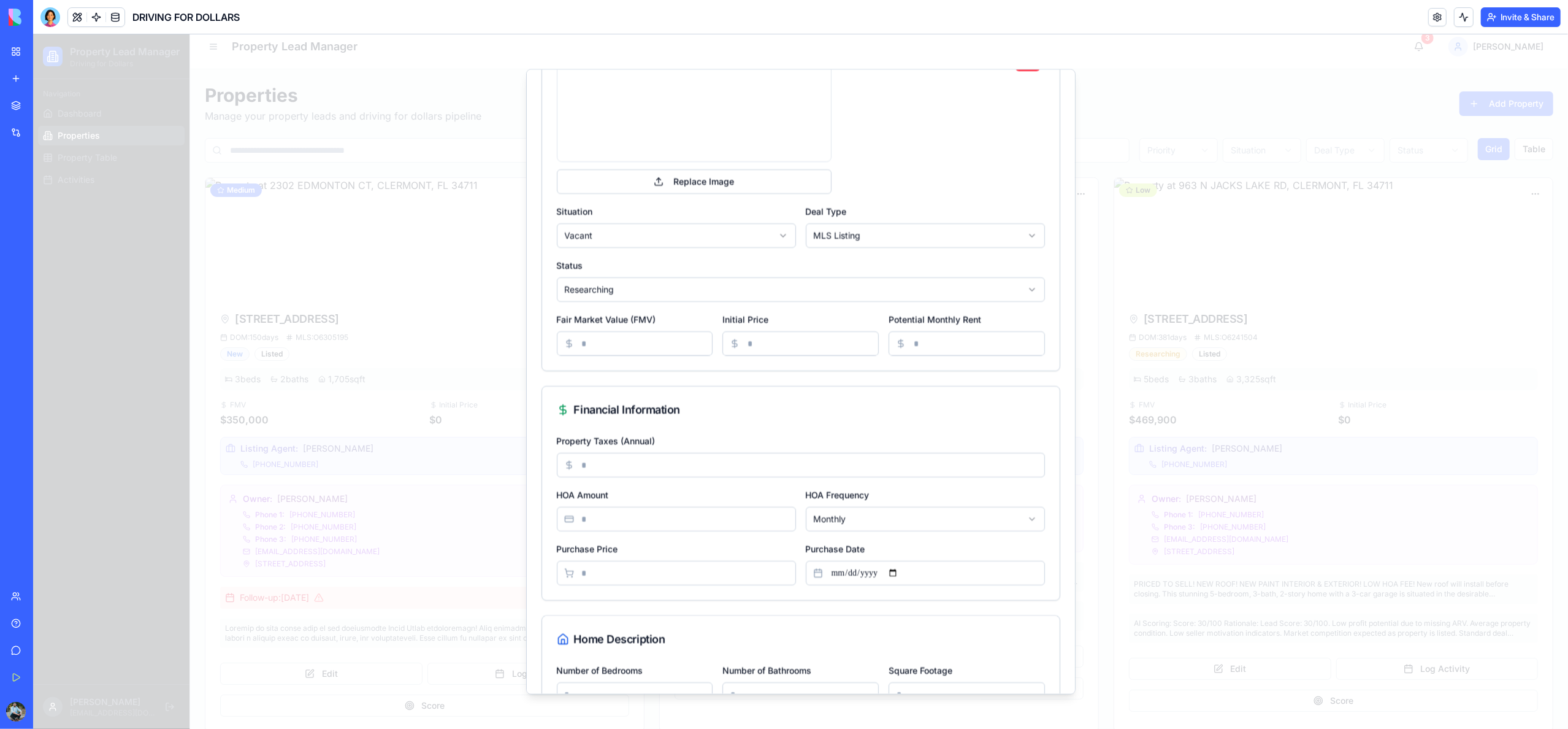
click at [693, 580] on input "Purchase Price" at bounding box center [676, 573] width 239 height 25
click at [761, 342] on input "******" at bounding box center [801, 343] width 156 height 25
type input "******"
click at [615, 578] on input "Purchase Price" at bounding box center [676, 573] width 239 height 25
type input "******"
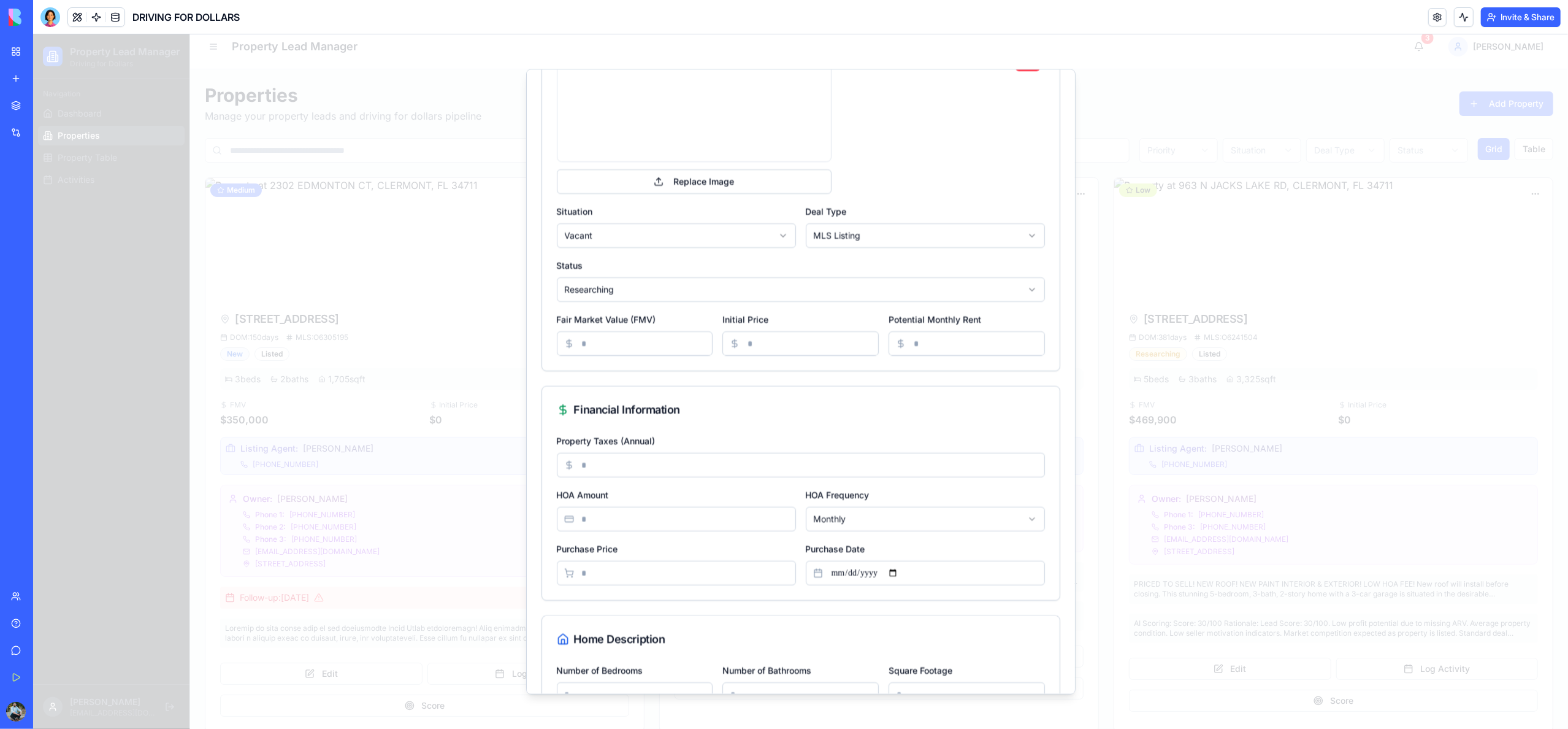
click at [897, 573] on input "Purchase Date" at bounding box center [926, 573] width 239 height 25
type input "**********"
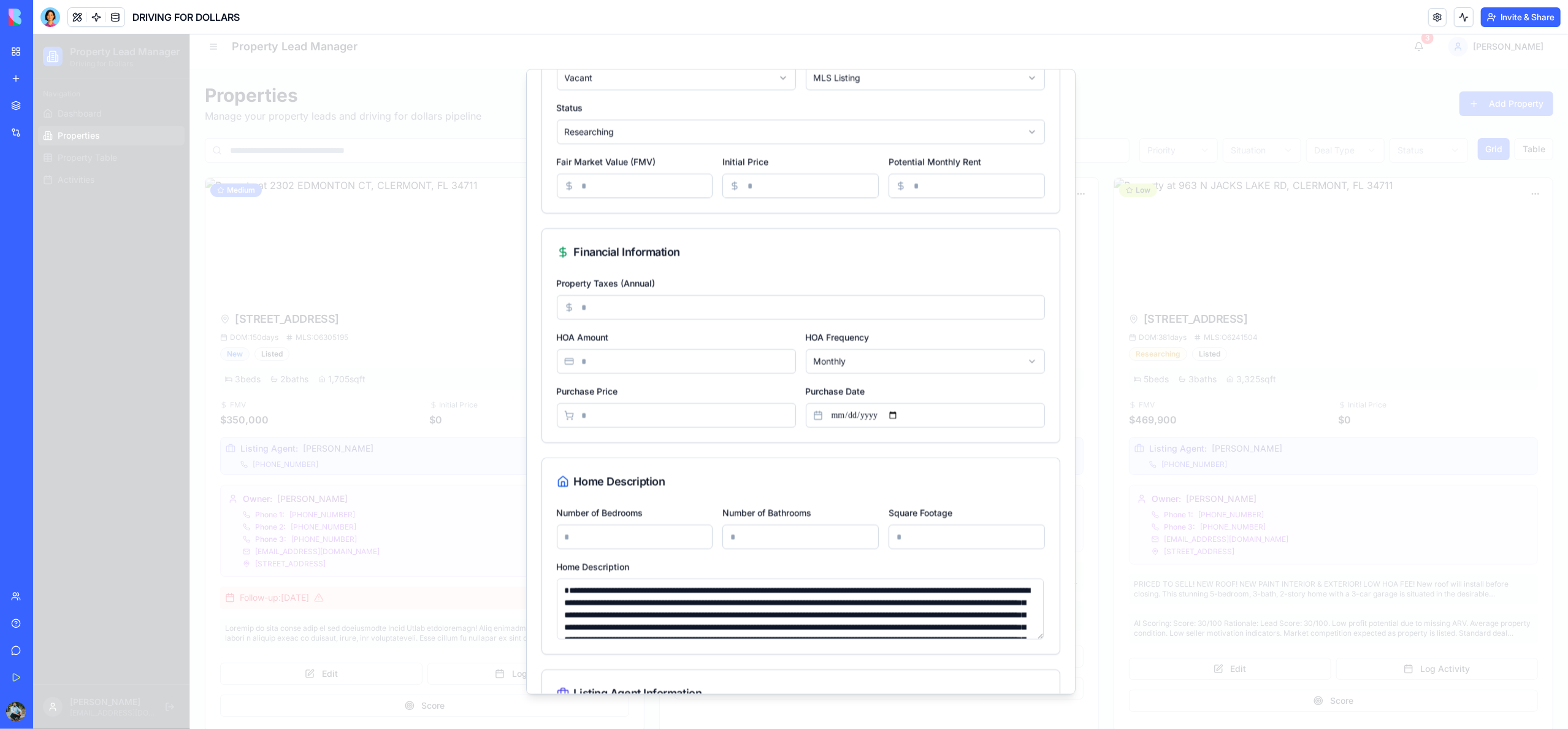
scroll to position [405, 0]
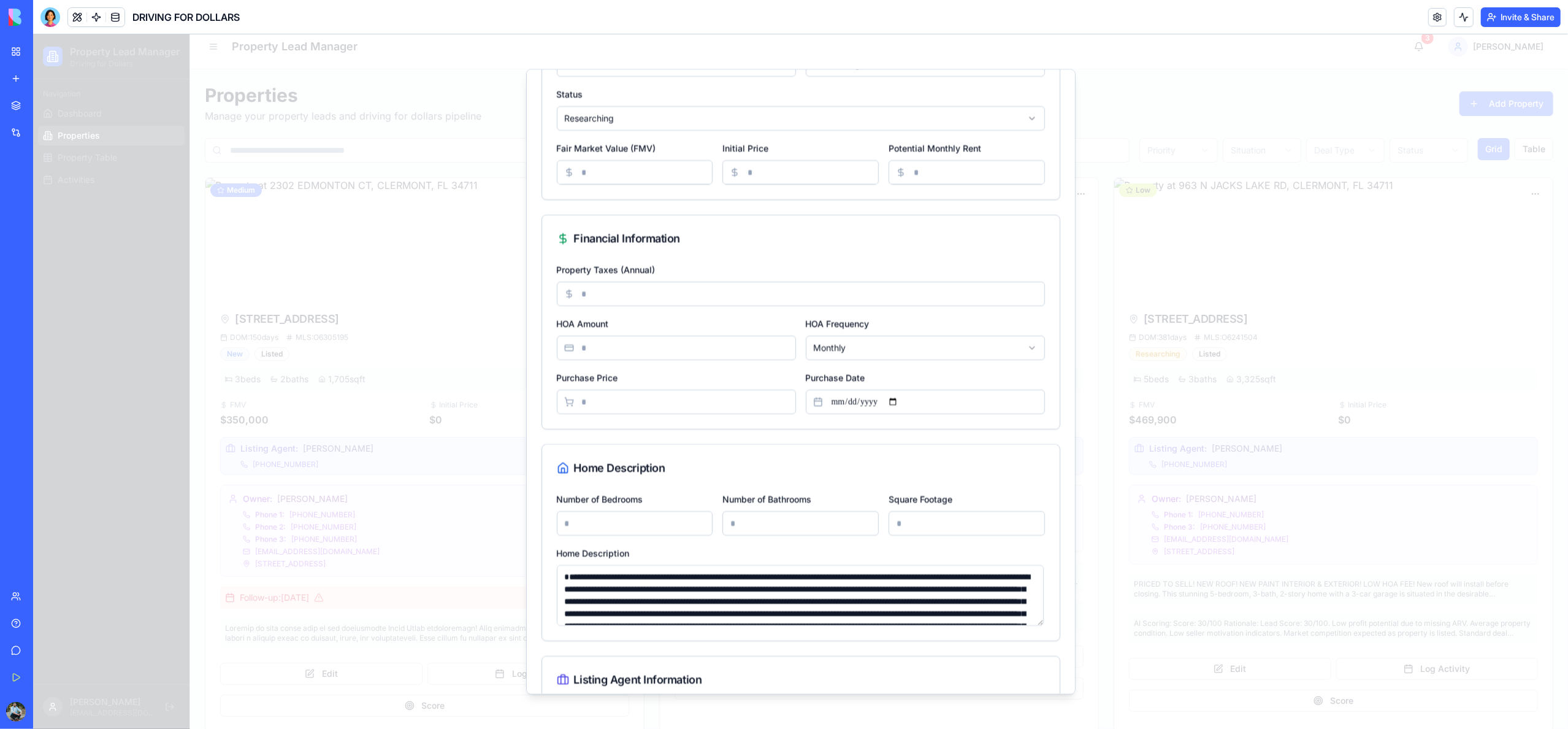
drag, startPoint x: 620, startPoint y: 348, endPoint x: 571, endPoint y: 348, distance: 49.0
click at [570, 348] on div "***" at bounding box center [676, 348] width 239 height 25
type input "***"
click at [627, 294] on input "Property Taxes (Annual)" at bounding box center [801, 295] width 488 height 25
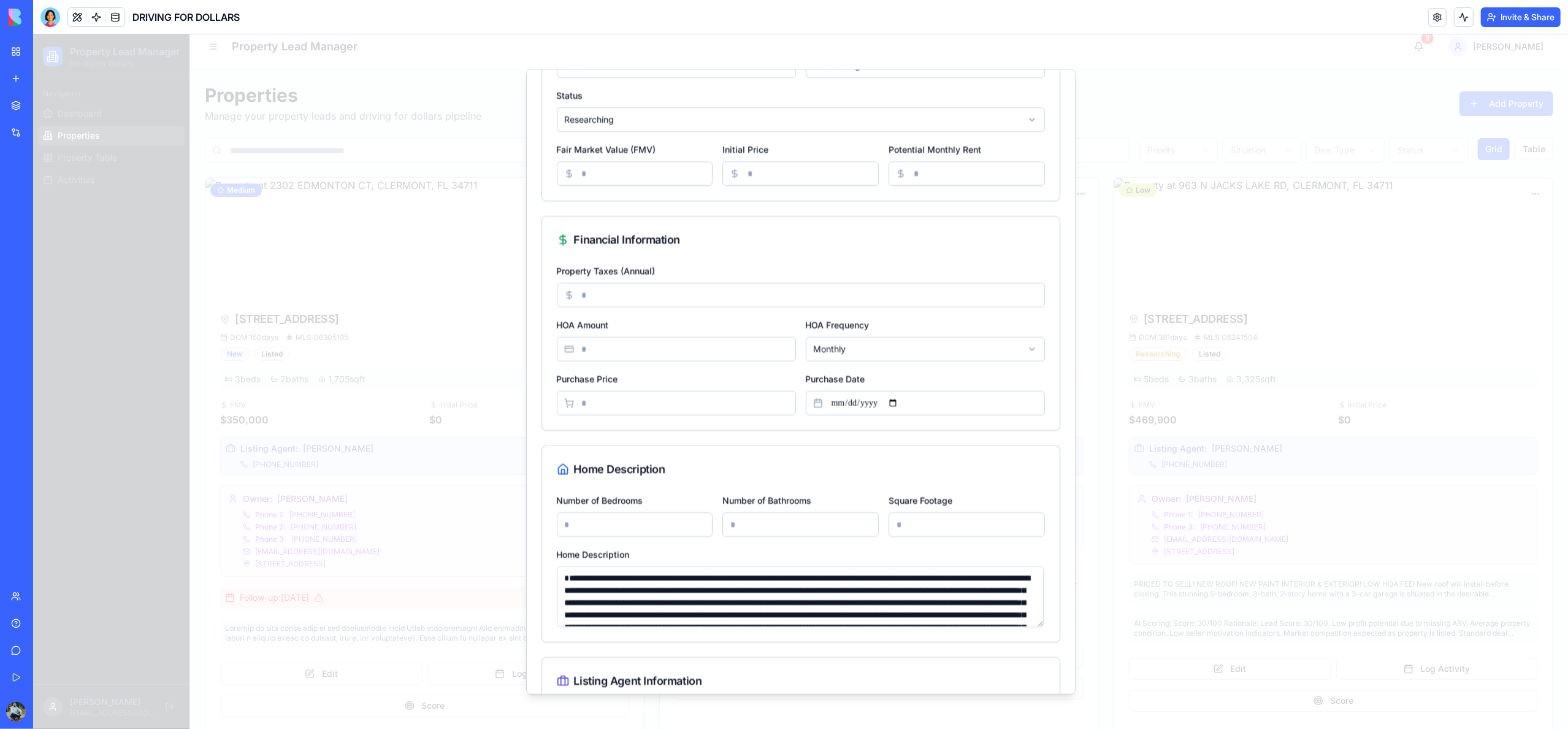
type input "****"
click at [912, 328] on div "**********" at bounding box center [926, 339] width 239 height 44
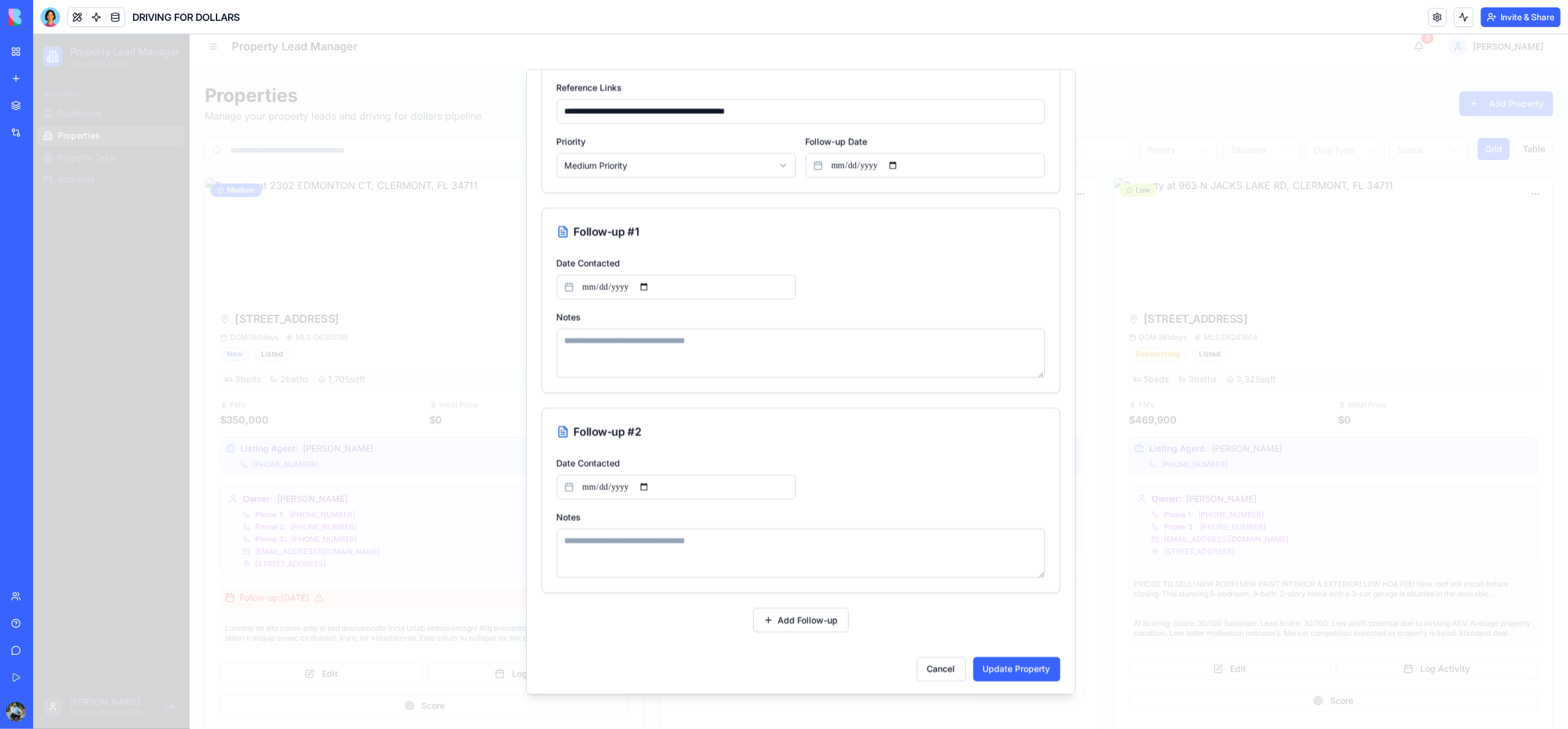
scroll to position [1846, 0]
click at [1020, 668] on button "Update Property" at bounding box center [1017, 666] width 87 height 25
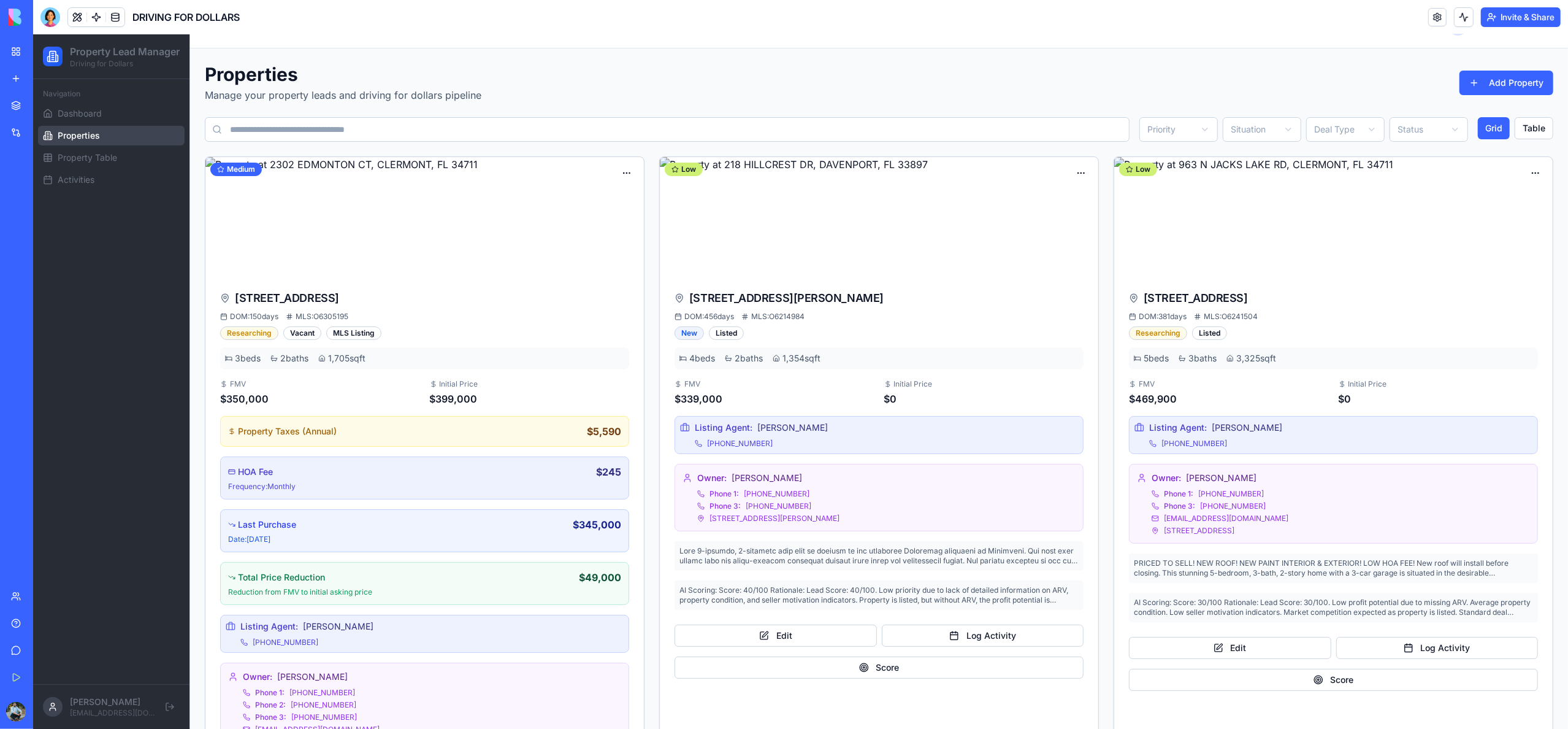
scroll to position [0, 0]
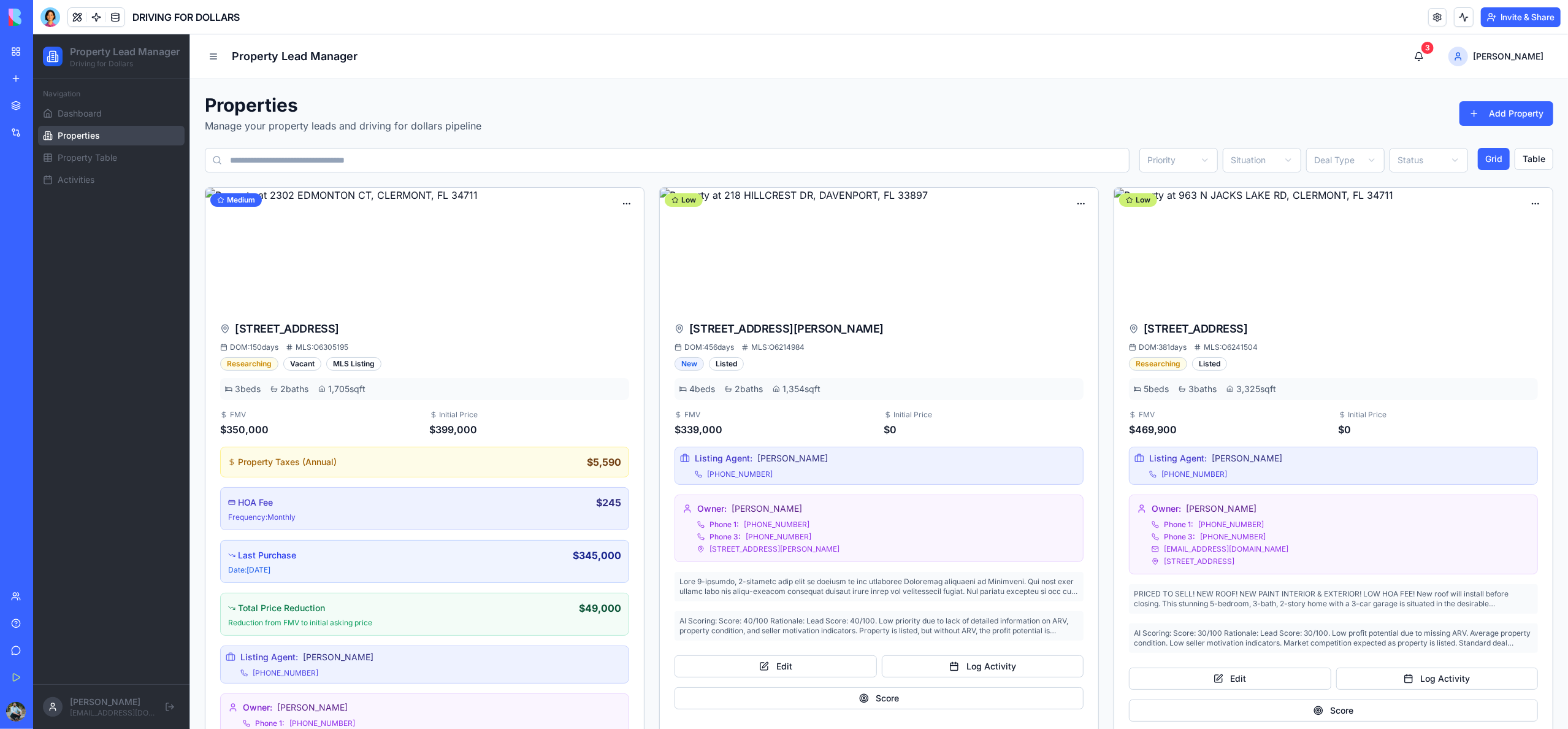
click at [19, 61] on link "My Workspace" at bounding box center [28, 52] width 49 height 25
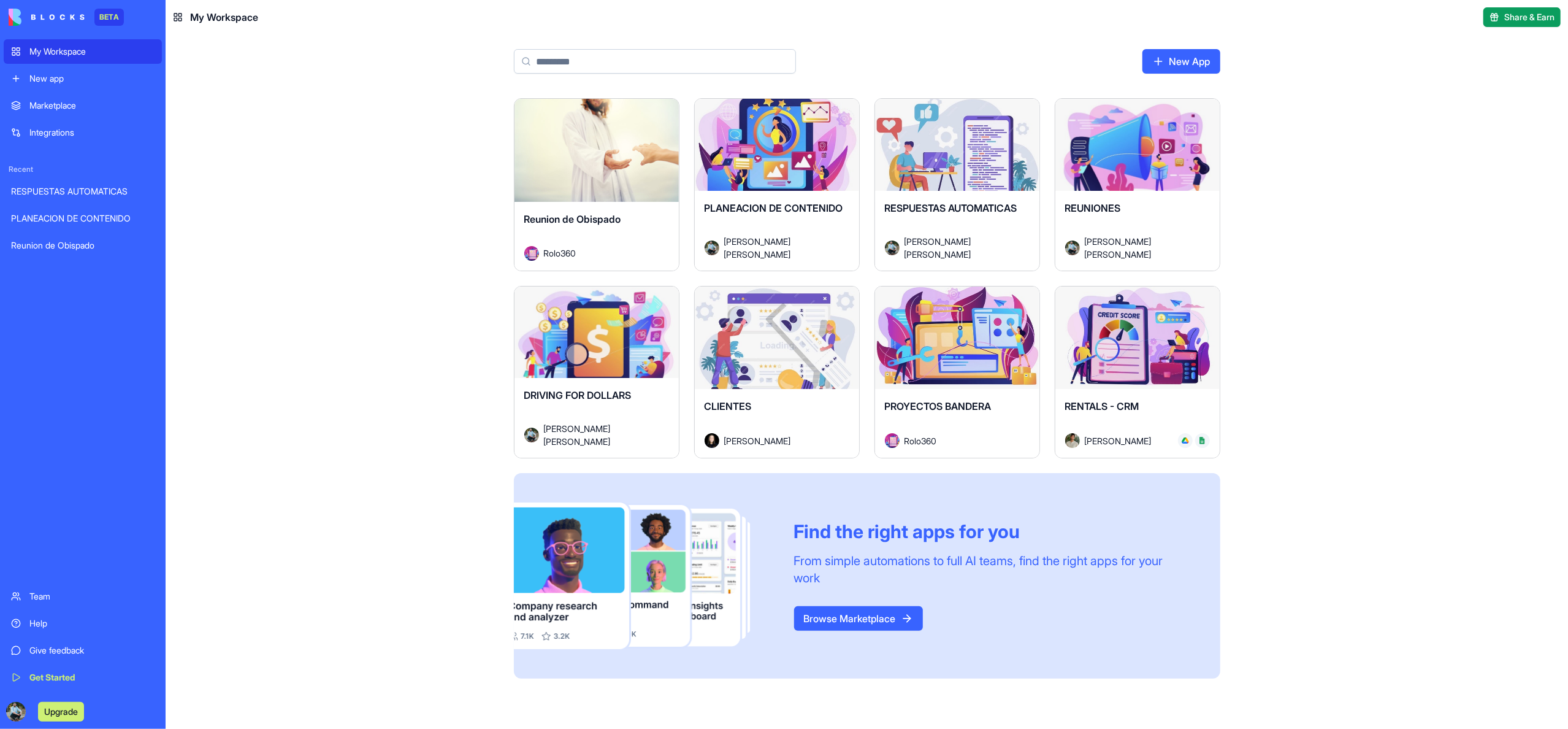
click at [1129, 384] on div "Launch" at bounding box center [1138, 338] width 164 height 103
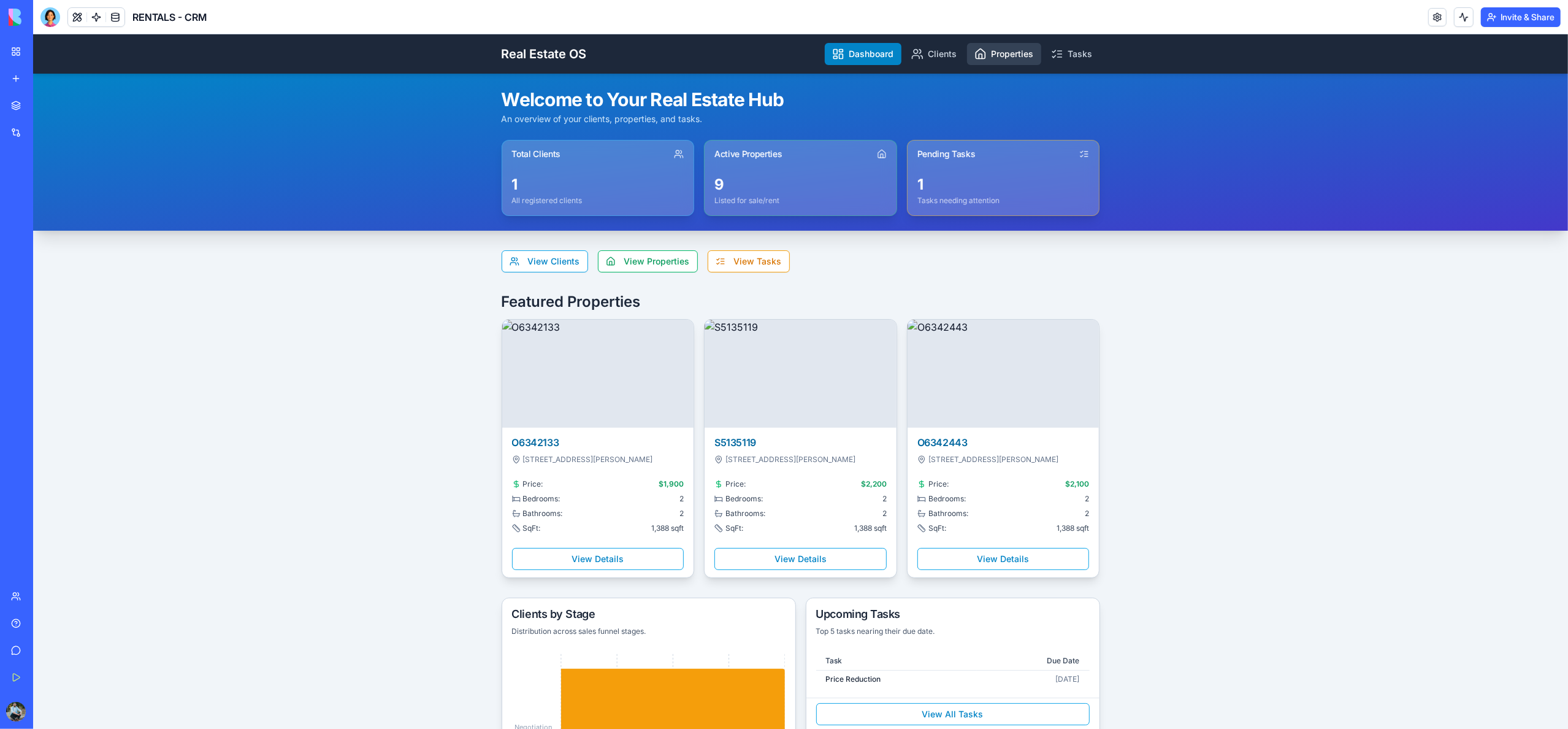
click at [995, 54] on link "Properties" at bounding box center [1004, 54] width 74 height 22
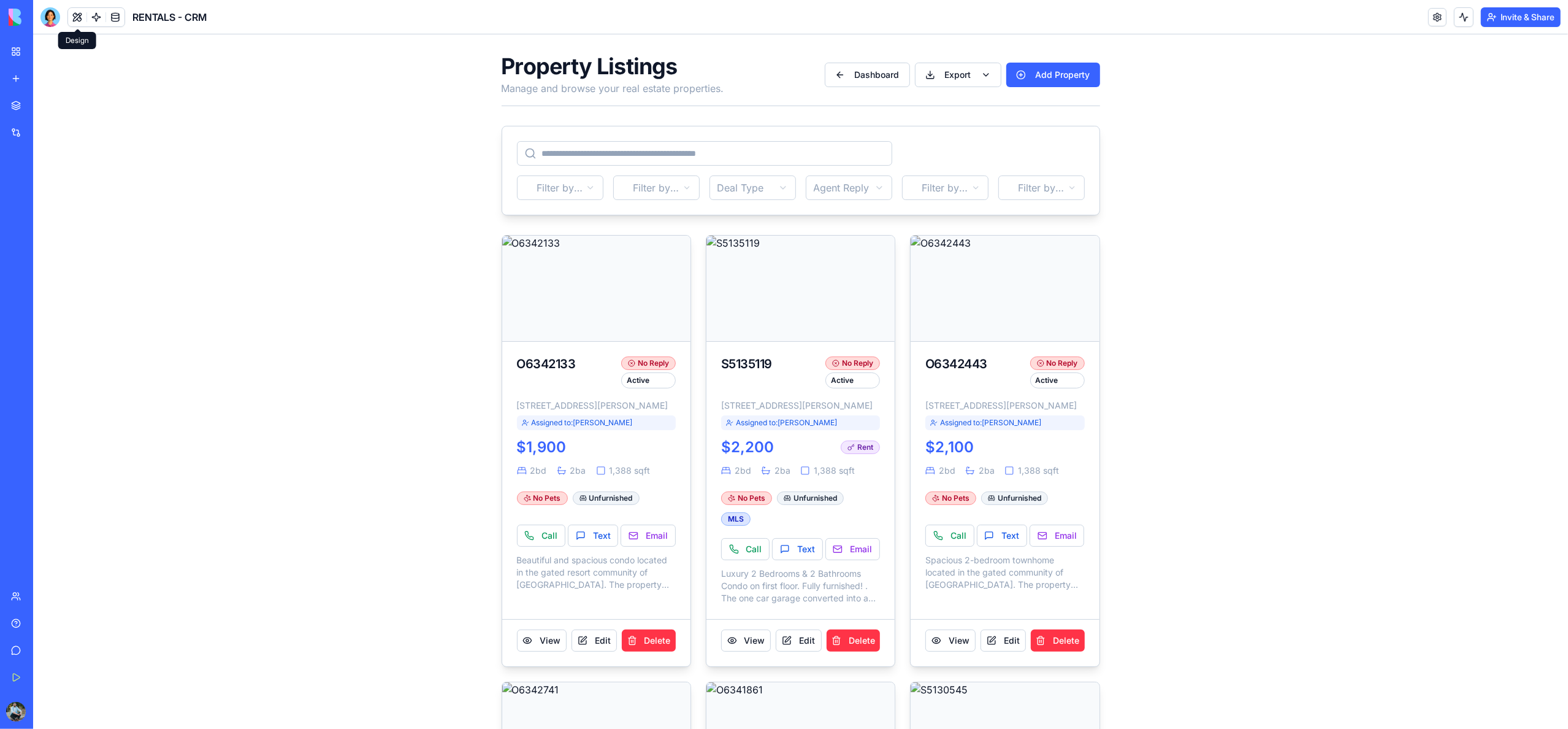
click at [82, 19] on button at bounding box center [77, 17] width 19 height 19
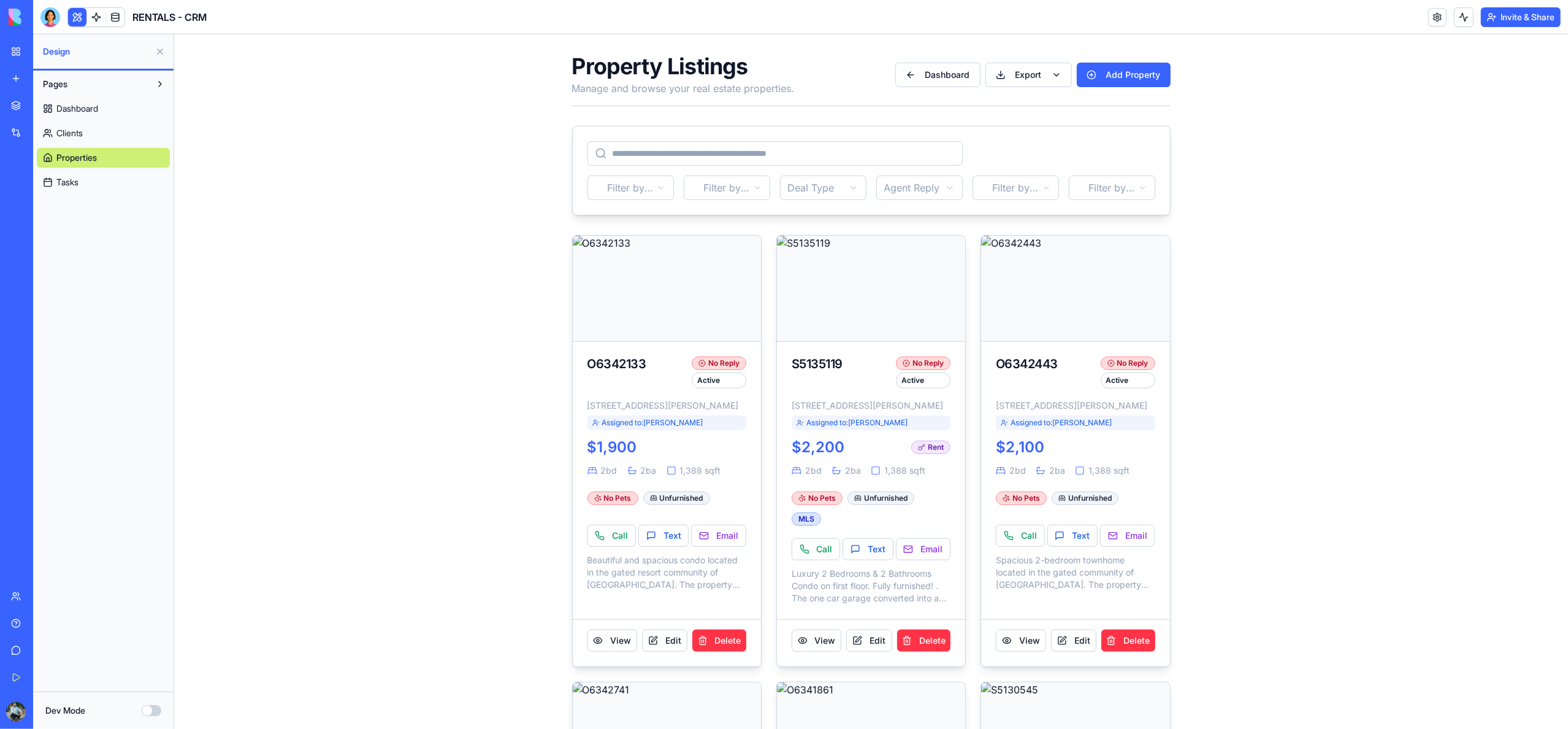
click at [90, 111] on span "Dashboard" at bounding box center [77, 108] width 41 height 12
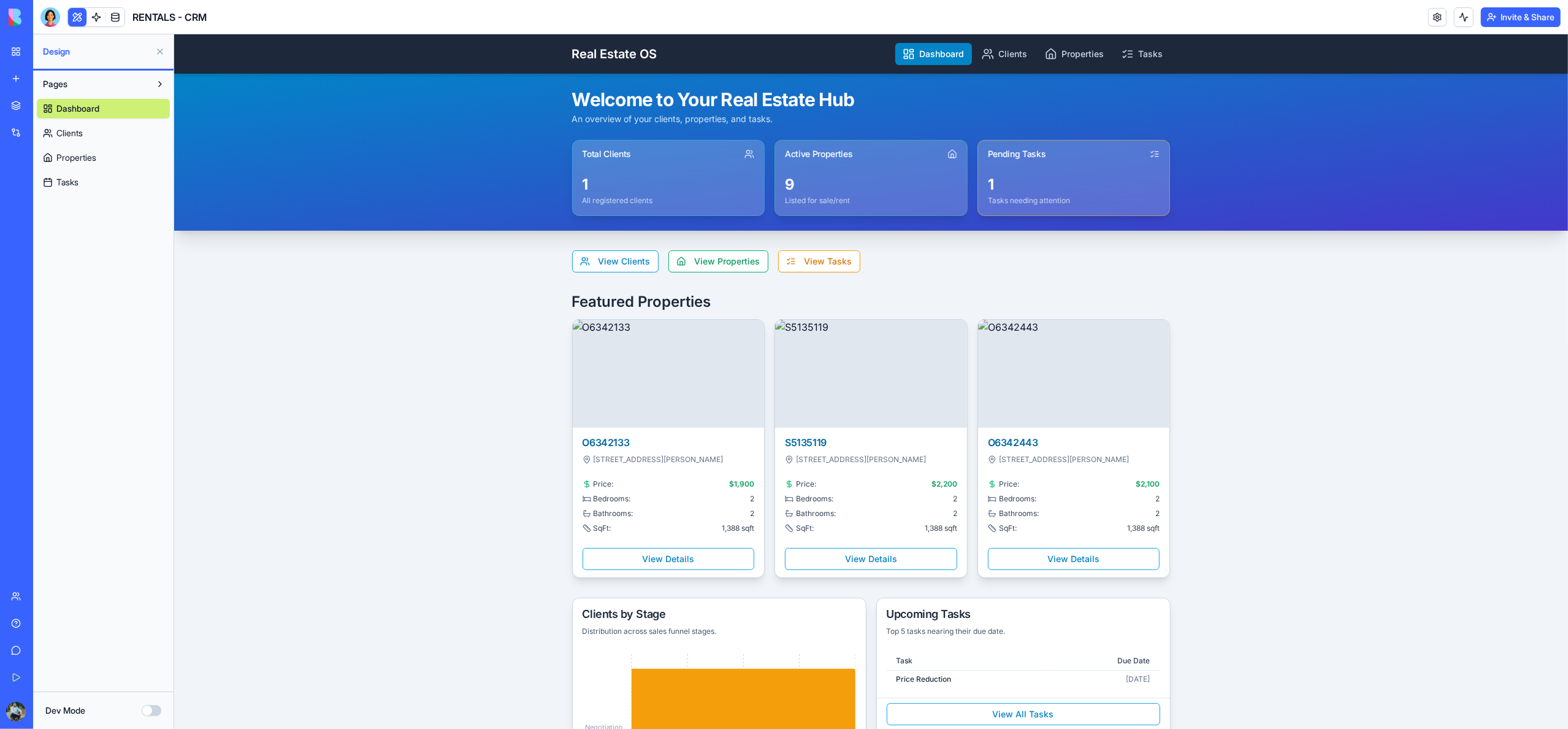
click at [19, 54] on link "My Workspace" at bounding box center [28, 52] width 49 height 25
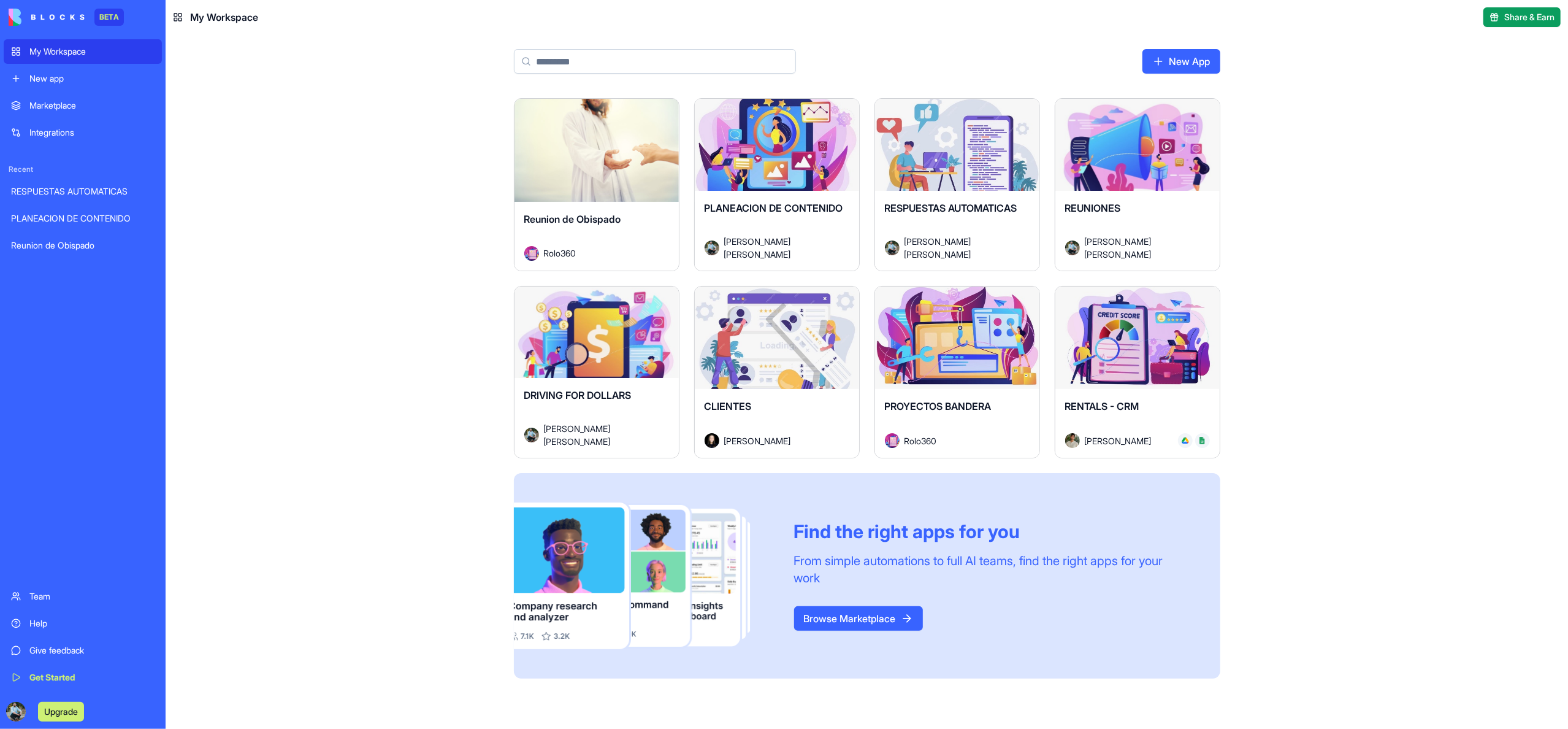
click at [602, 401] on span "DRIVING FOR DOLLARS" at bounding box center [577, 395] width 107 height 12
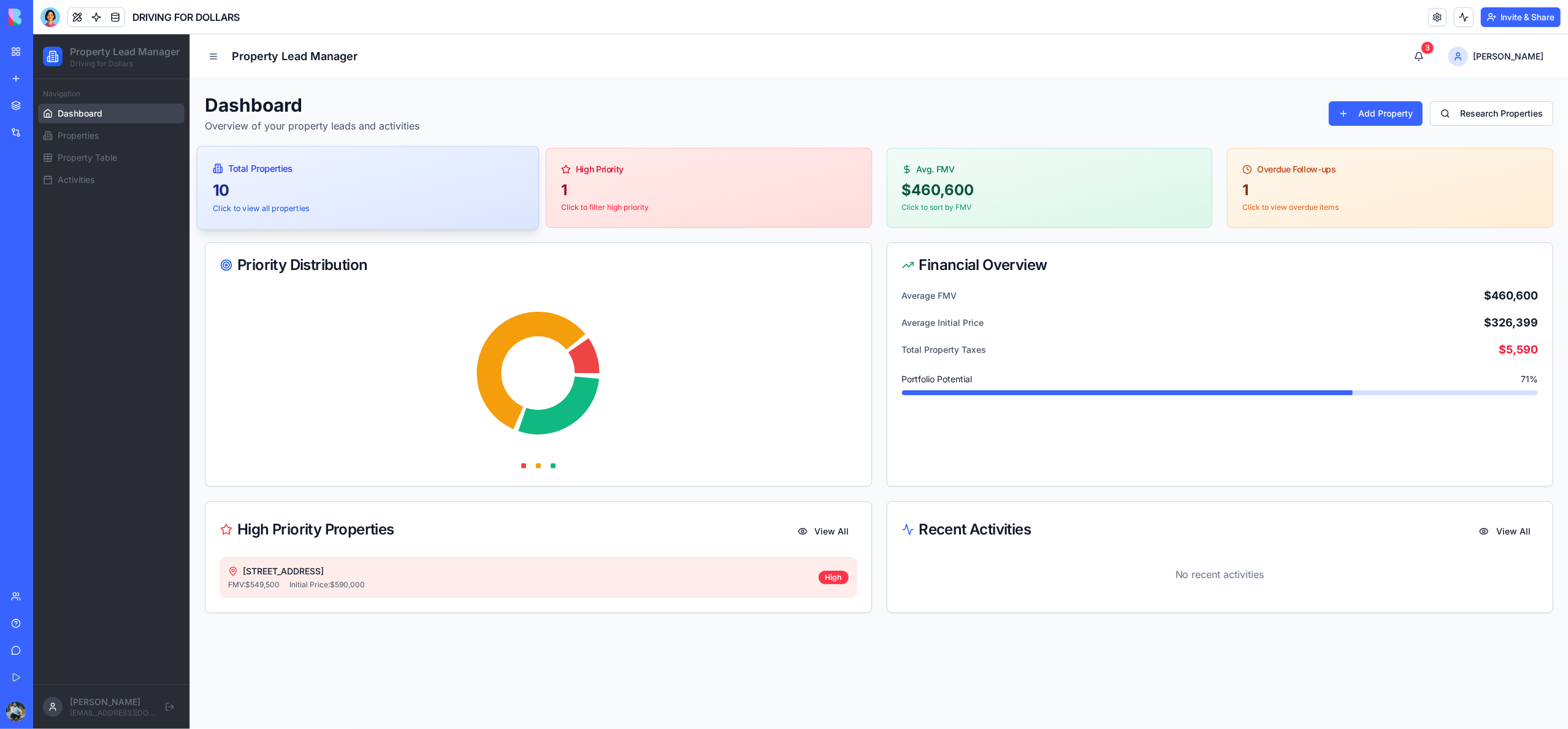
click at [309, 192] on div "10" at bounding box center [367, 190] width 310 height 21
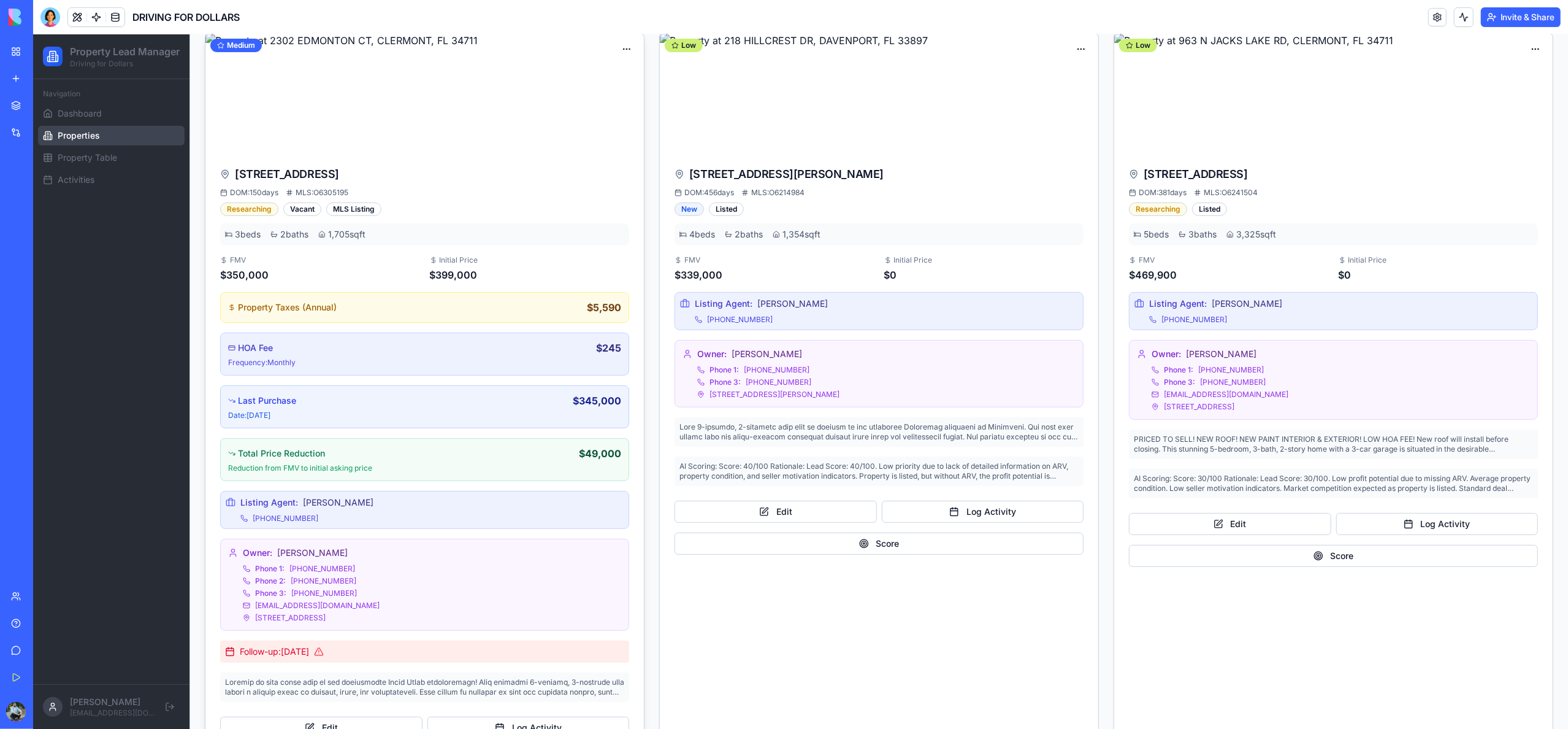
scroll to position [157, 0]
click at [17, 48] on link "My Workspace" at bounding box center [28, 52] width 49 height 25
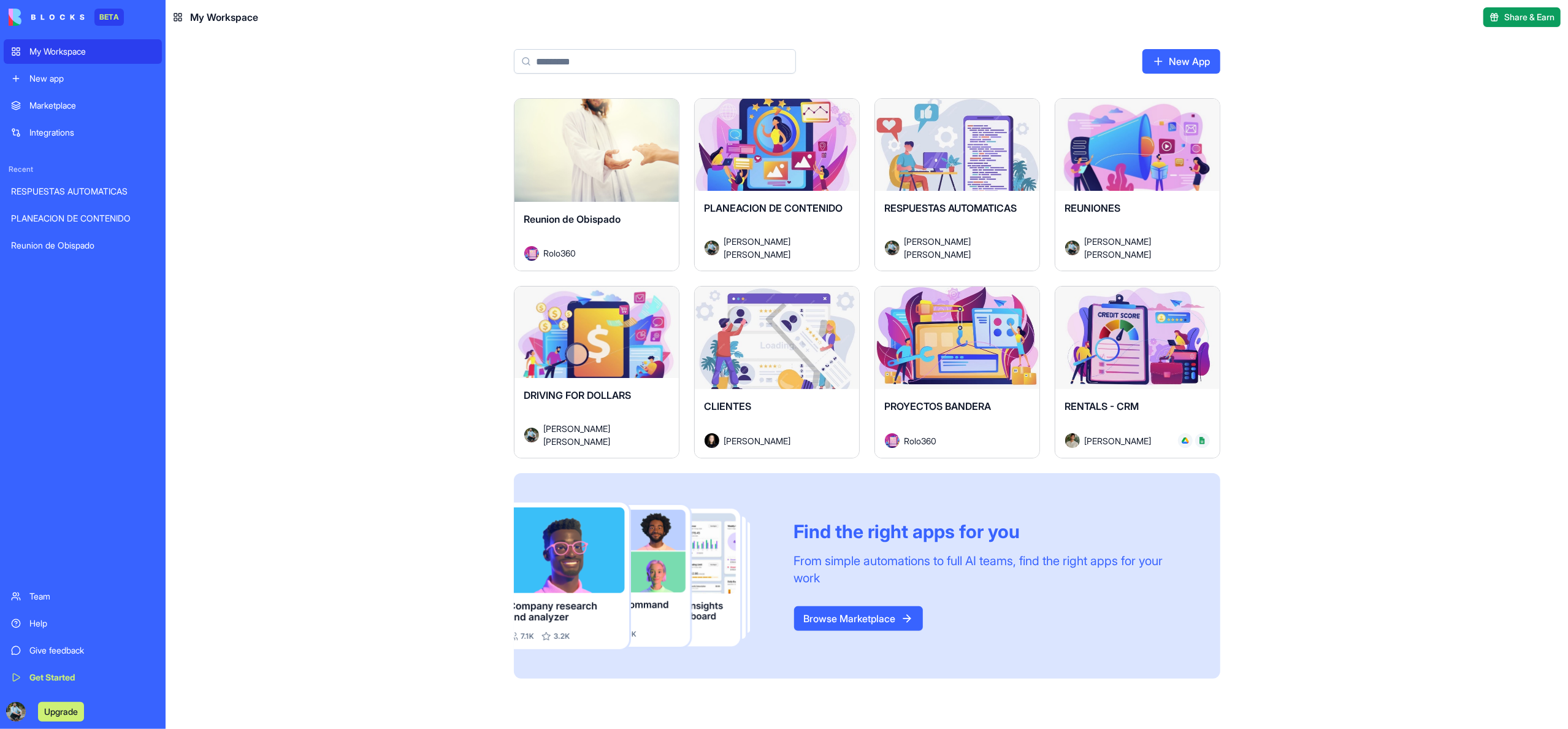
click at [791, 348] on button "Launch" at bounding box center [776, 338] width 92 height 25
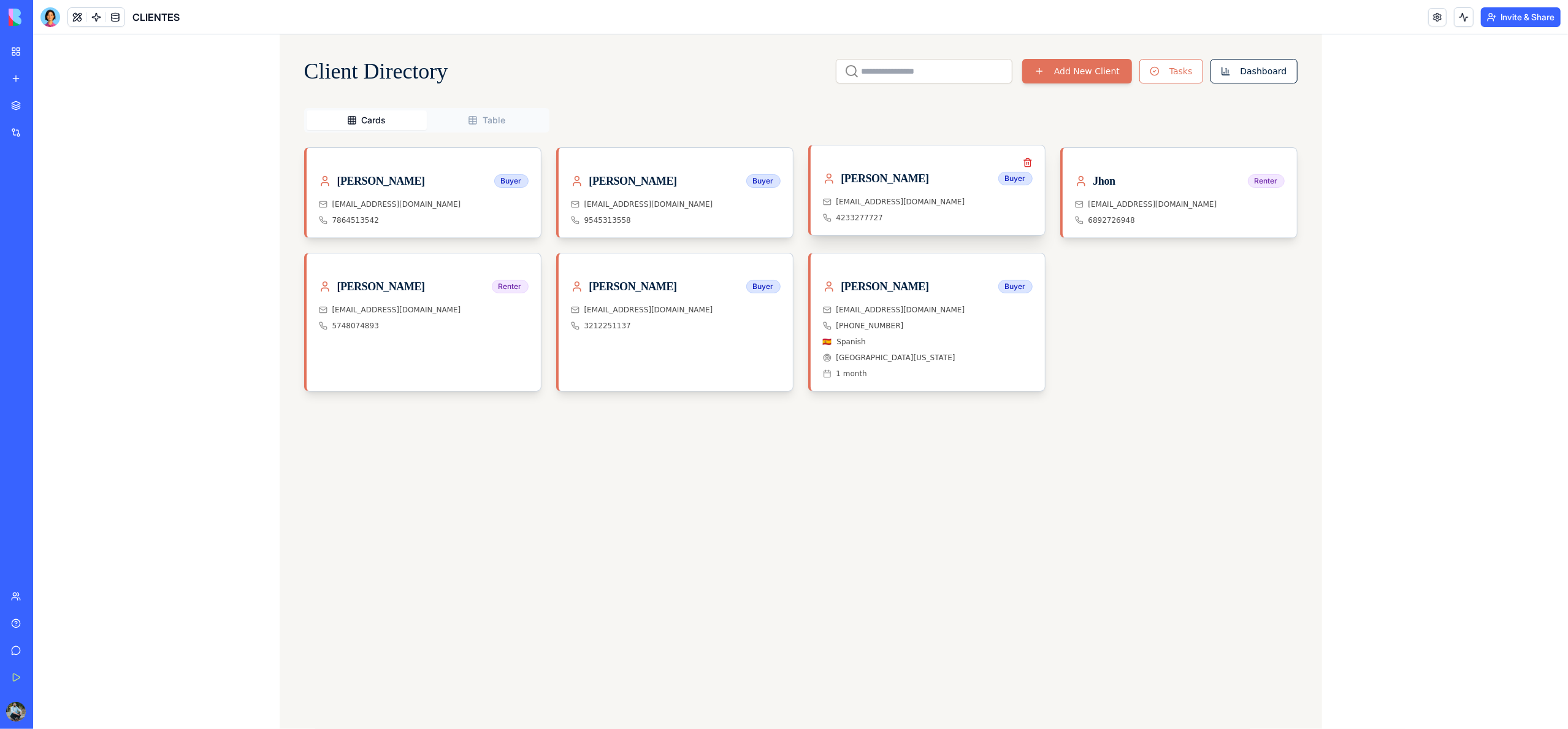
click at [892, 178] on div "[PERSON_NAME]" at bounding box center [876, 178] width 106 height 17
